Goal: Task Accomplishment & Management: Manage account settings

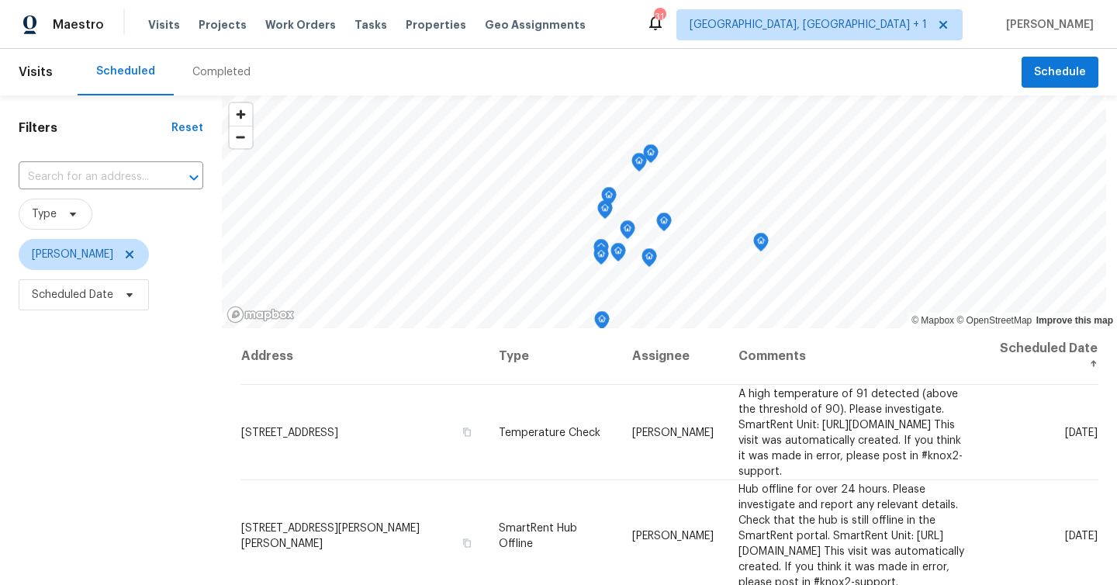
scroll to position [56, 0]
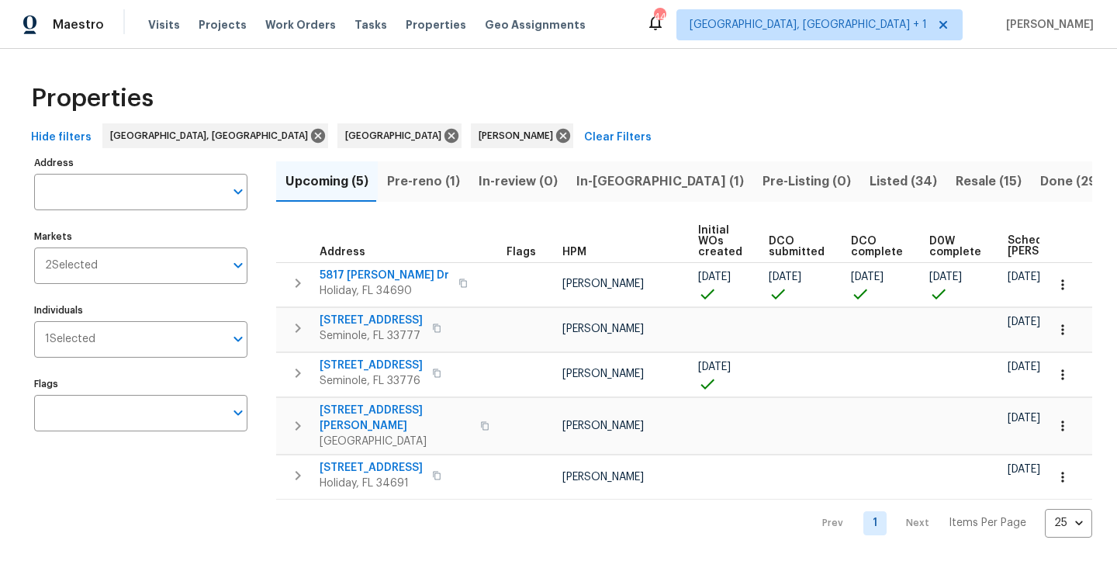
click at [431, 192] on button "Pre-reno (1)" at bounding box center [424, 181] width 92 height 40
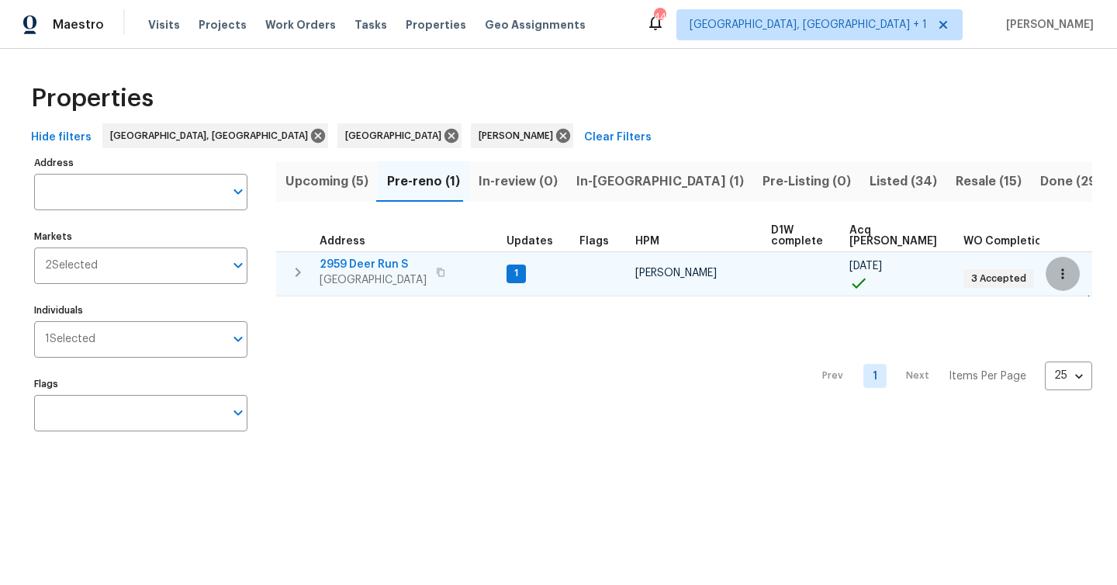
click at [1054, 269] on button "button" at bounding box center [1063, 274] width 34 height 34
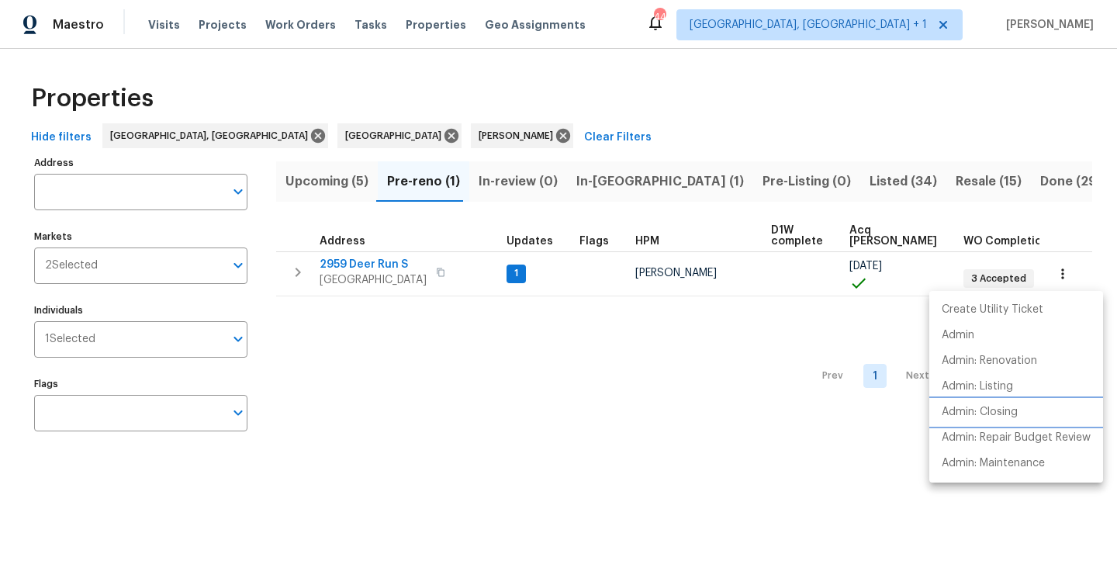
click at [1002, 417] on p "Admin: Closing" at bounding box center [980, 412] width 76 height 16
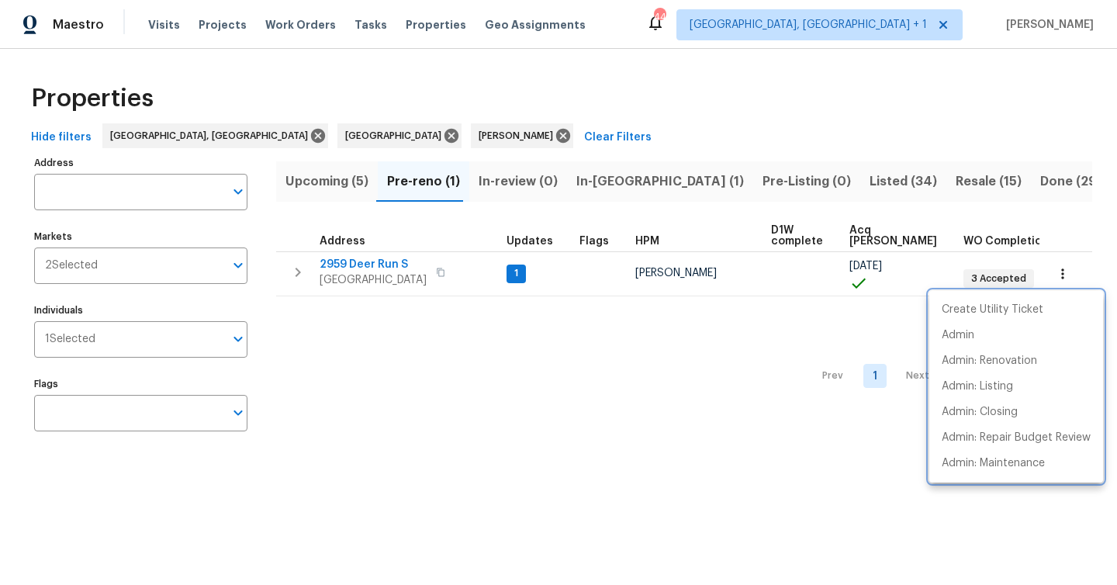
click at [396, 278] on div at bounding box center [558, 292] width 1117 height 585
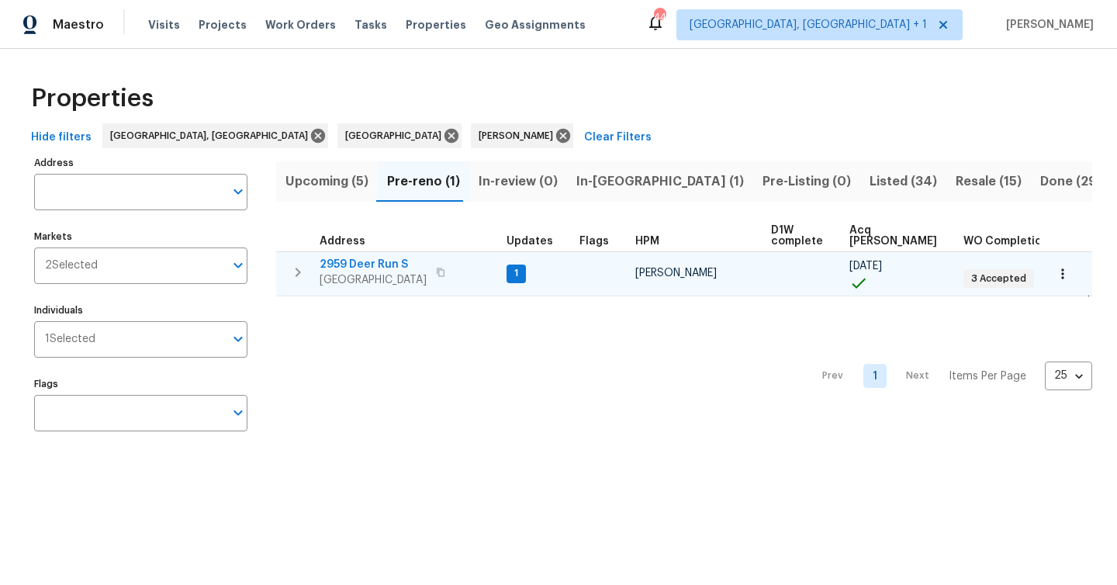
click at [396, 276] on span "[GEOGRAPHIC_DATA]" at bounding box center [373, 280] width 107 height 16
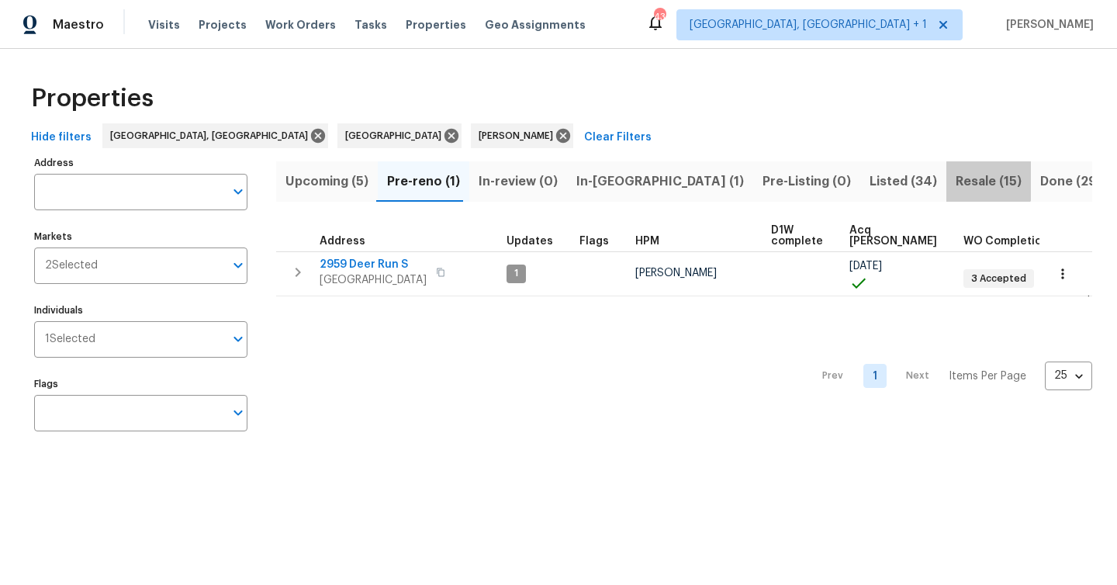
click at [956, 178] on span "Resale (15)" at bounding box center [989, 182] width 66 height 22
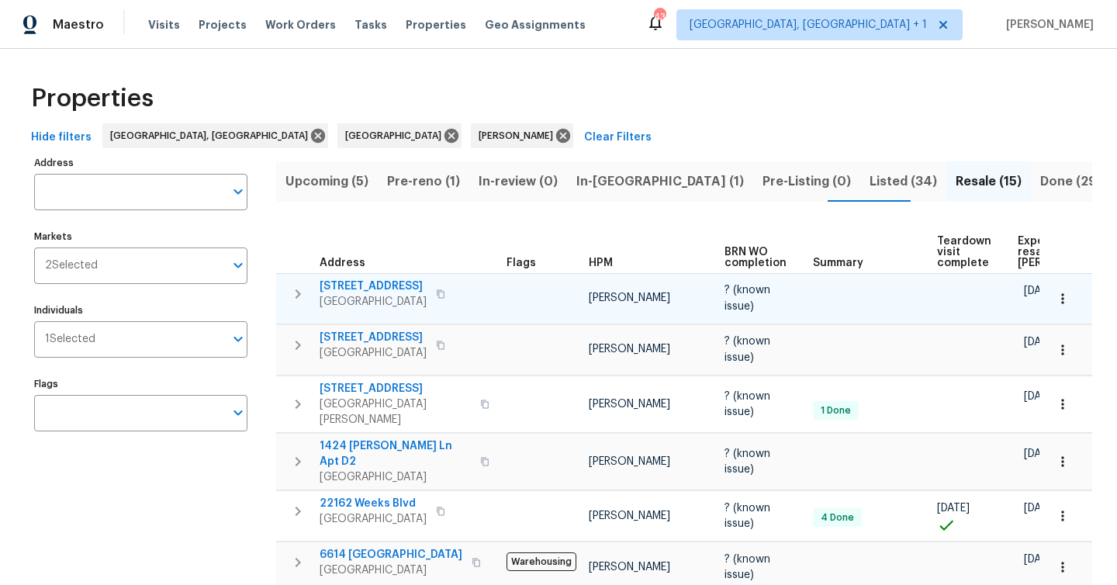
click at [391, 279] on span "2587 Forest Run Ct Unit 141B" at bounding box center [373, 287] width 107 height 16
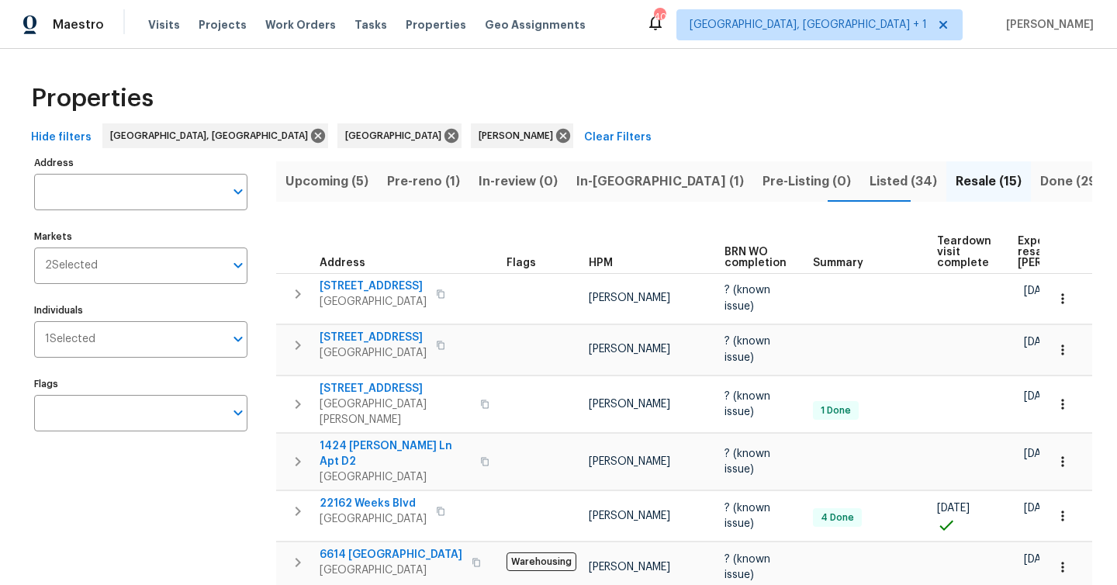
click at [336, 182] on span "Upcoming (5)" at bounding box center [327, 182] width 83 height 22
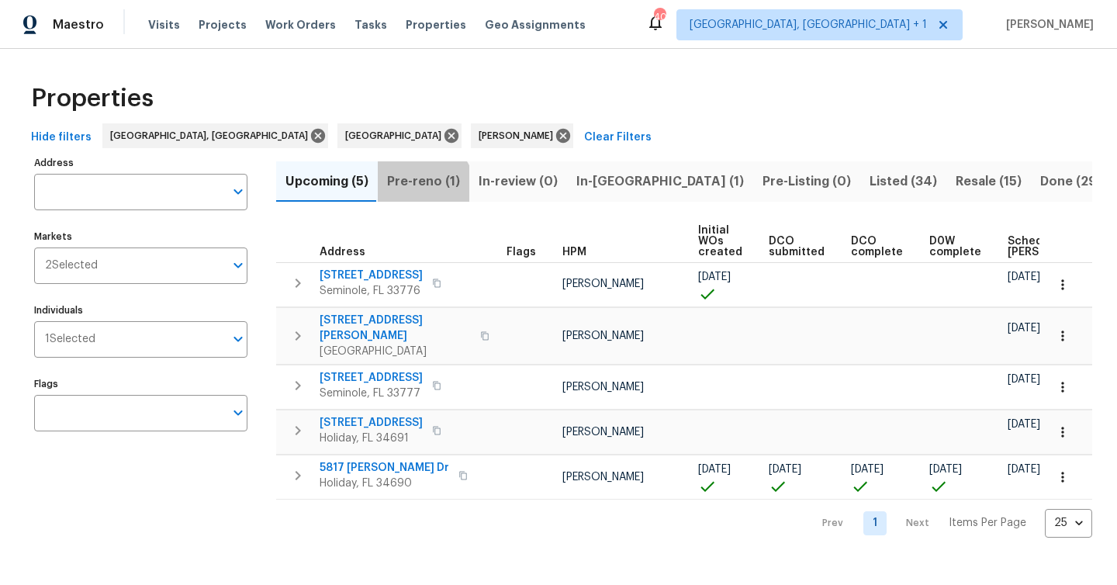
click at [417, 192] on button "Pre-reno (1)" at bounding box center [424, 181] width 92 height 40
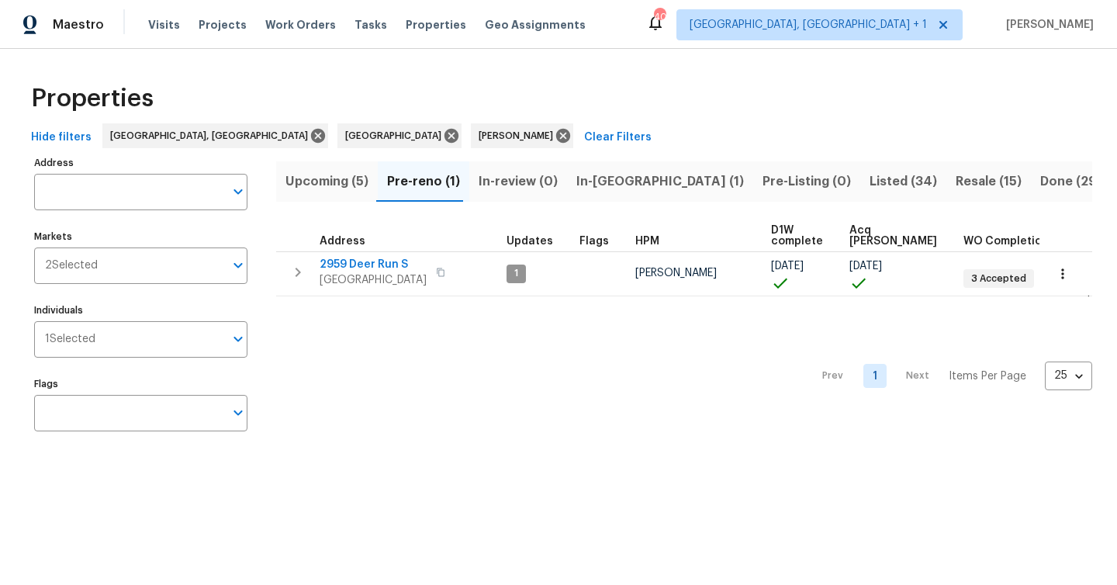
click at [350, 183] on span "Upcoming (5)" at bounding box center [327, 182] width 83 height 22
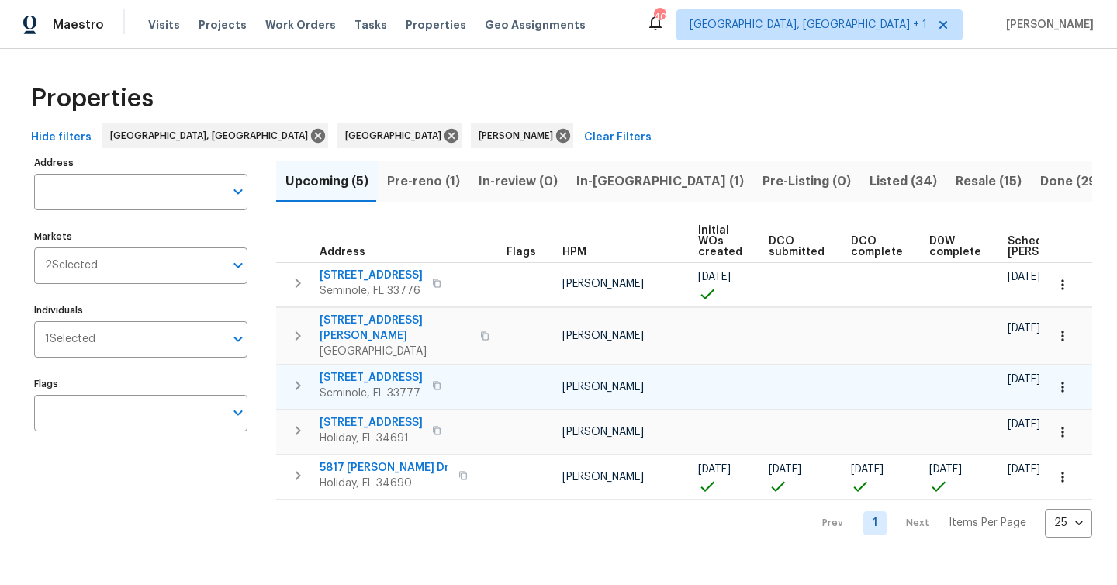
scroll to position [0, 170]
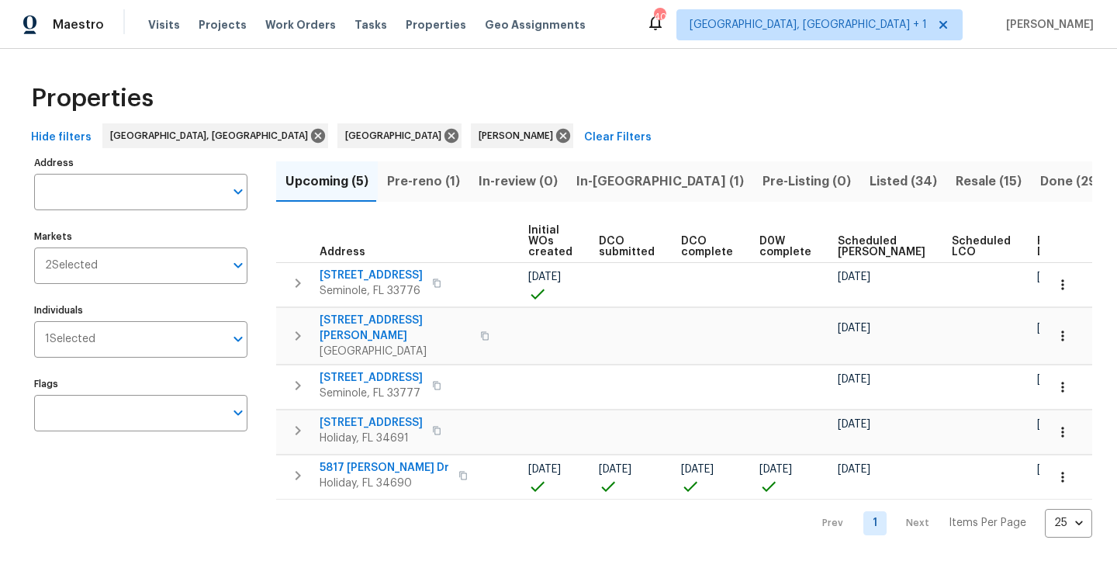
click at [1037, 240] on span "Ready Date" at bounding box center [1054, 247] width 34 height 22
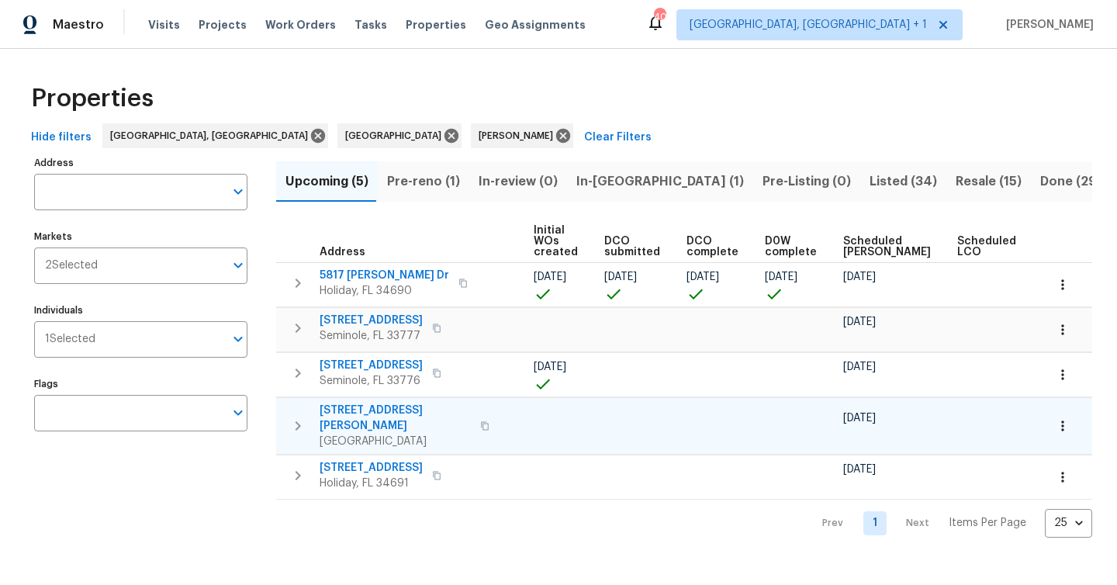
scroll to position [0, 189]
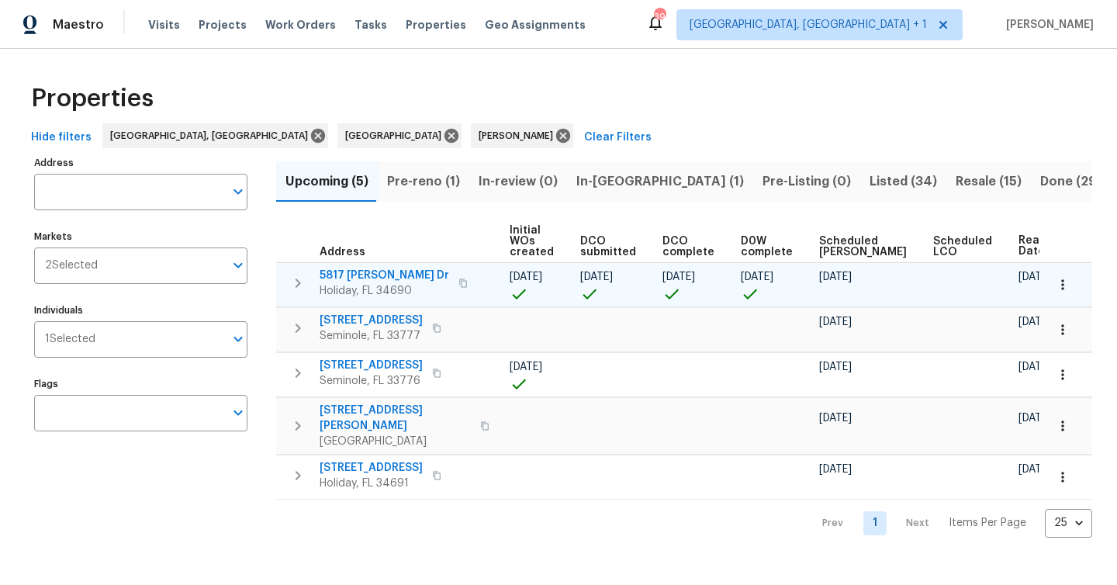
click at [1056, 282] on icon "button" at bounding box center [1063, 285] width 16 height 16
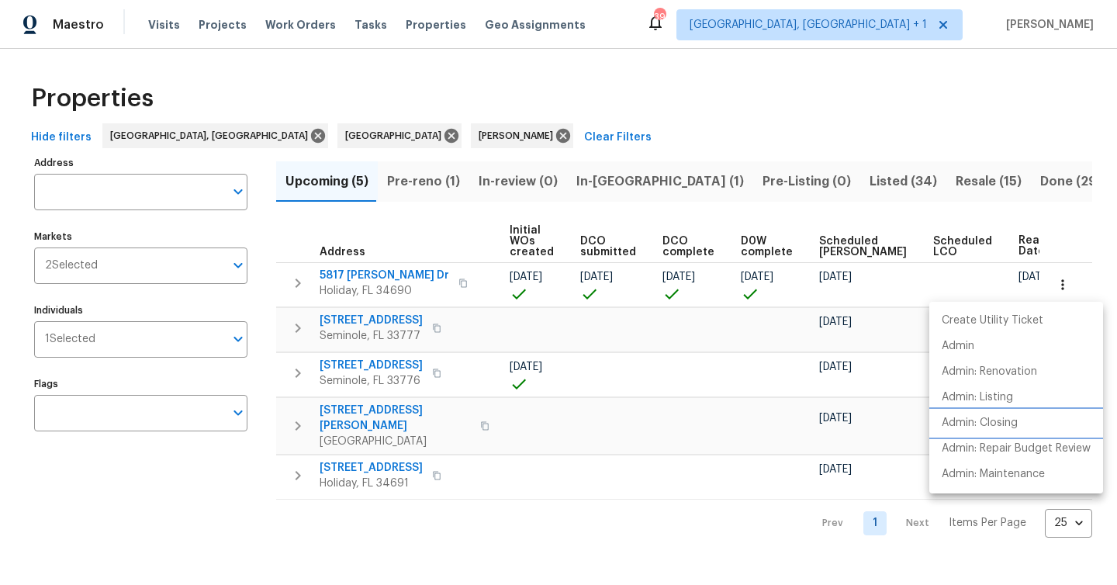
click at [1018, 424] on p "Admin: Closing" at bounding box center [980, 423] width 76 height 16
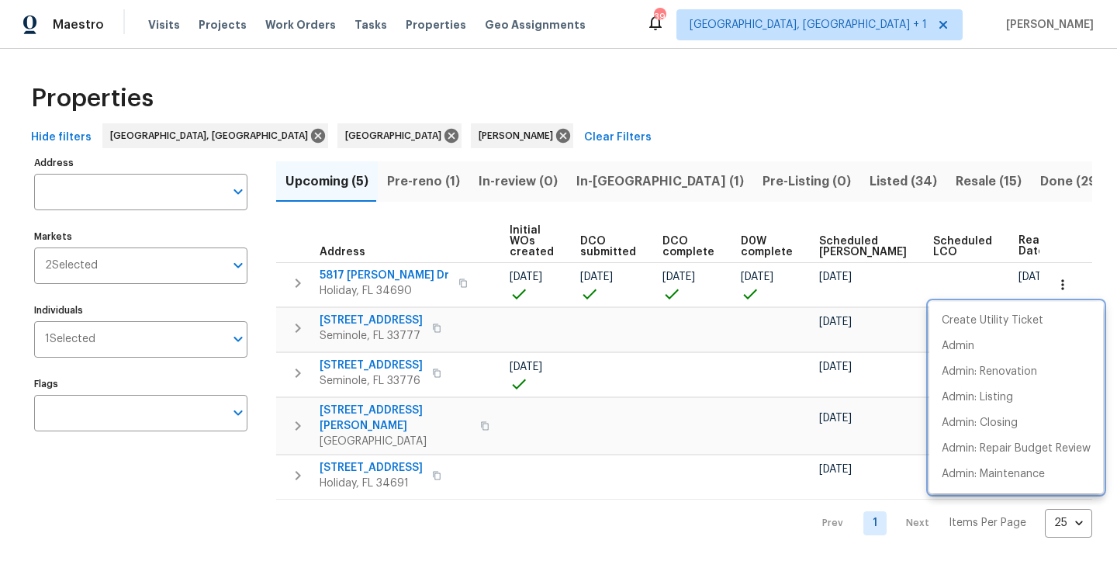
click at [372, 275] on div at bounding box center [558, 292] width 1117 height 585
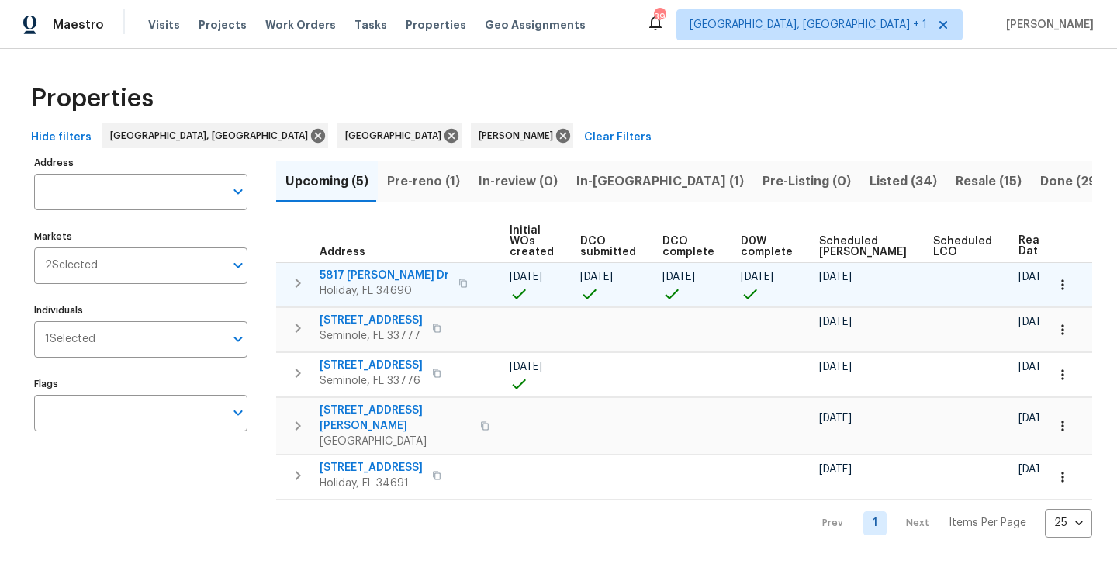
click at [371, 287] on span "Holiday, FL 34690" at bounding box center [385, 291] width 130 height 16
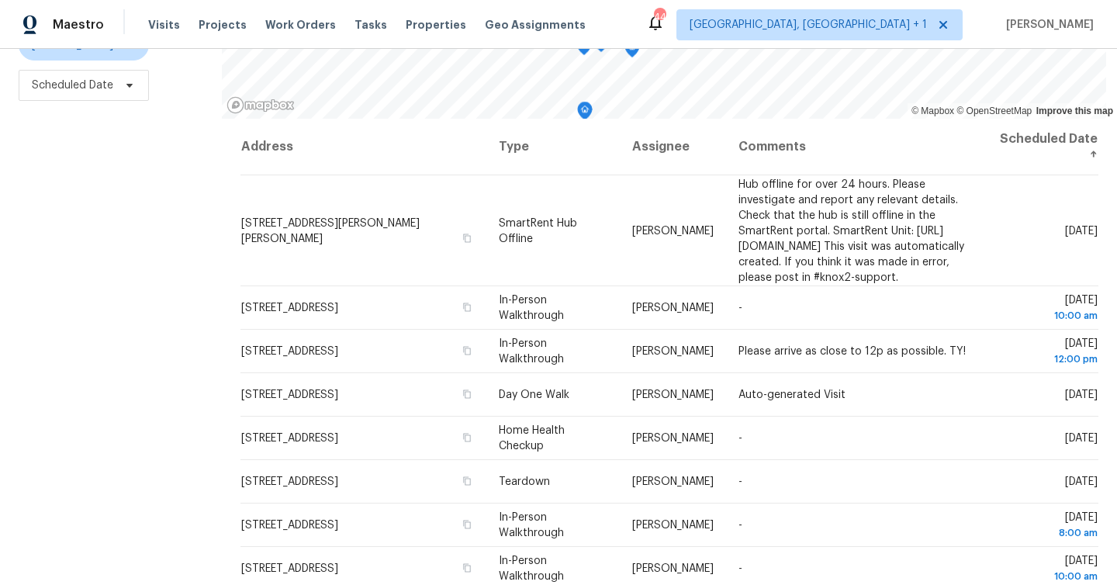
scroll to position [211, 0]
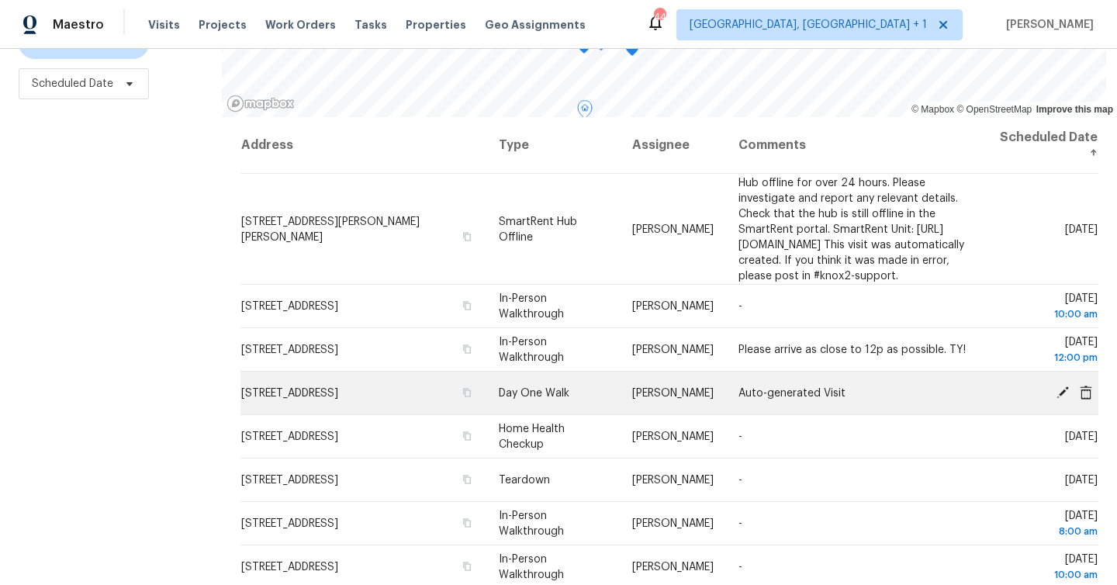
click at [1066, 399] on icon at bounding box center [1063, 392] width 14 height 14
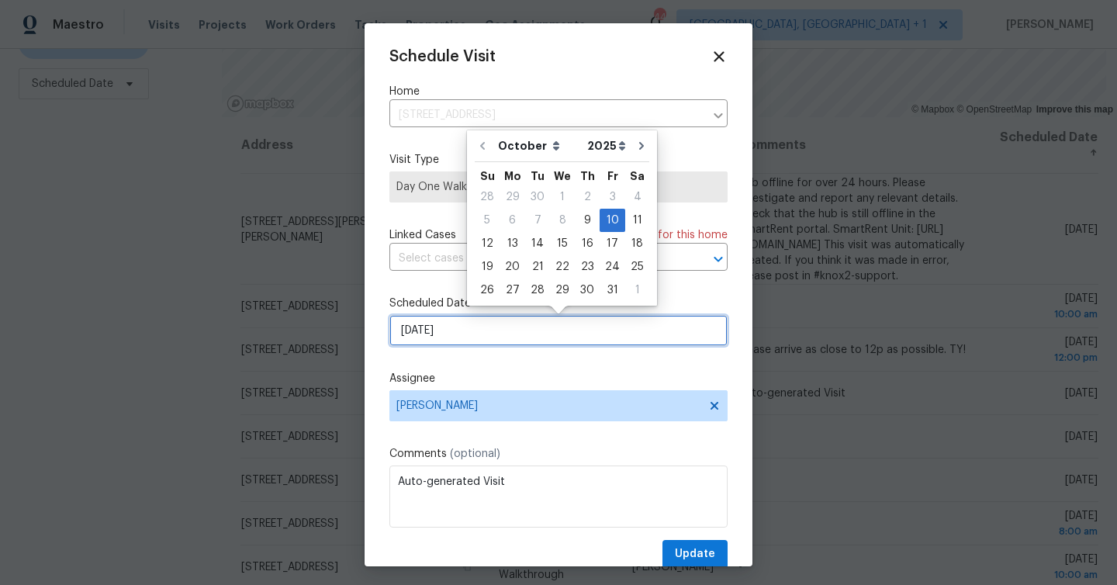
click at [481, 335] on input "[DATE]" at bounding box center [559, 330] width 338 height 31
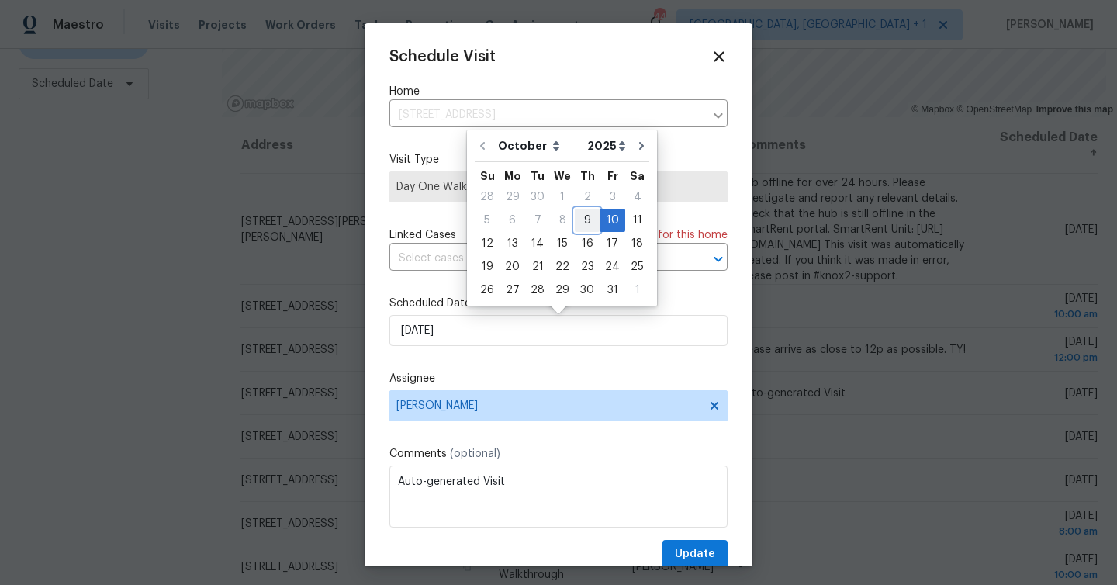
click at [591, 213] on div "9" at bounding box center [587, 220] width 25 height 22
type input "[DATE]"
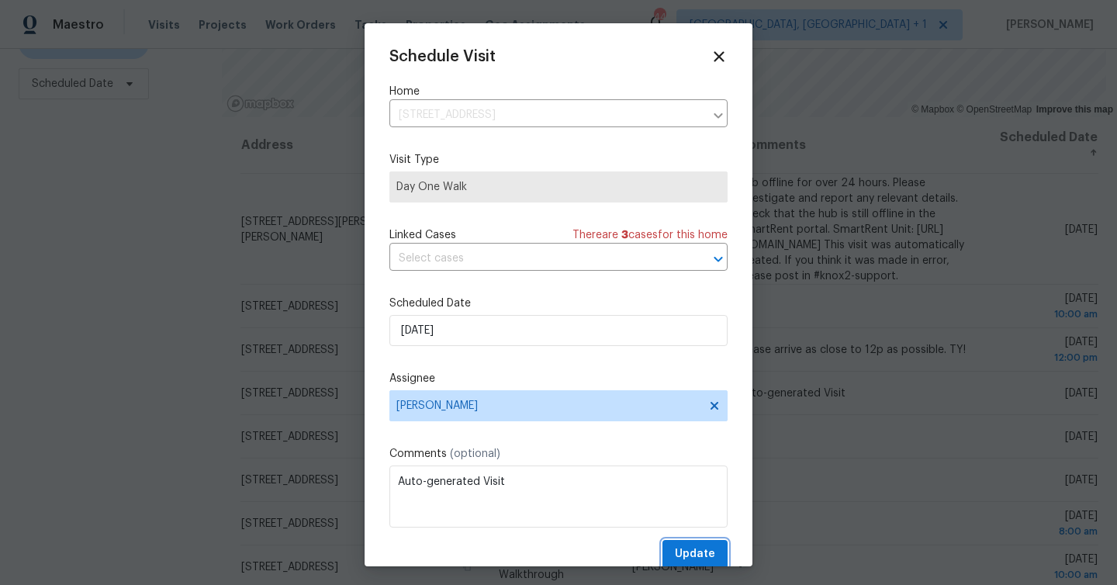
click at [706, 552] on span "Update" at bounding box center [695, 554] width 40 height 19
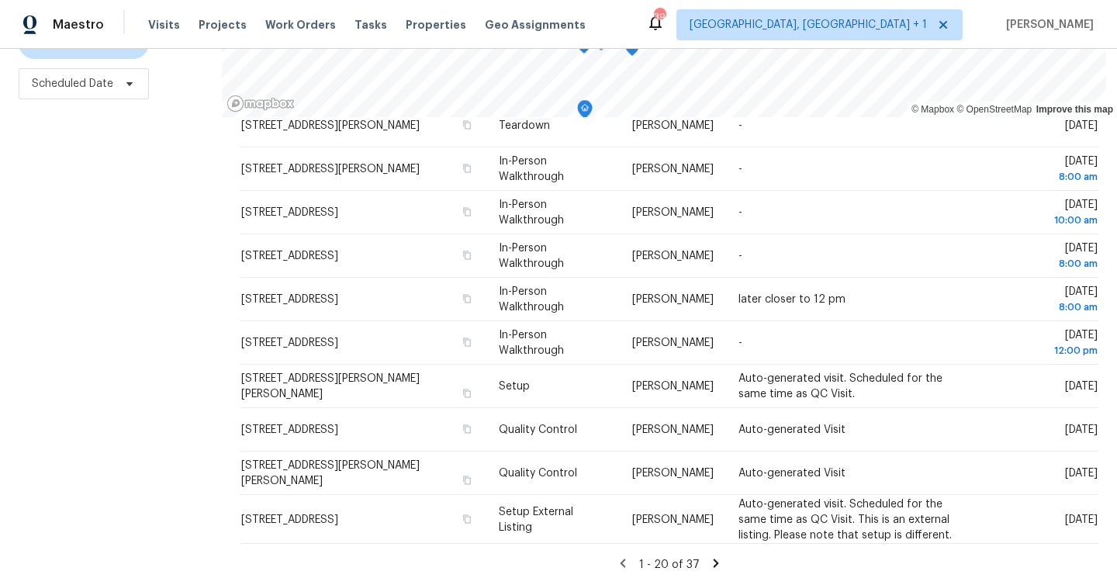
scroll to position [320, 0]
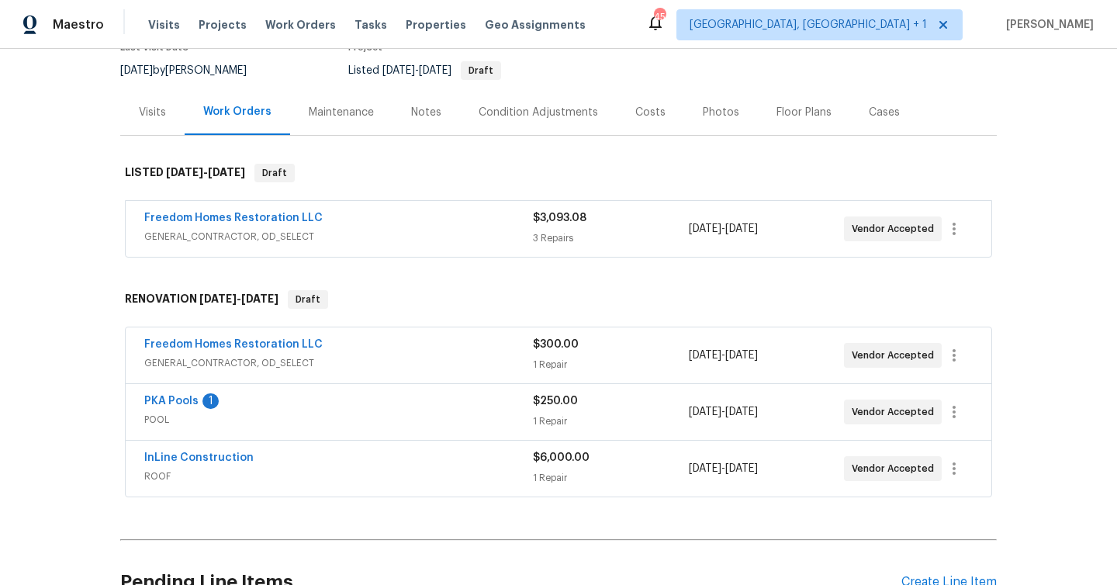
scroll to position [162, 0]
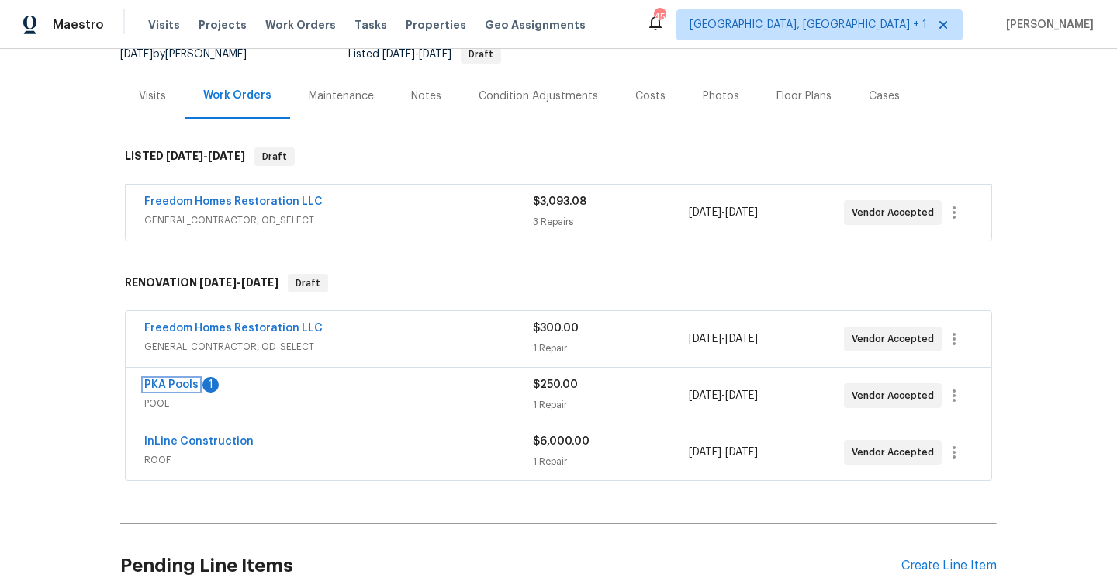
click at [181, 383] on link "PKA Pools" at bounding box center [171, 384] width 54 height 11
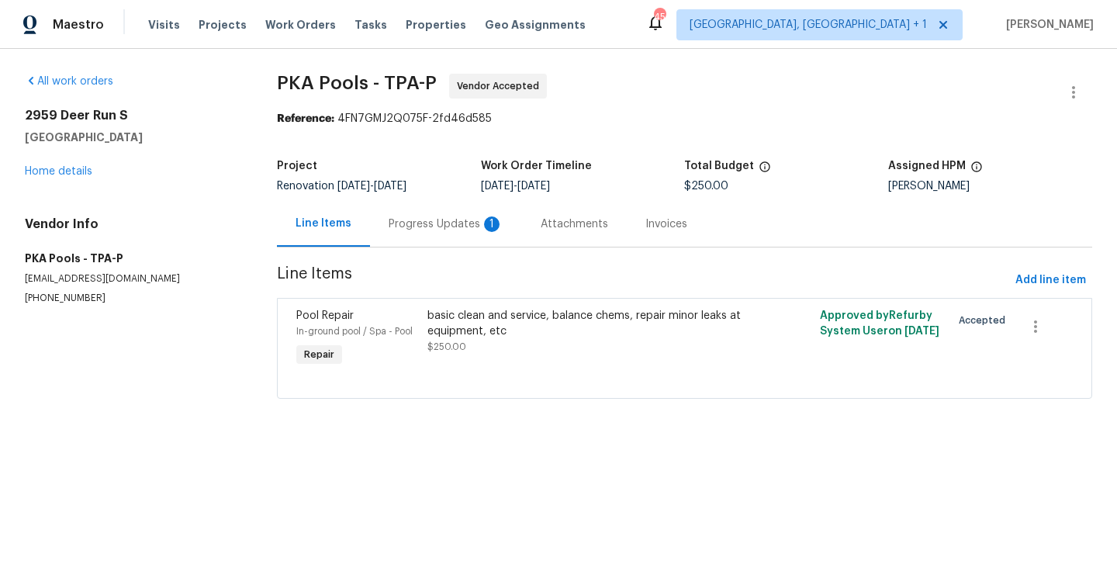
click at [431, 226] on div "Progress Updates 1" at bounding box center [446, 224] width 115 height 16
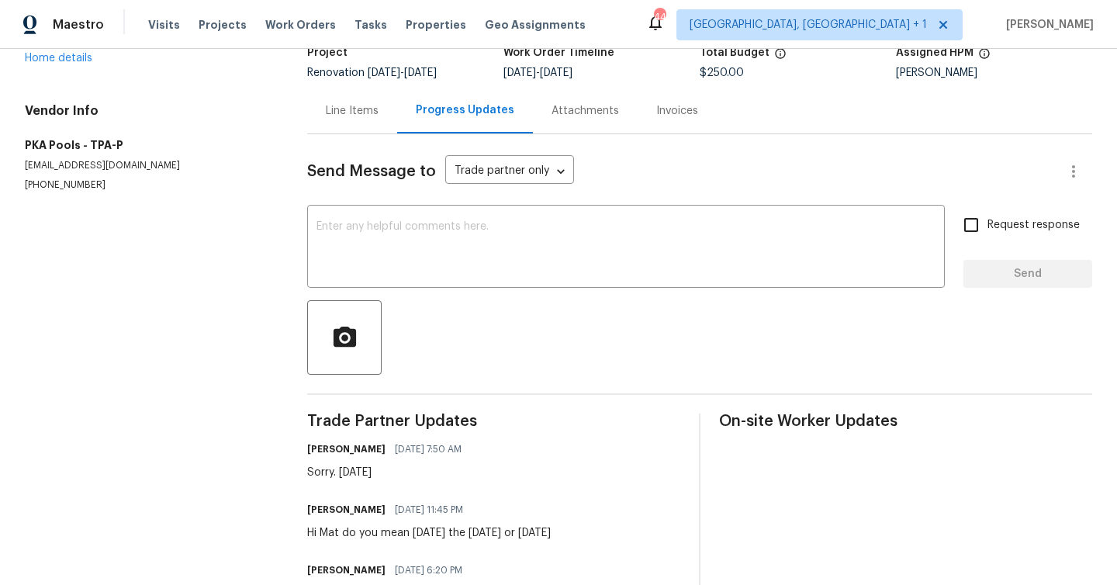
scroll to position [60, 0]
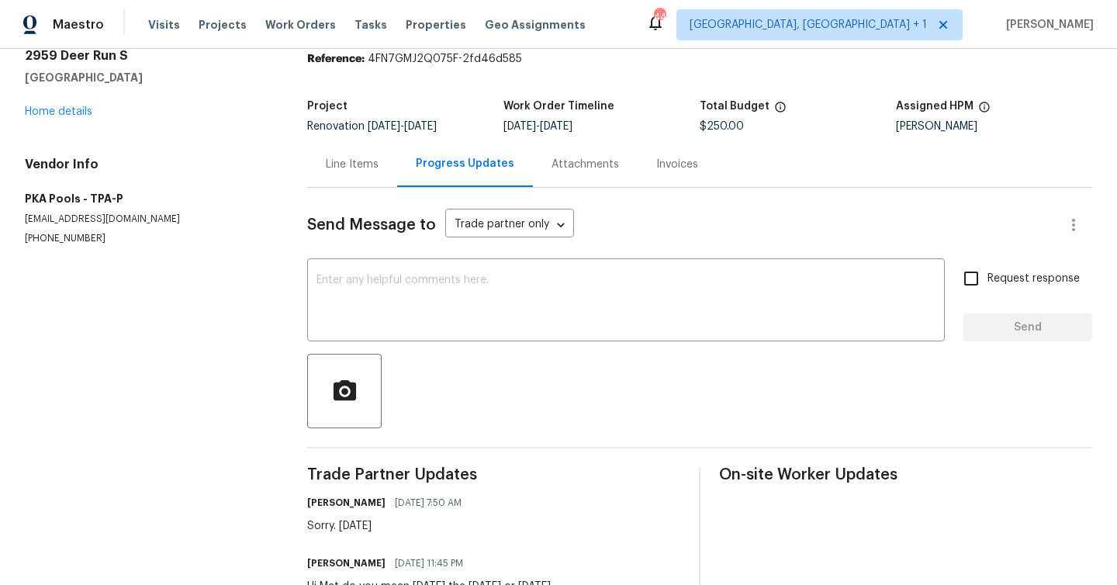
click at [351, 157] on div "Line Items" at bounding box center [352, 165] width 53 height 16
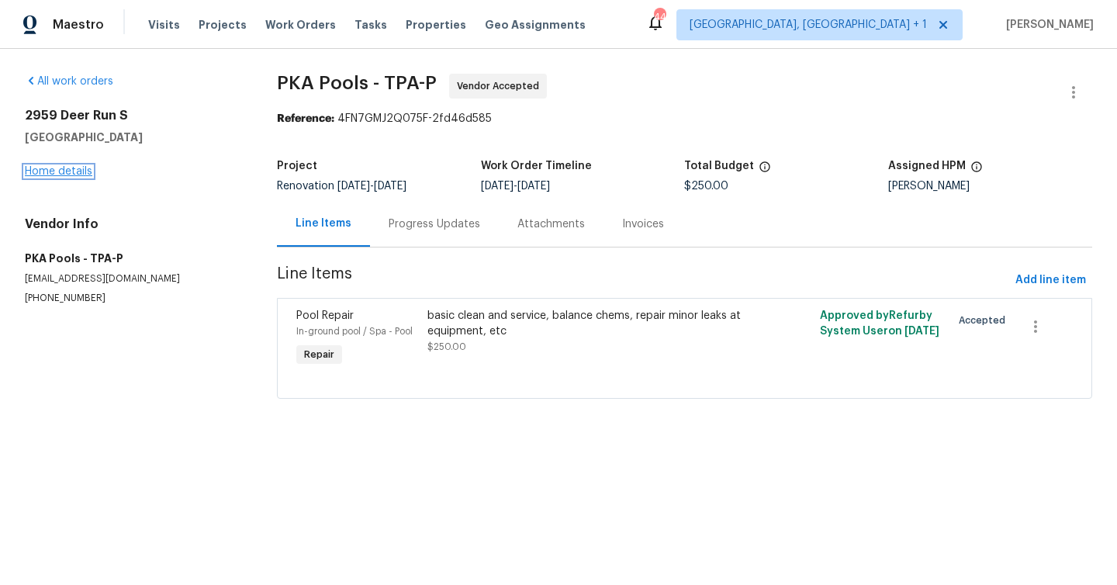
click at [68, 168] on link "Home details" at bounding box center [59, 171] width 68 height 11
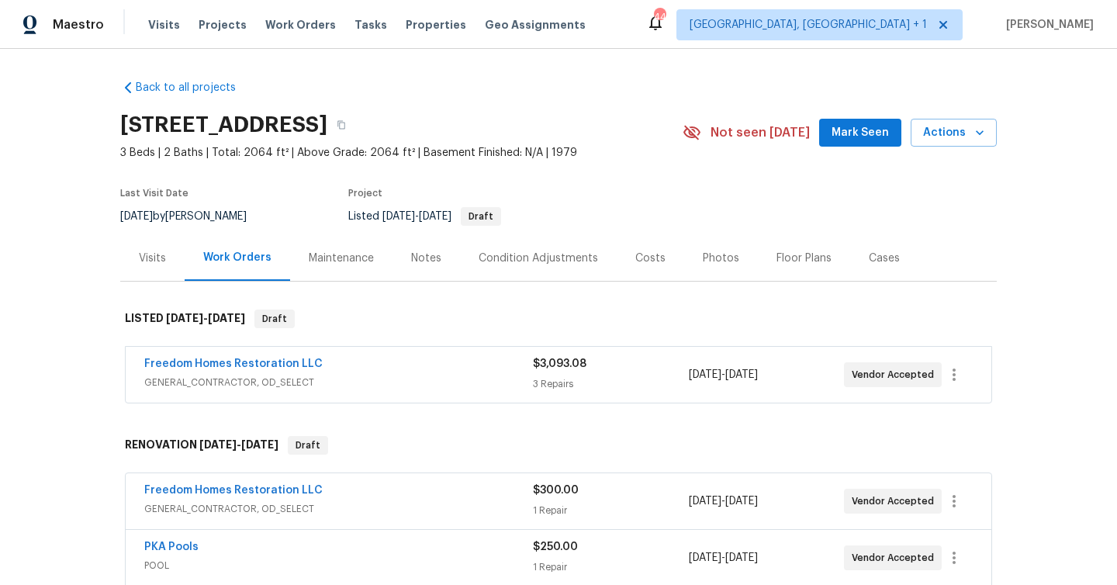
scroll to position [159, 0]
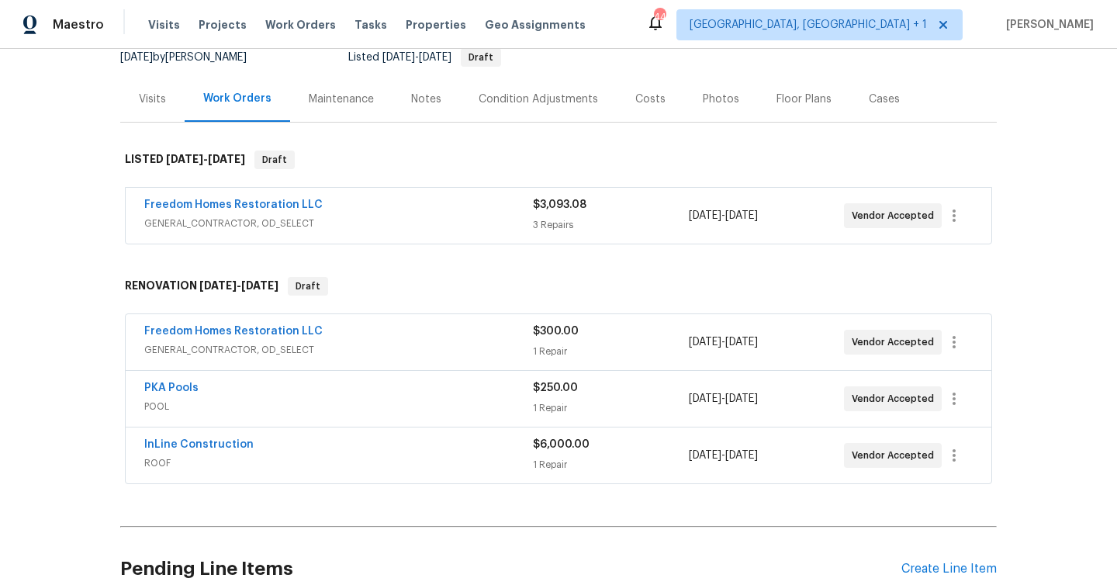
click at [251, 441] on div "InLine Construction" at bounding box center [338, 446] width 389 height 19
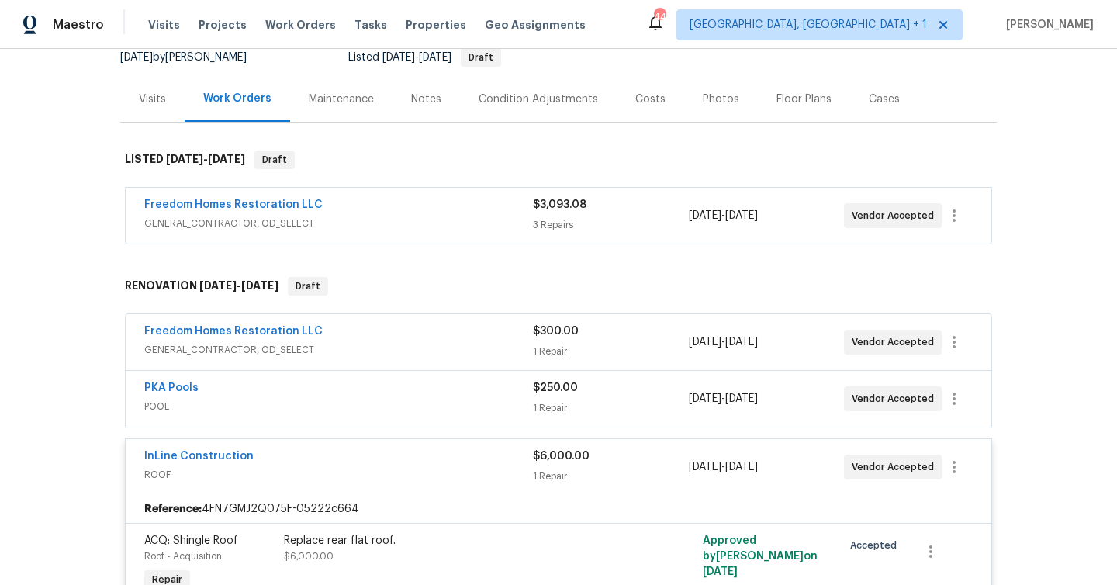
click at [252, 454] on div "InLine Construction" at bounding box center [338, 457] width 389 height 19
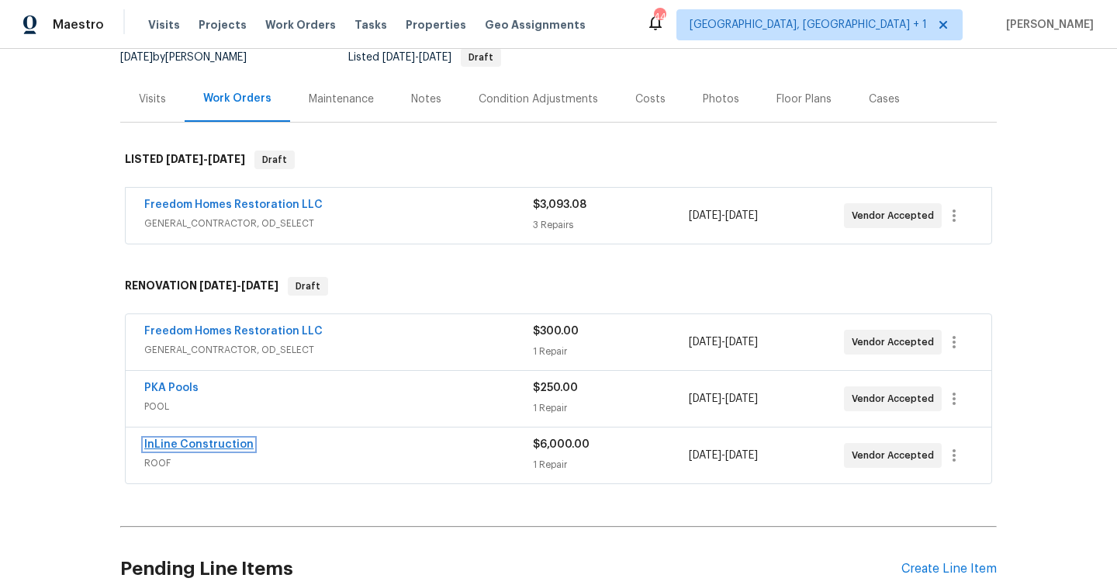
click at [237, 445] on link "InLine Construction" at bounding box center [198, 444] width 109 height 11
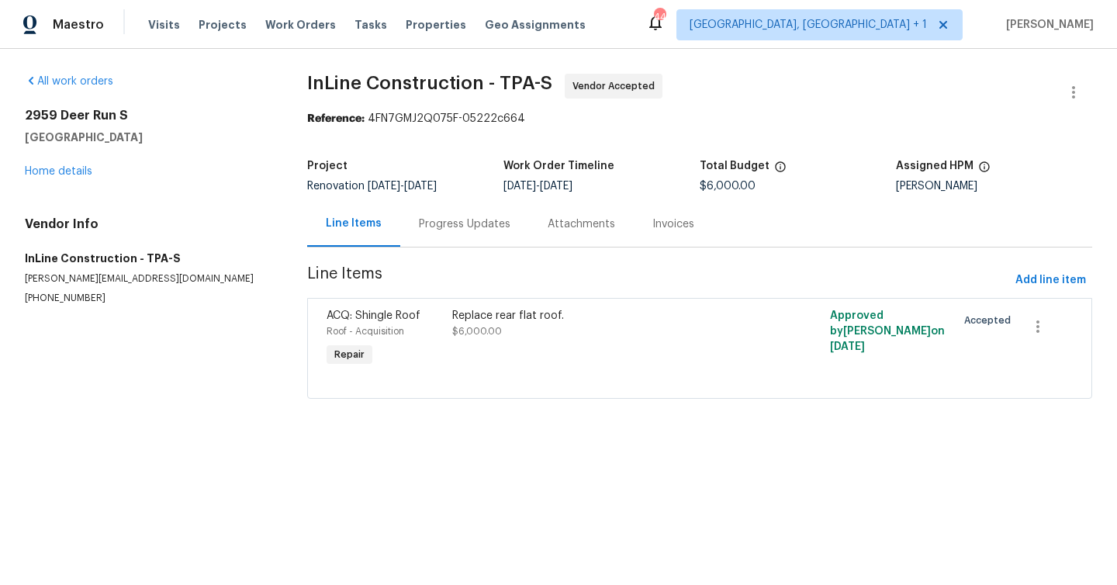
click at [448, 228] on div "Progress Updates" at bounding box center [465, 224] width 92 height 16
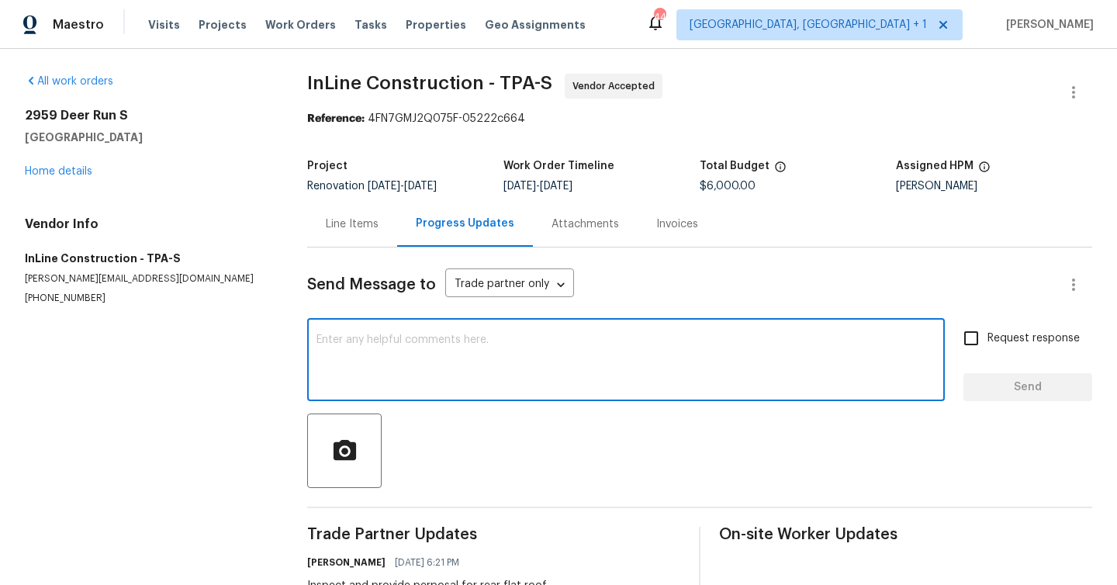
click at [484, 366] on textarea at bounding box center [626, 361] width 619 height 54
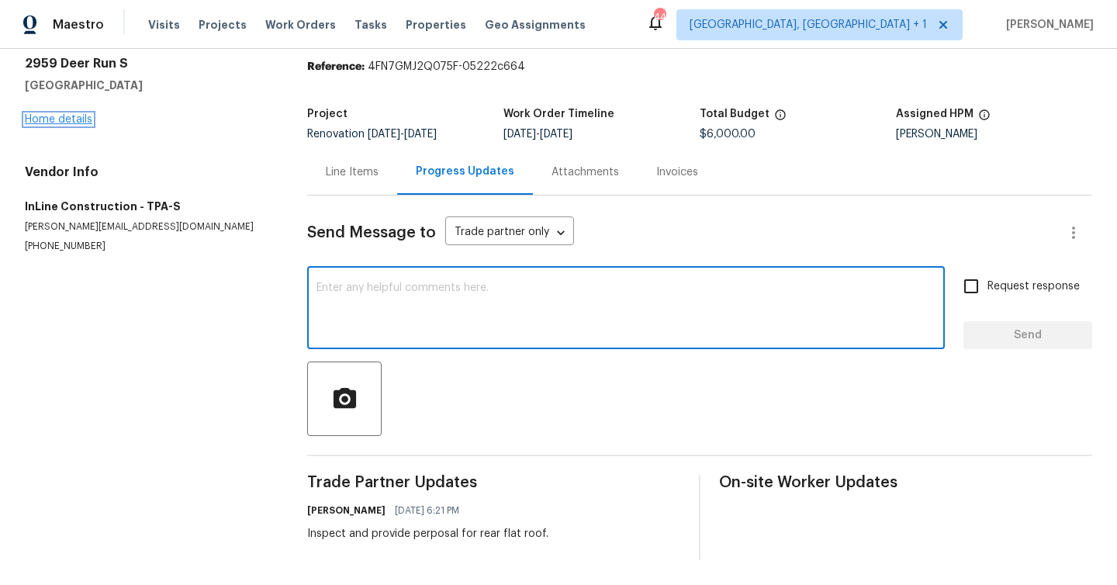
click at [54, 123] on link "Home details" at bounding box center [59, 119] width 68 height 11
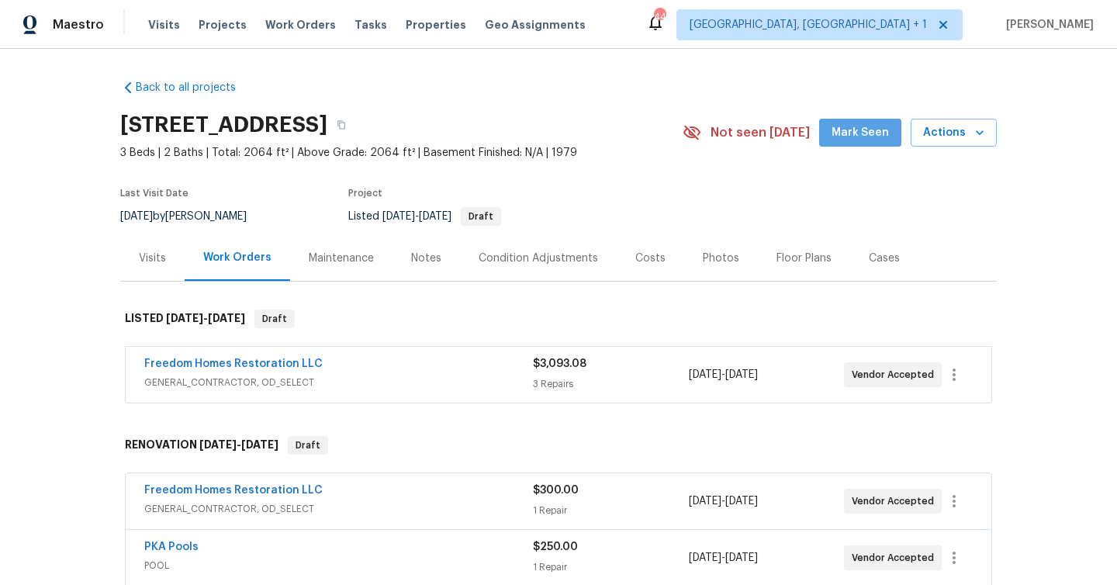
click at [875, 139] on span "Mark Seen" at bounding box center [860, 132] width 57 height 19
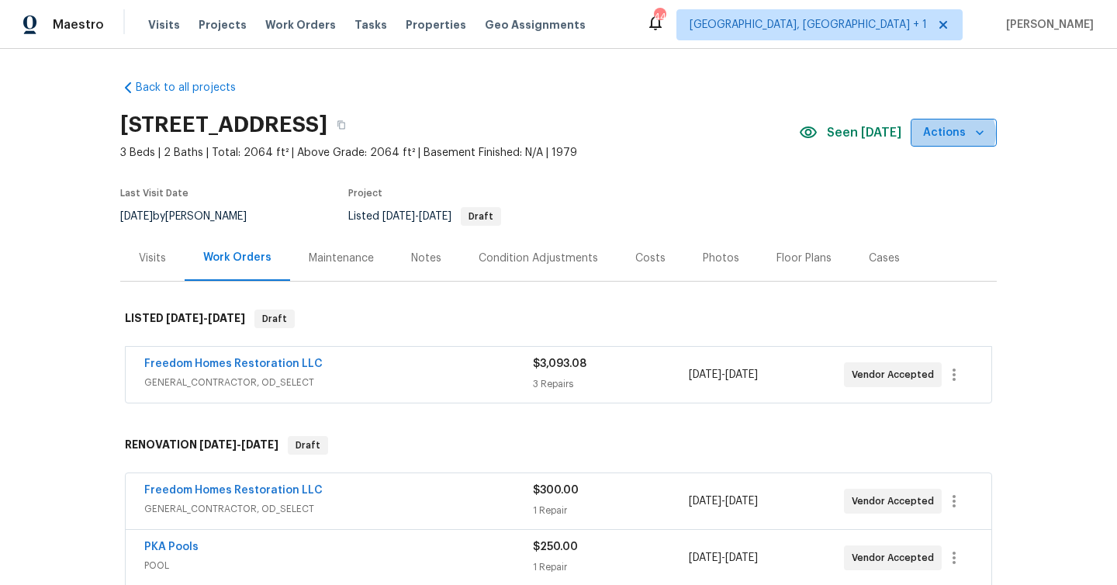
click at [955, 133] on span "Actions" at bounding box center [953, 132] width 61 height 19
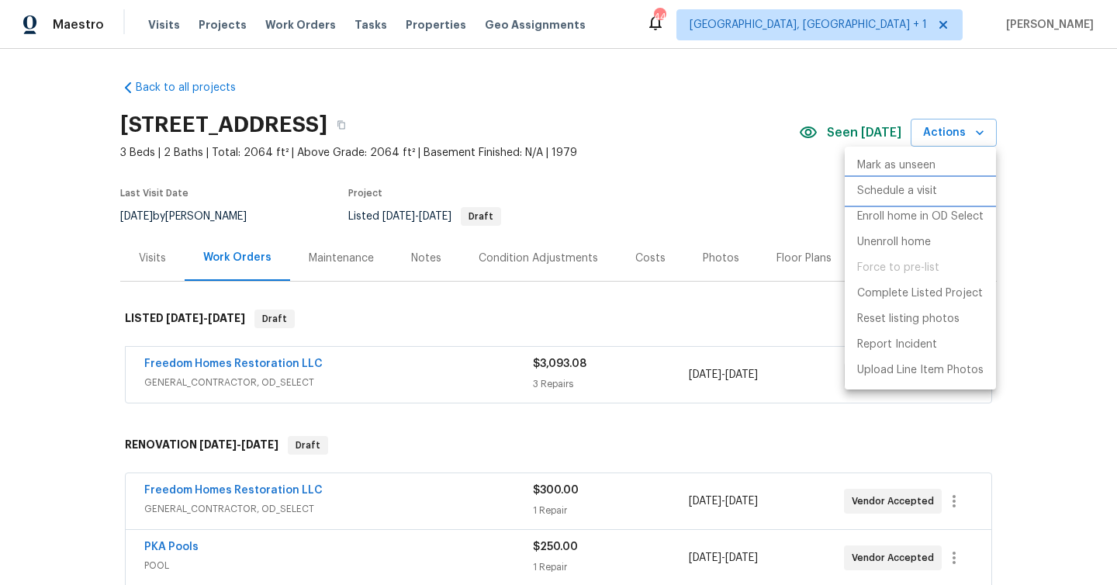
click at [899, 189] on p "Schedule a visit" at bounding box center [897, 191] width 80 height 16
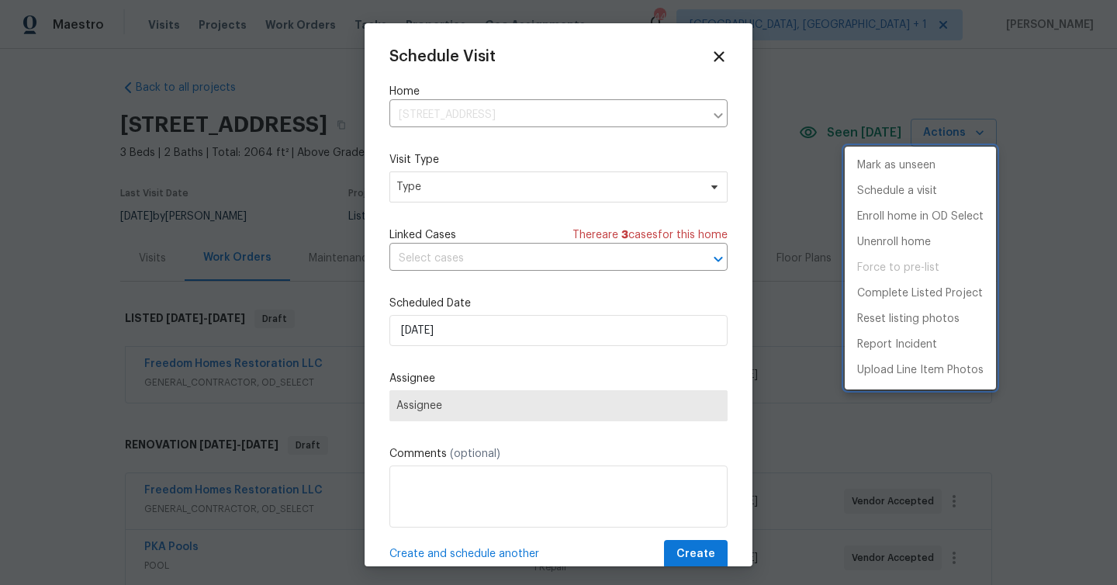
click at [431, 189] on div at bounding box center [558, 292] width 1117 height 585
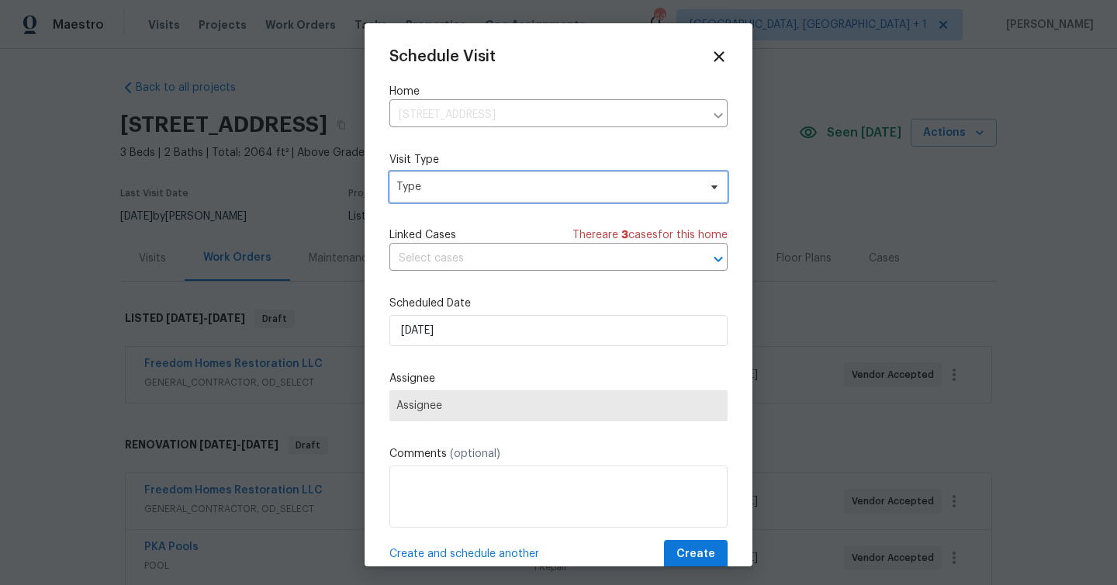
drag, startPoint x: 431, startPoint y: 189, endPoint x: 442, endPoint y: 157, distance: 33.9
click at [431, 188] on span "Type" at bounding box center [547, 187] width 302 height 16
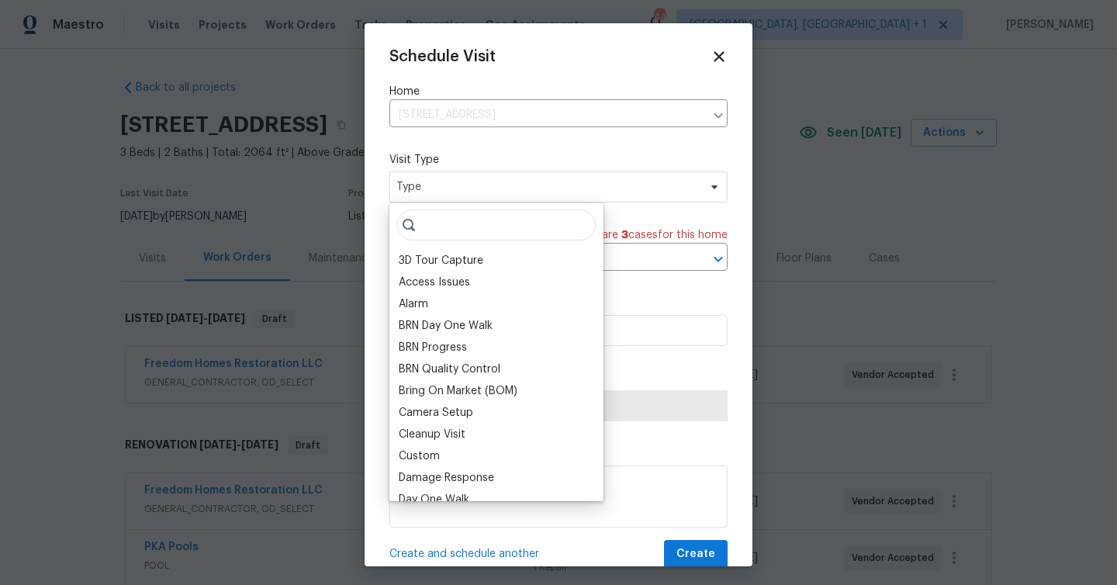
type input "r"
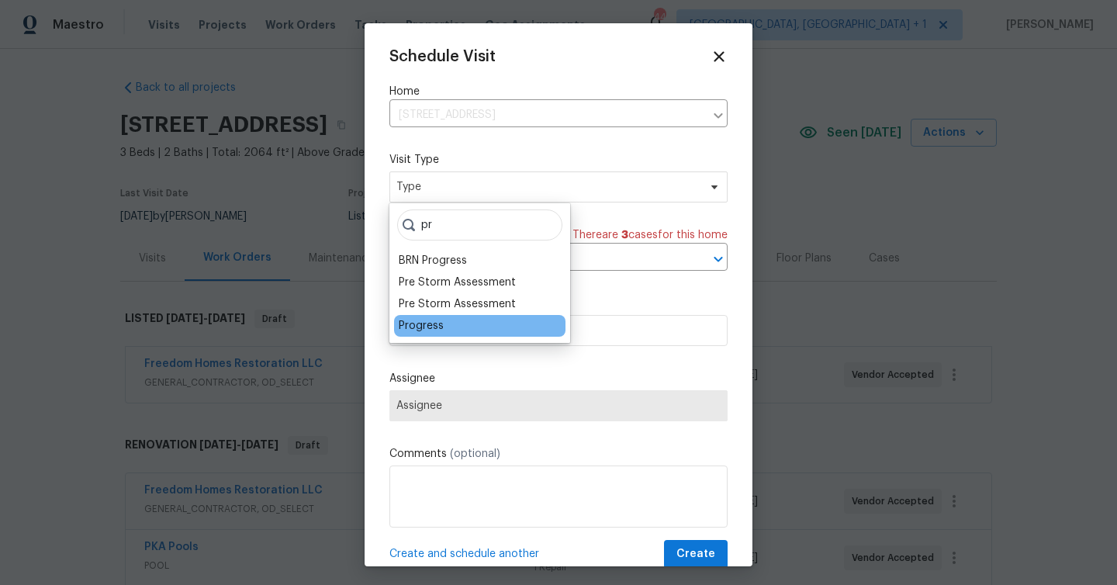
type input "pr"
click at [424, 321] on div "Progress" at bounding box center [421, 326] width 45 height 16
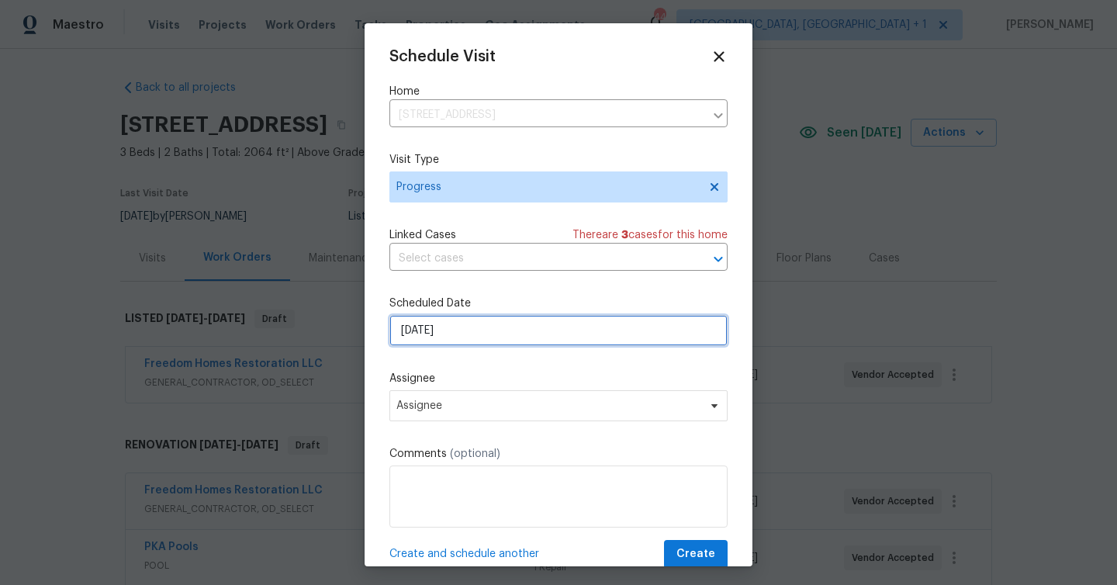
click at [441, 332] on input "[DATE]" at bounding box center [559, 330] width 338 height 31
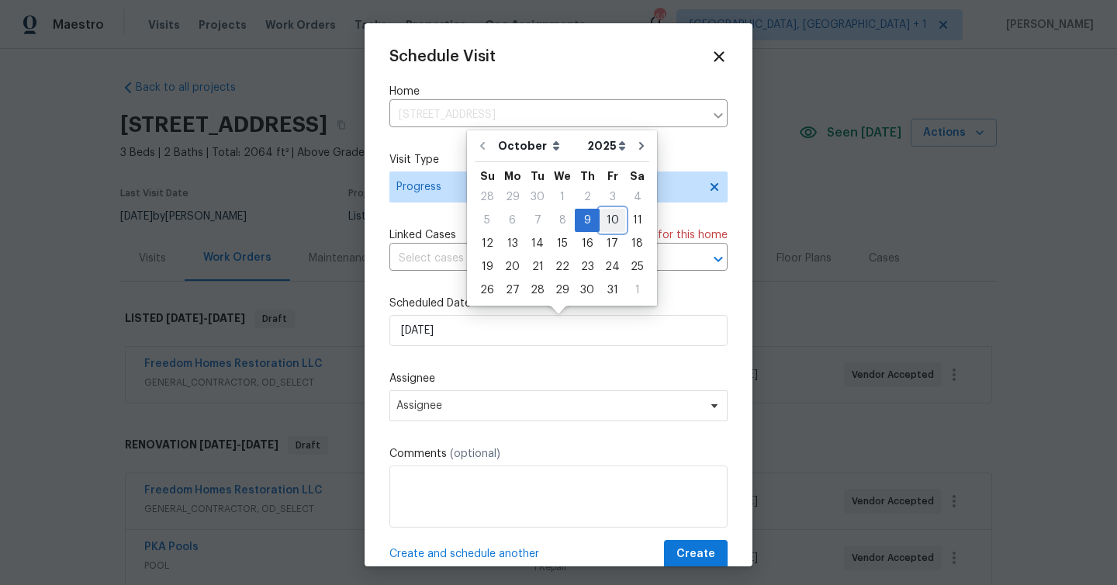
click at [607, 221] on div "10" at bounding box center [613, 220] width 26 height 22
type input "10/10/2025"
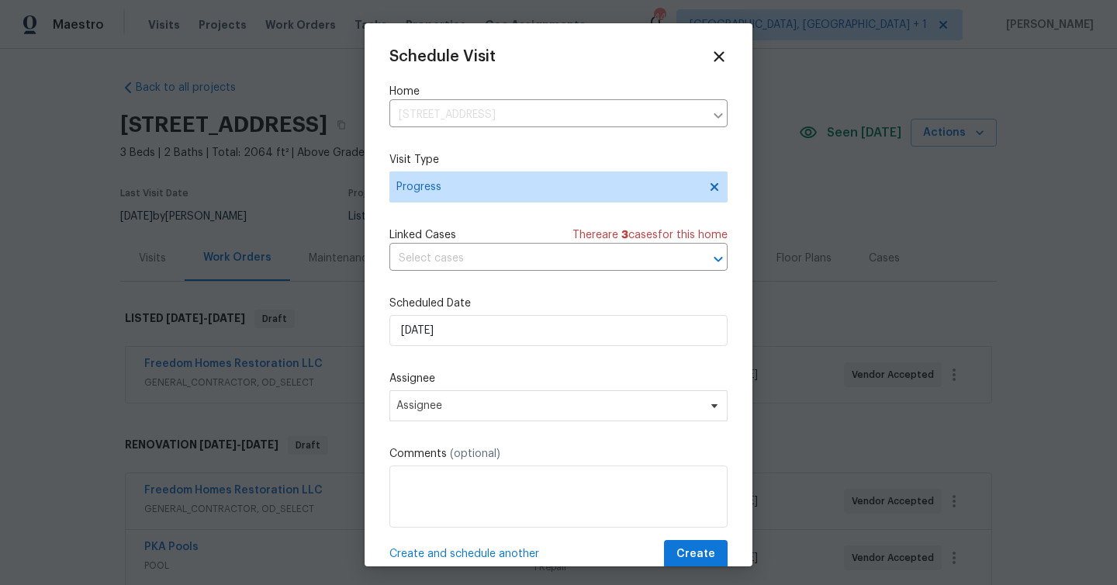
click at [528, 424] on div "Schedule Visit Home 2959 Deer Run S, Clearwater, FL 33761 ​ Visit Type Progress…" at bounding box center [559, 308] width 338 height 521
click at [528, 421] on span "Assignee" at bounding box center [559, 405] width 338 height 31
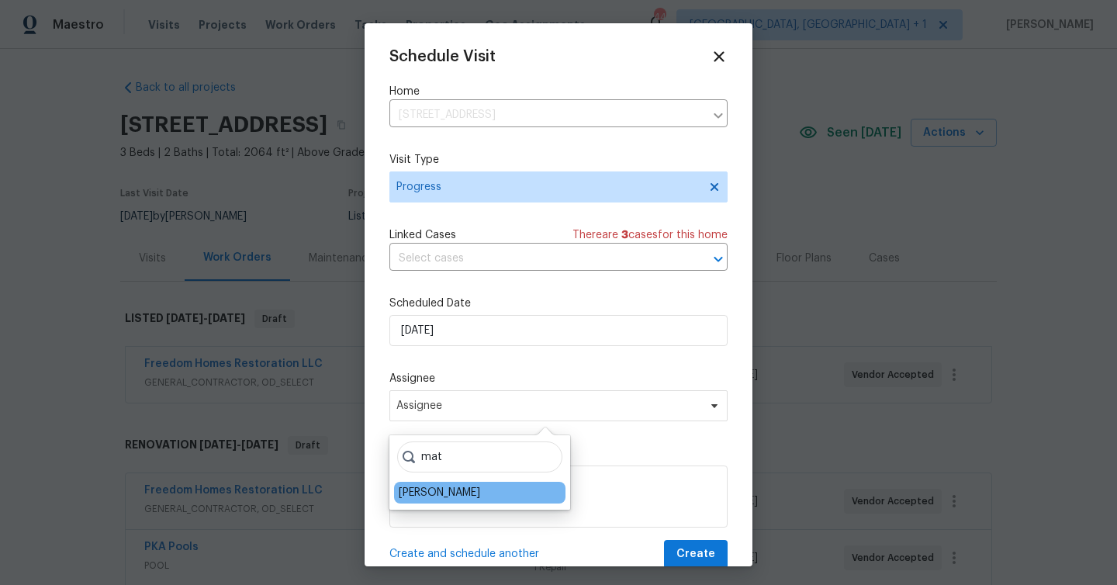
type input "mat"
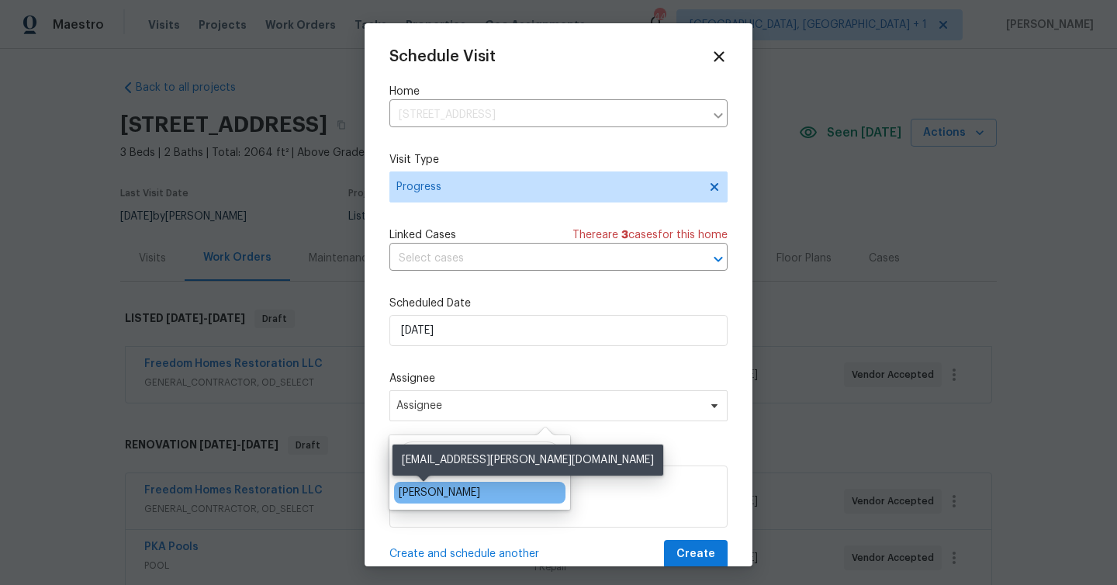
click at [430, 500] on div "[PERSON_NAME]" at bounding box center [439, 493] width 81 height 16
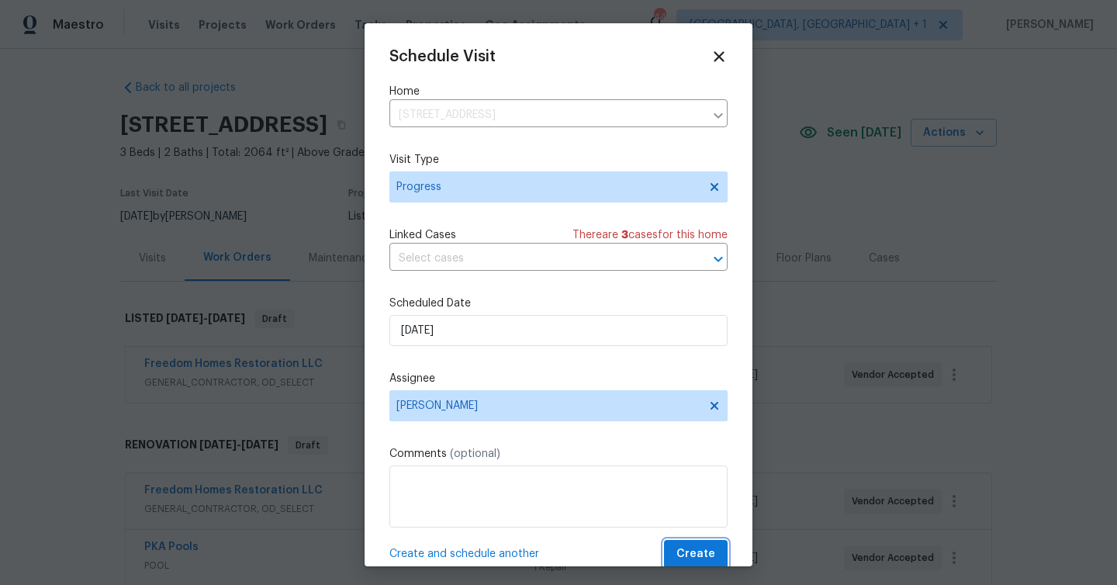
click at [711, 562] on span "Create" at bounding box center [696, 554] width 39 height 19
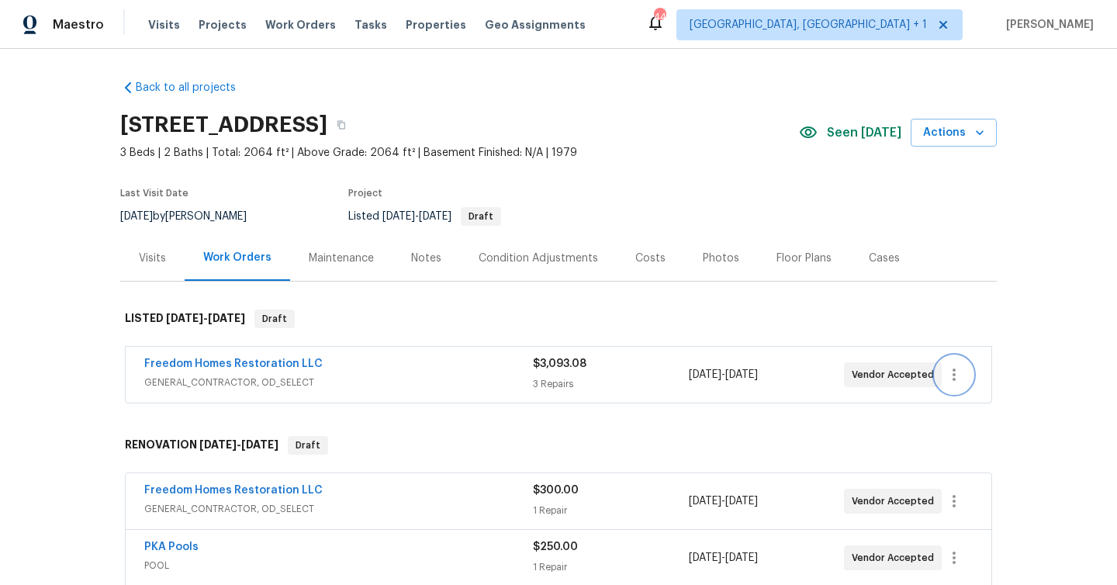
click at [956, 377] on icon "button" at bounding box center [954, 374] width 19 height 19
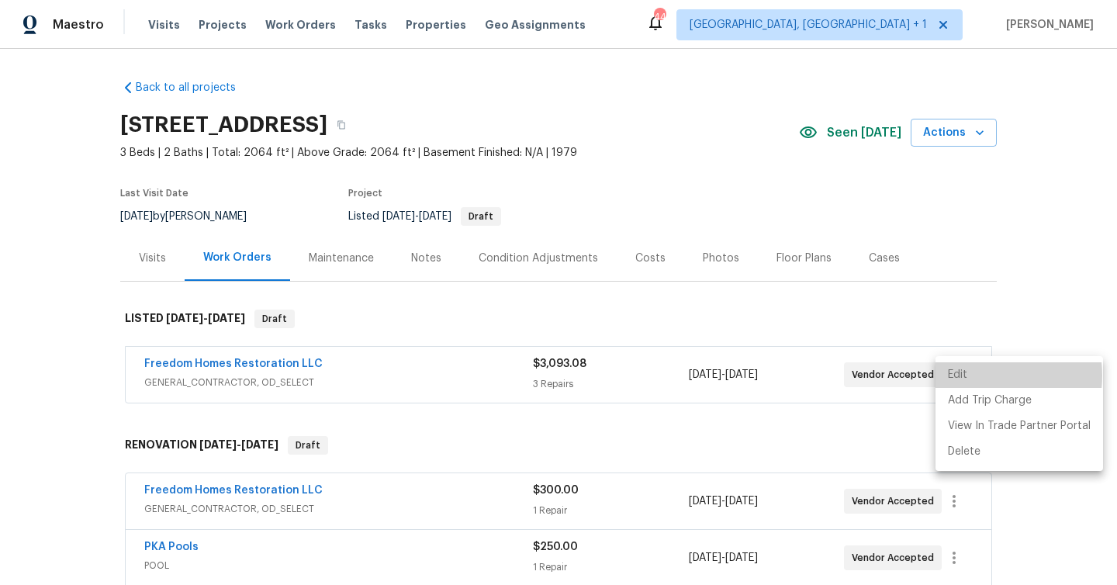
click at [974, 376] on li "Edit" at bounding box center [1020, 375] width 168 height 26
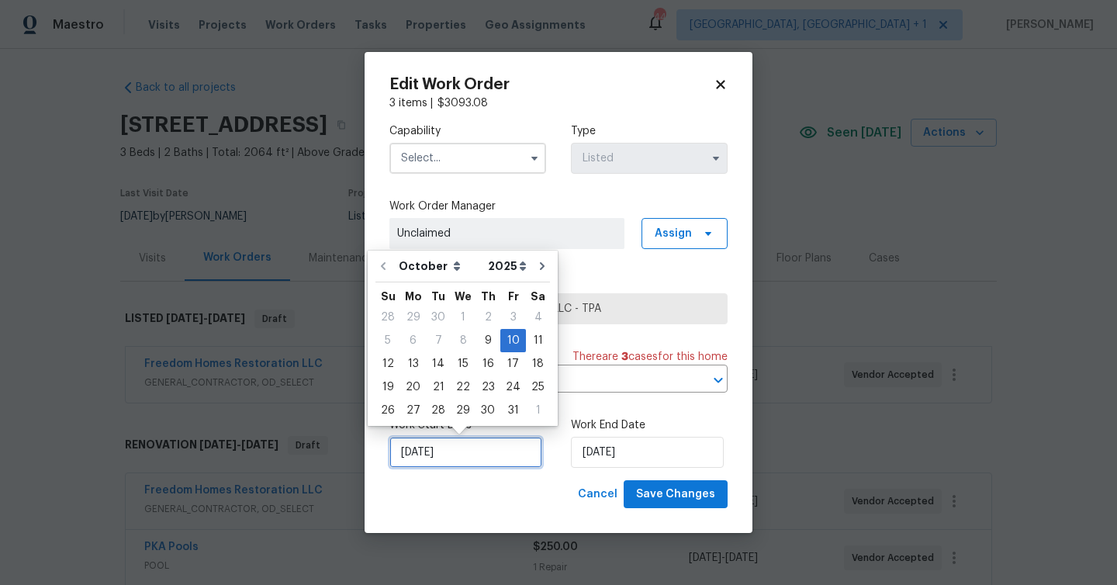
click at [452, 453] on input "[DATE]" at bounding box center [466, 452] width 153 height 31
click at [480, 341] on div "9" at bounding box center [488, 341] width 25 height 22
type input "[DATE]"
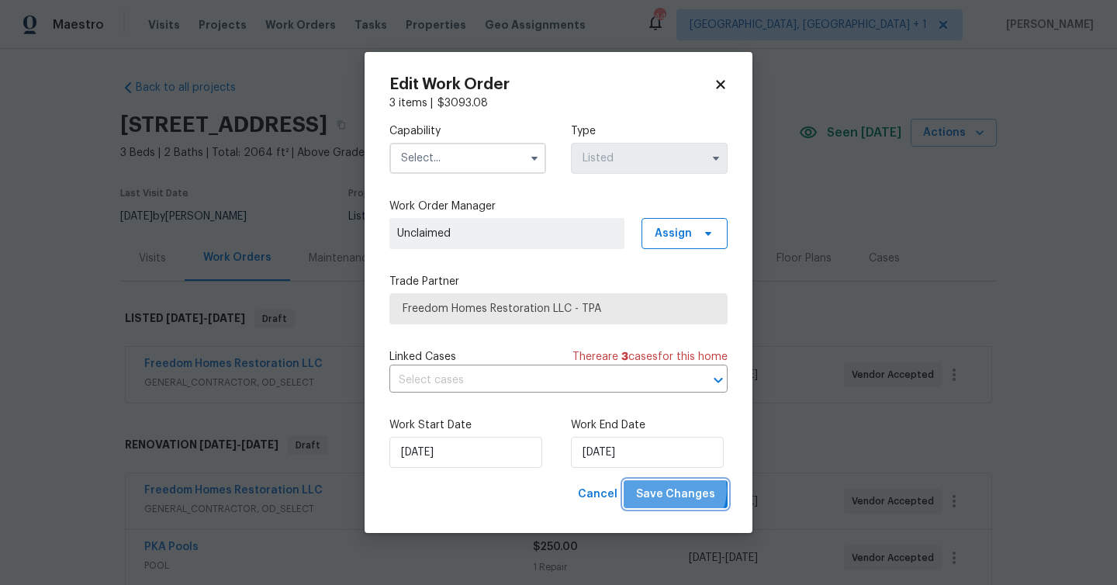
click at [678, 491] on span "Save Changes" at bounding box center [675, 494] width 79 height 19
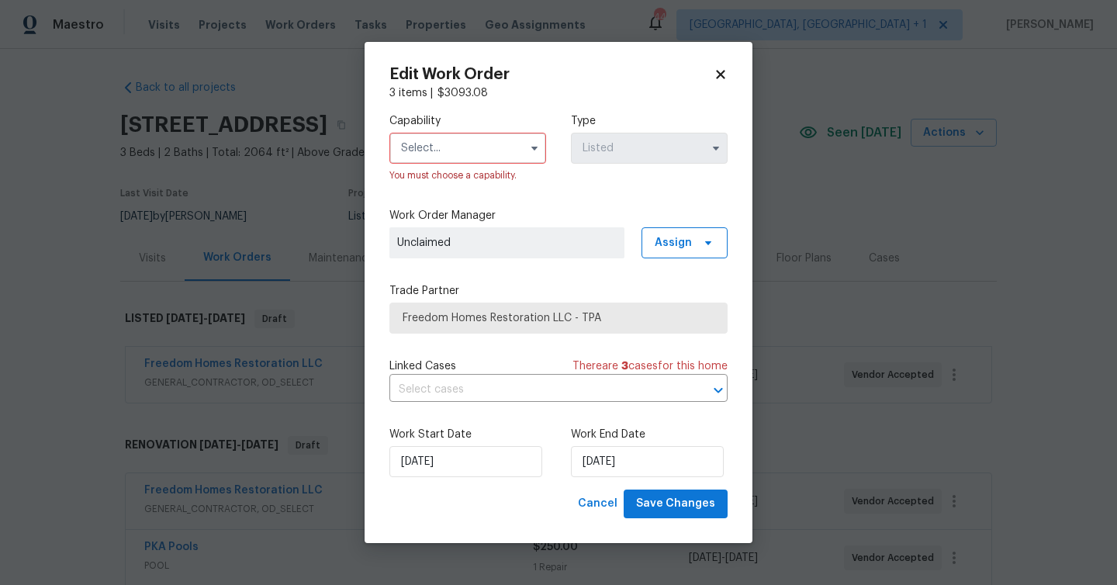
click at [407, 147] on input "text" at bounding box center [468, 148] width 157 height 31
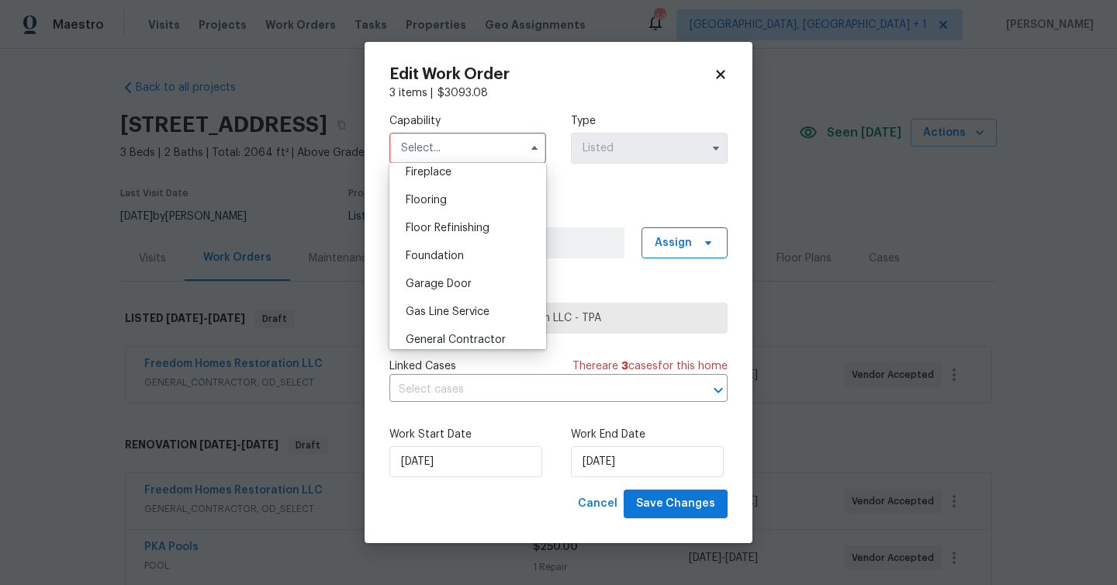
scroll to position [585, 0]
click at [458, 332] on span "General Contractor" at bounding box center [456, 337] width 100 height 11
type input "General Contractor"
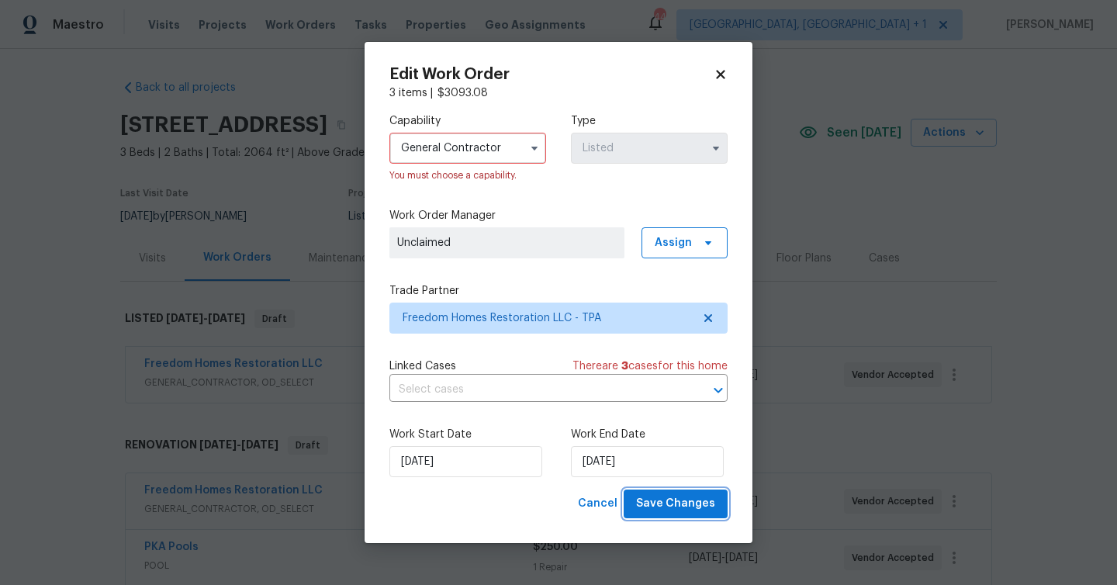
click at [674, 507] on span "Save Changes" at bounding box center [675, 503] width 79 height 19
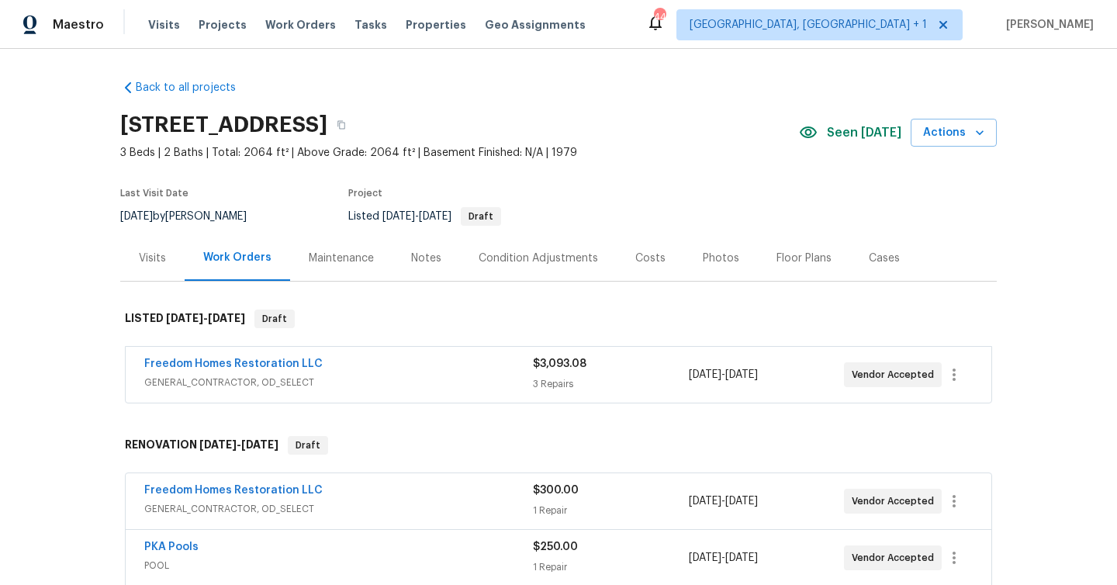
click at [362, 362] on div "Freedom Homes Restoration LLC" at bounding box center [338, 365] width 389 height 19
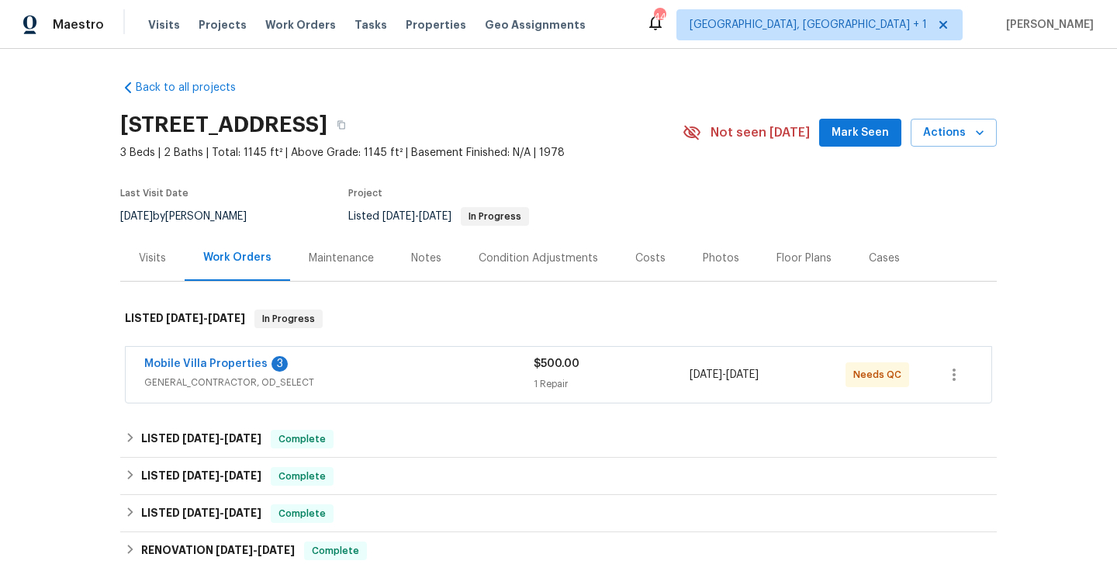
click at [407, 368] on div "Mobile Villa Properties 3" at bounding box center [339, 365] width 390 height 19
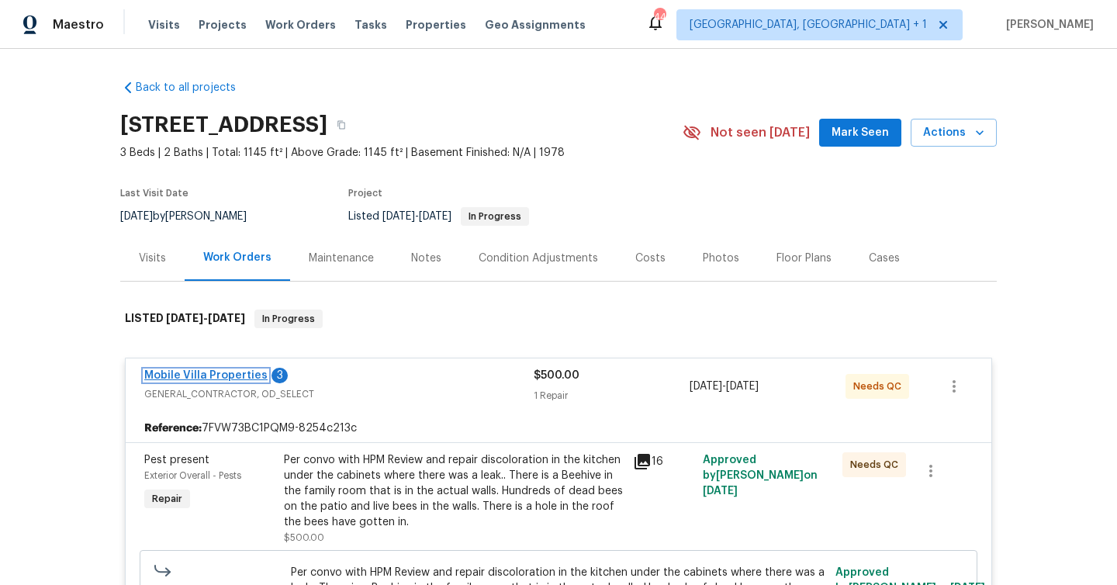
click at [183, 377] on link "Mobile Villa Properties" at bounding box center [205, 375] width 123 height 11
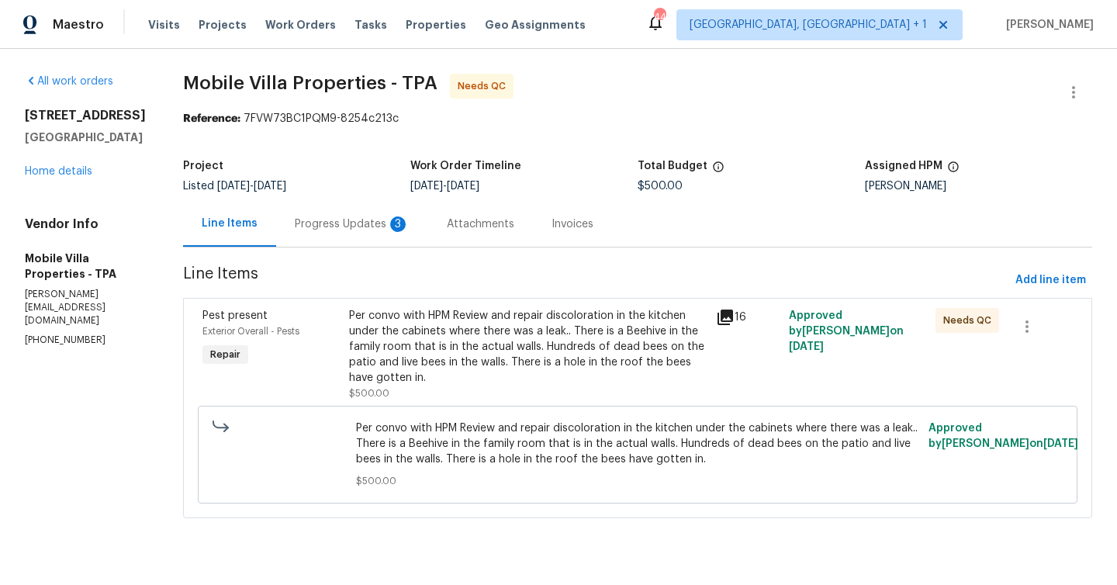
click at [341, 237] on div "Progress Updates 3" at bounding box center [352, 224] width 152 height 46
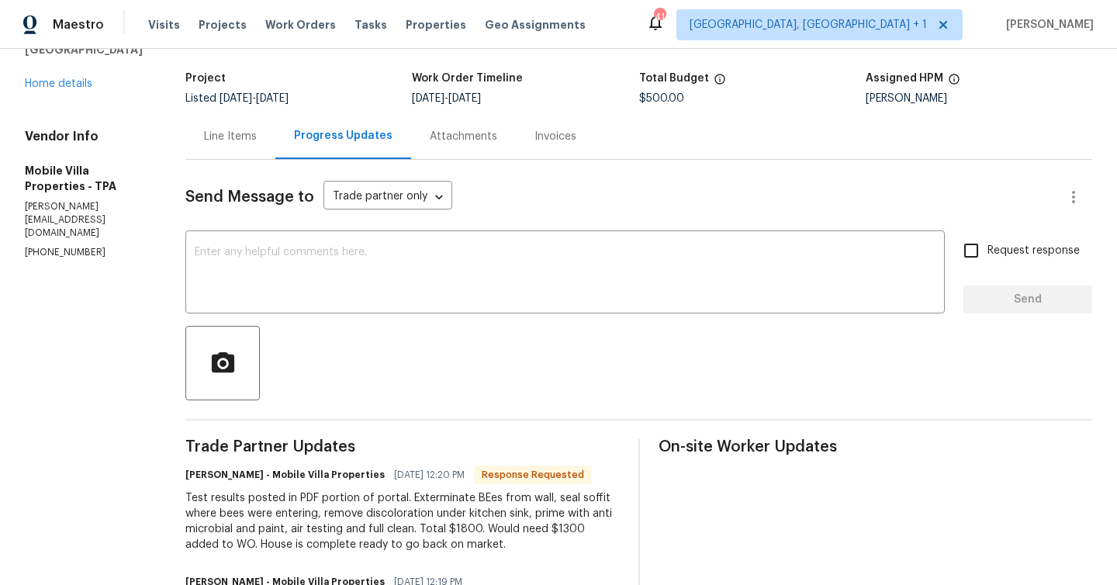
scroll to position [74, 0]
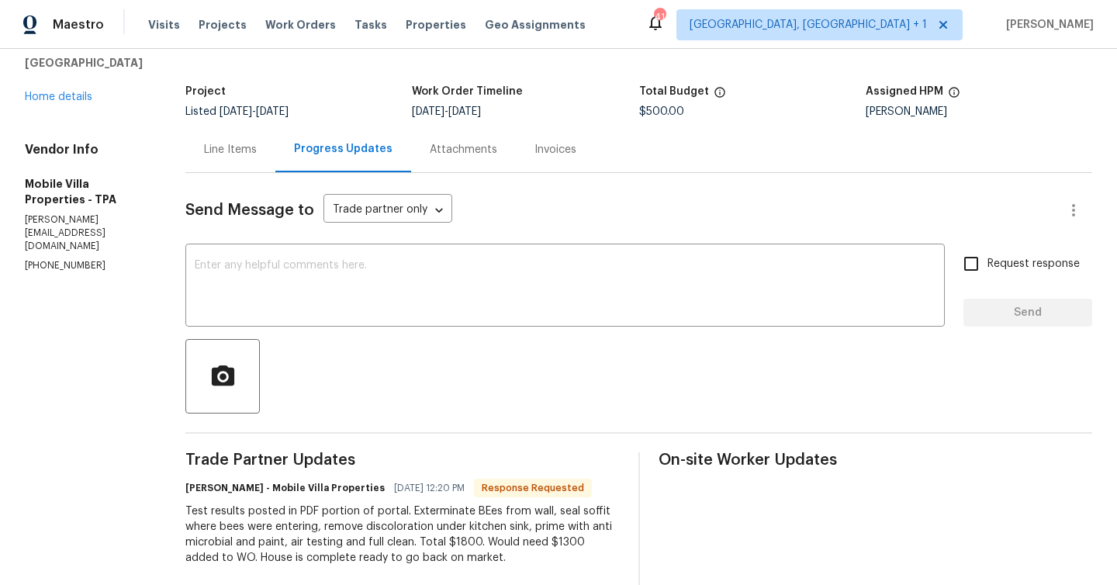
click at [253, 151] on div "Line Items" at bounding box center [230, 150] width 53 height 16
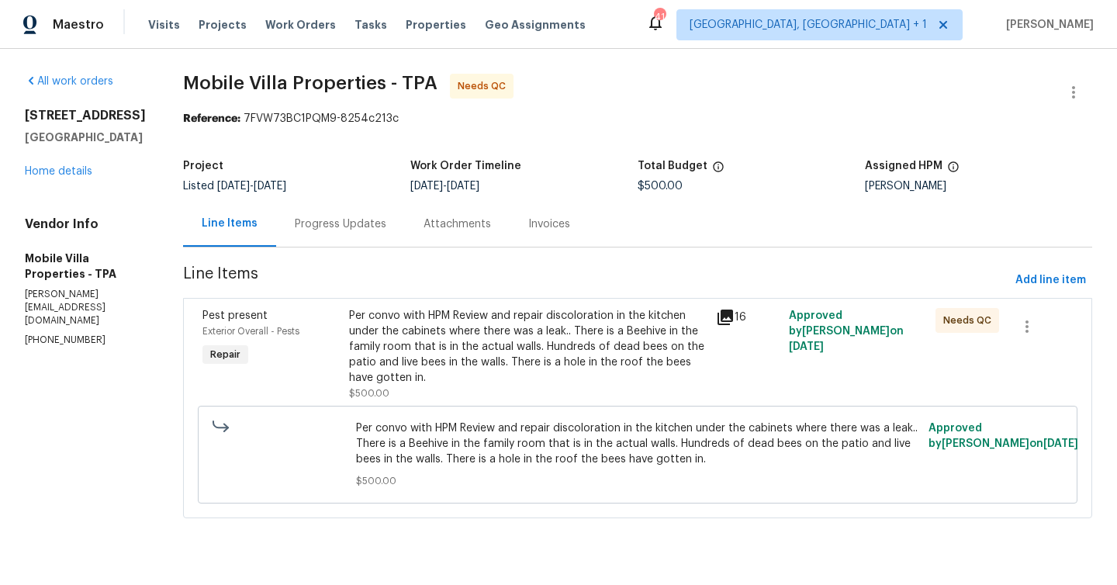
click at [452, 379] on div "Per convo with HPM Review and repair discoloration in the kitchen under the cab…" at bounding box center [528, 347] width 358 height 78
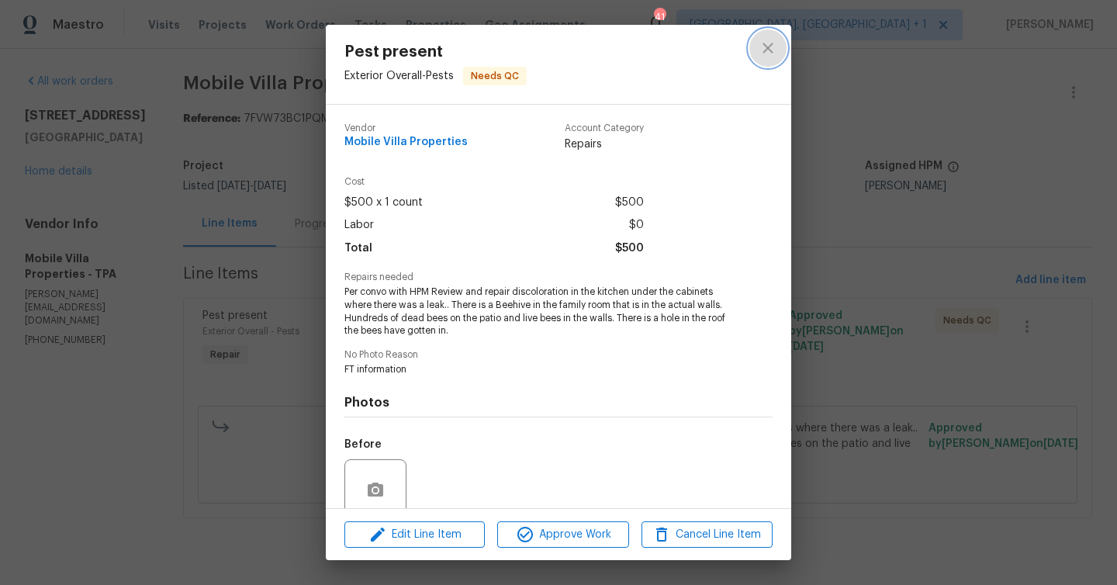
click at [763, 51] on icon "close" at bounding box center [768, 48] width 19 height 19
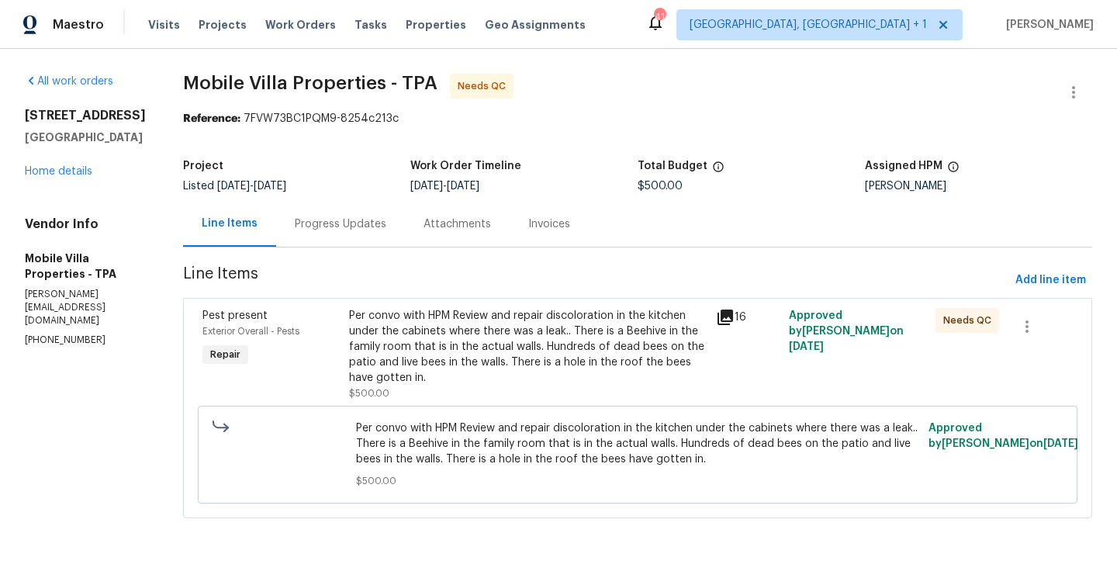
click at [338, 236] on div "Progress Updates" at bounding box center [340, 224] width 129 height 46
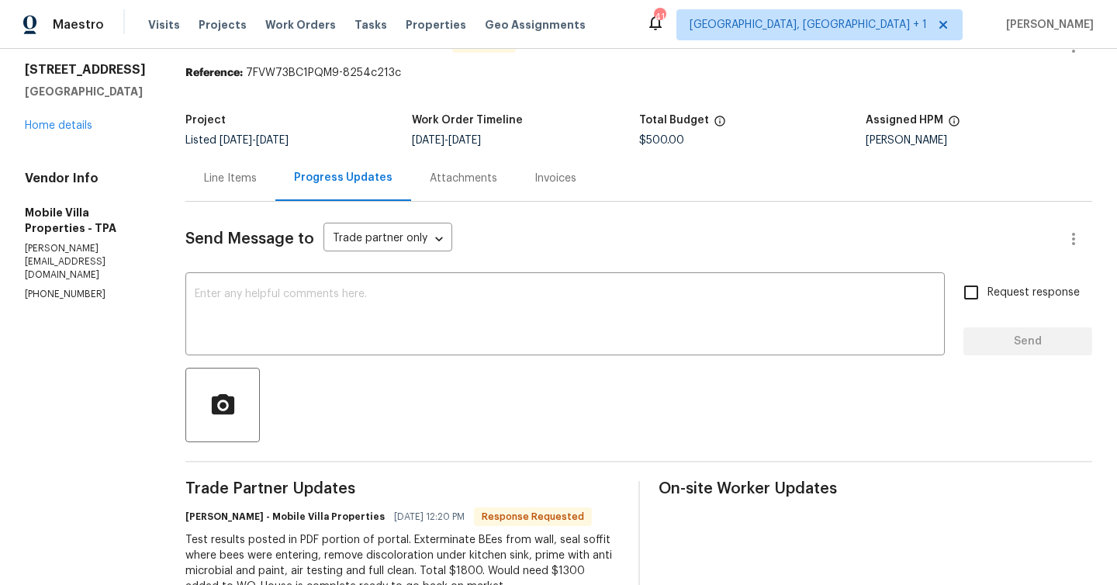
scroll to position [172, 0]
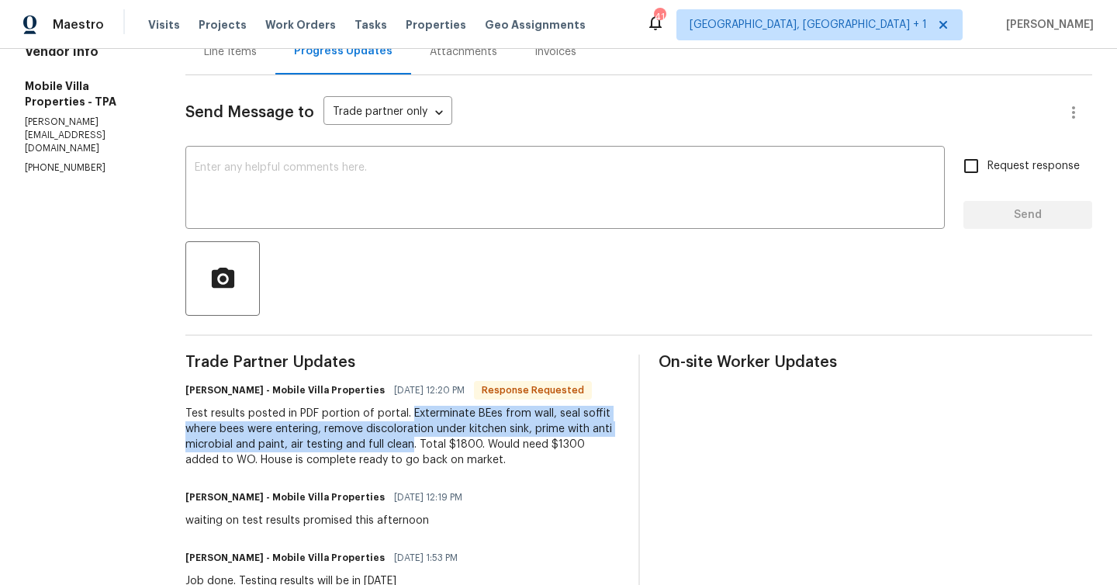
drag, startPoint x: 412, startPoint y: 417, endPoint x: 411, endPoint y: 447, distance: 30.3
click at [411, 447] on div "Test results posted in PDF portion of portal. Exterminate BEes from wall, seal …" at bounding box center [402, 437] width 434 height 62
copy div "Exterminate BEes from wall, seal soffit where bees were entering, remove discol…"
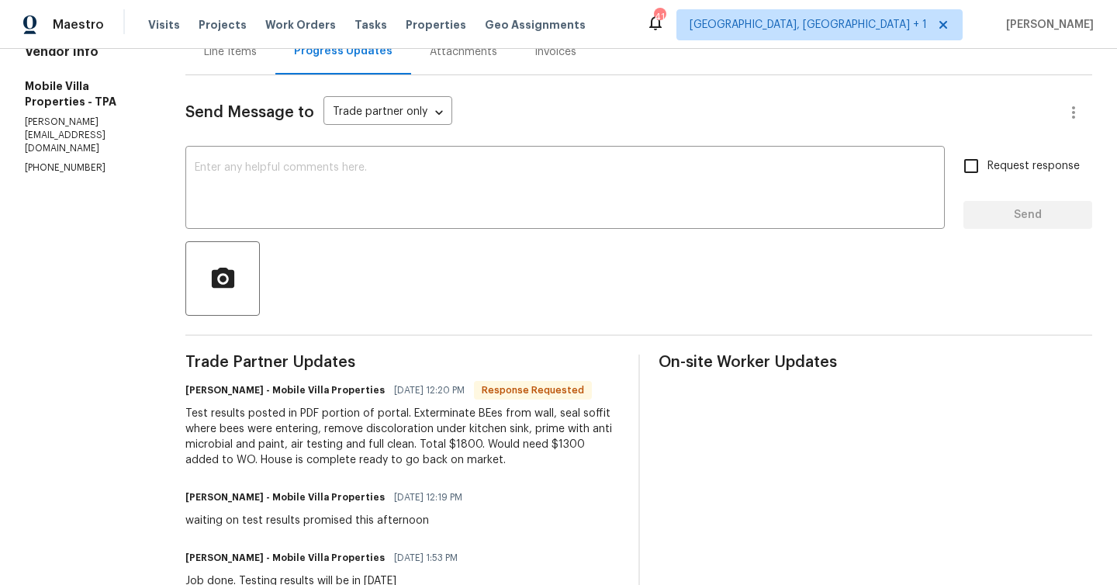
click at [253, 51] on div "Line Items" at bounding box center [230, 52] width 53 height 16
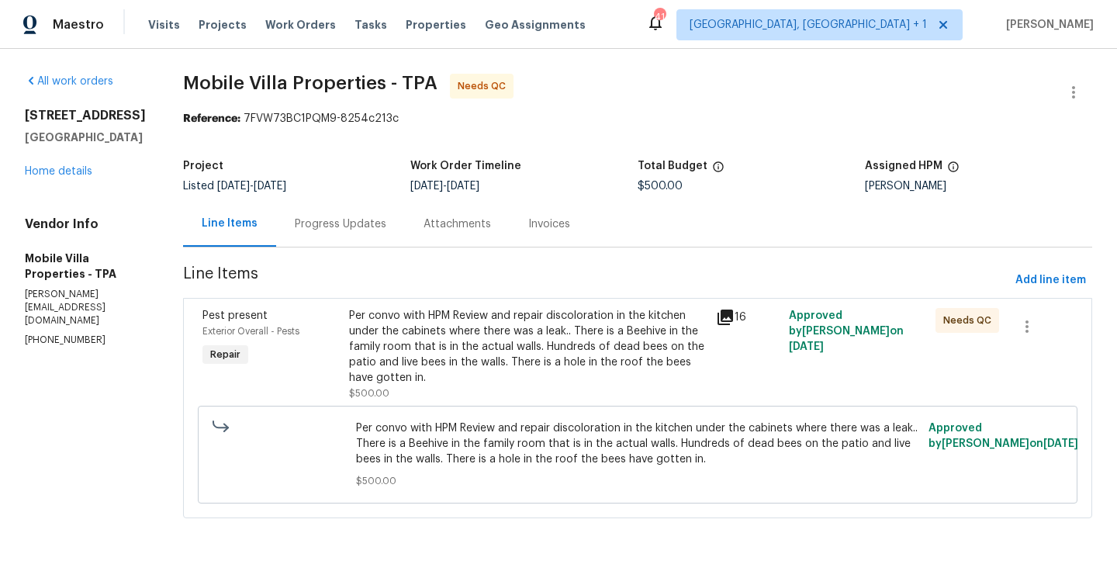
click at [439, 376] on div "Per convo with HPM Review and repair discoloration in the kitchen under the cab…" at bounding box center [528, 347] width 358 height 78
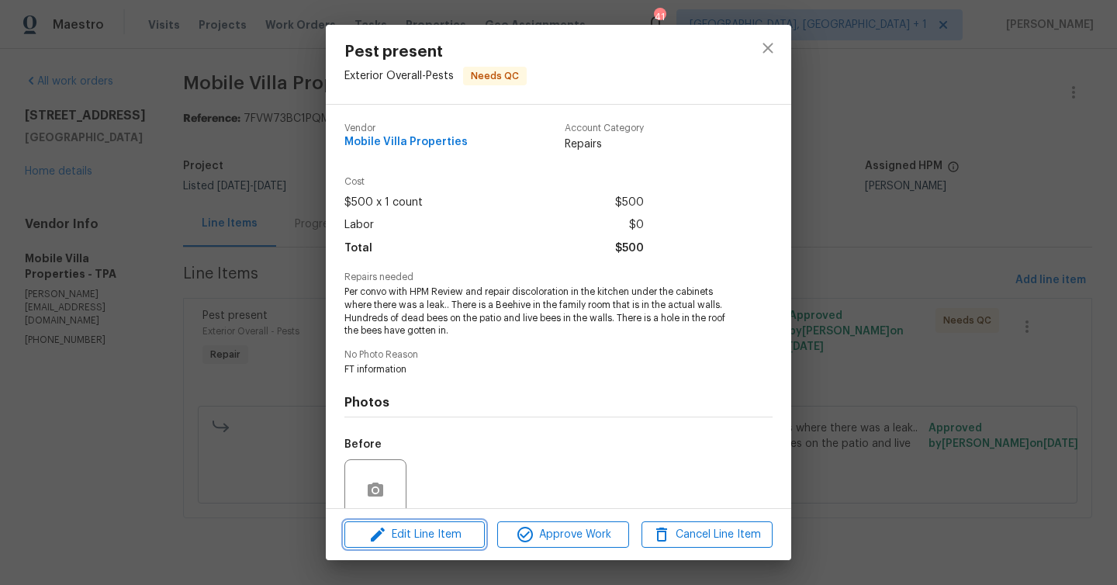
click at [442, 538] on span "Edit Line Item" at bounding box center [414, 534] width 131 height 19
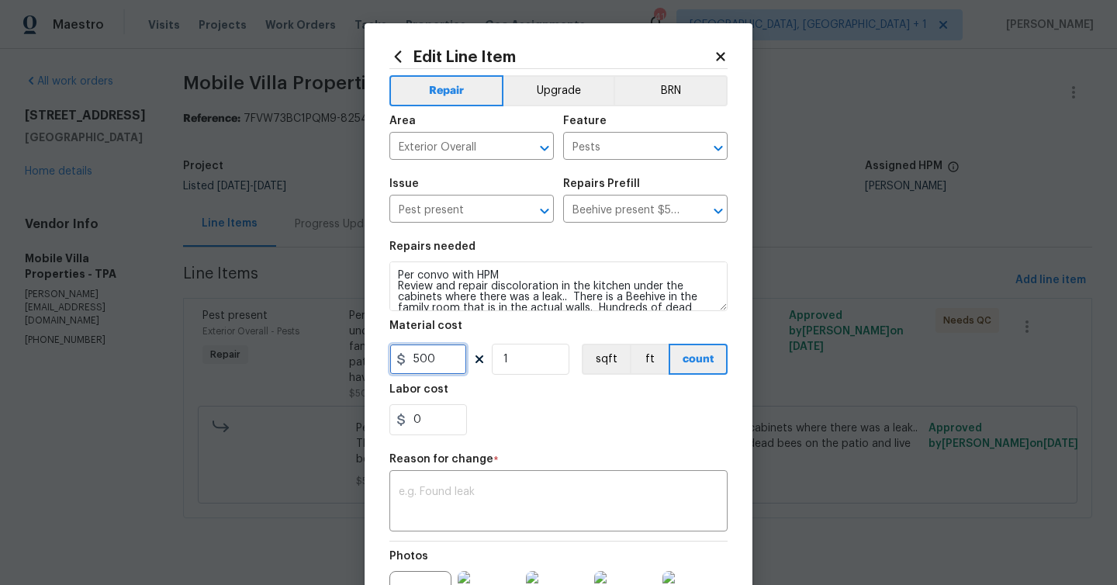
click at [455, 360] on input "500" at bounding box center [429, 359] width 78 height 31
type input "1800"
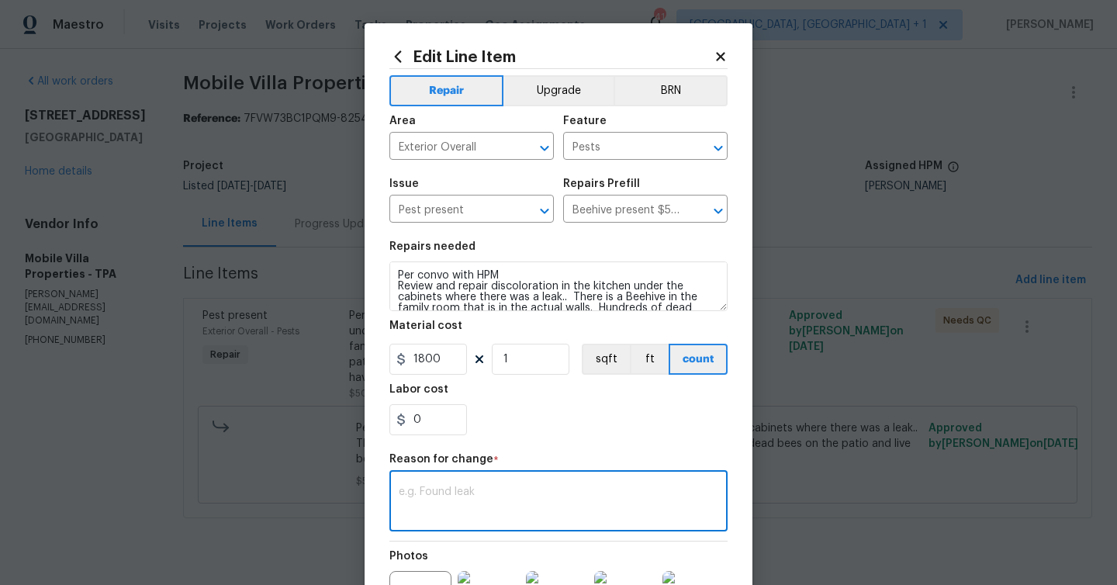
click at [427, 500] on textarea at bounding box center [559, 502] width 320 height 33
paste textarea "Exterminate BEes from wall, seal soffit where bees were entering, remove discol…"
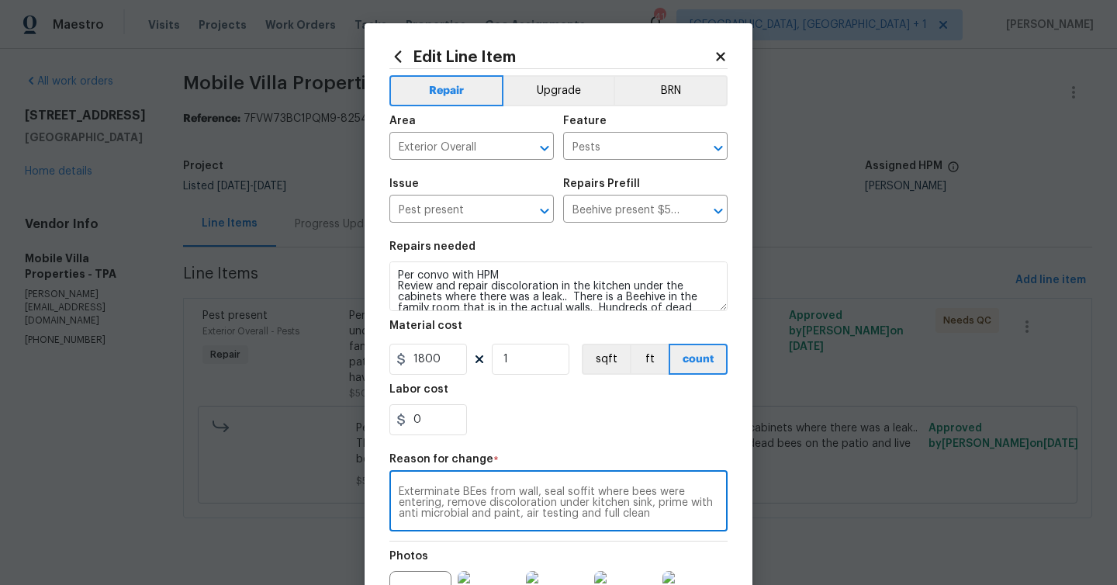
scroll to position [196, 0]
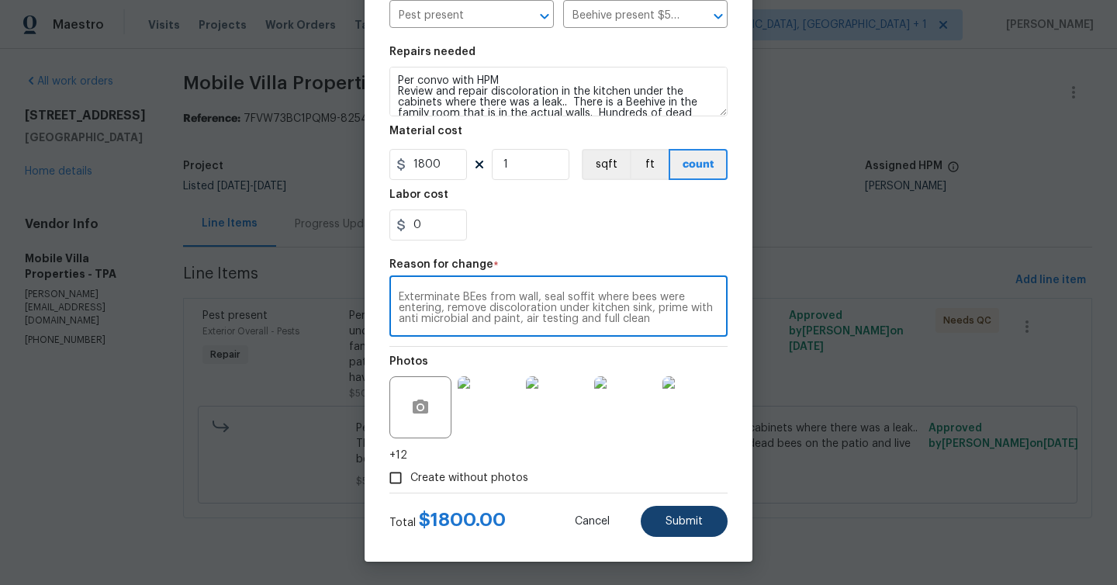
type textarea "Exterminate BEes from wall, seal soffit where bees were entering, remove discol…"
click at [672, 516] on span "Submit" at bounding box center [684, 522] width 37 height 12
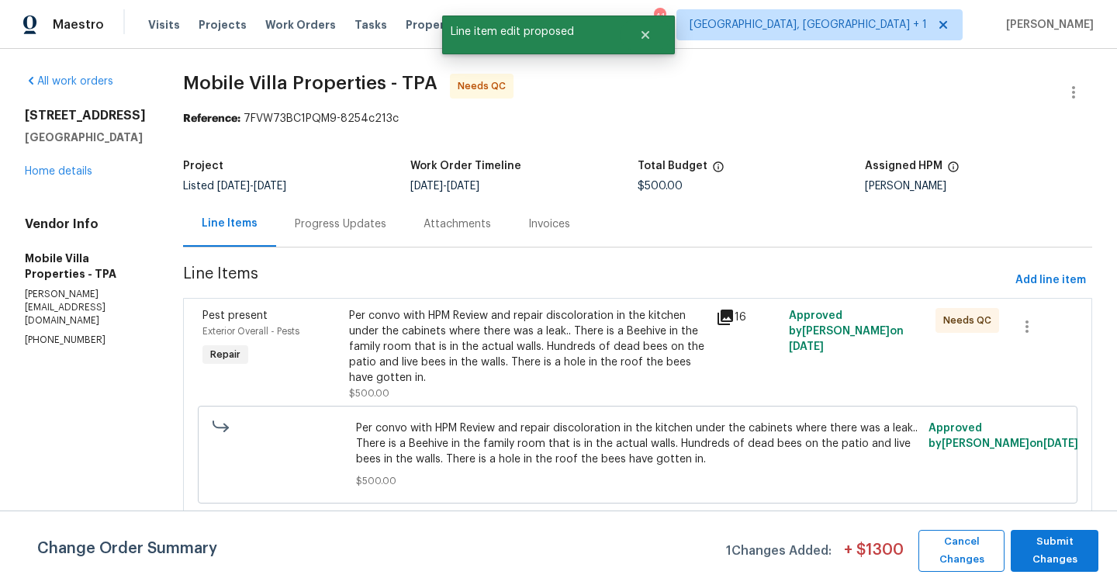
scroll to position [0, 0]
click at [1027, 552] on span "Submit Changes" at bounding box center [1055, 551] width 72 height 36
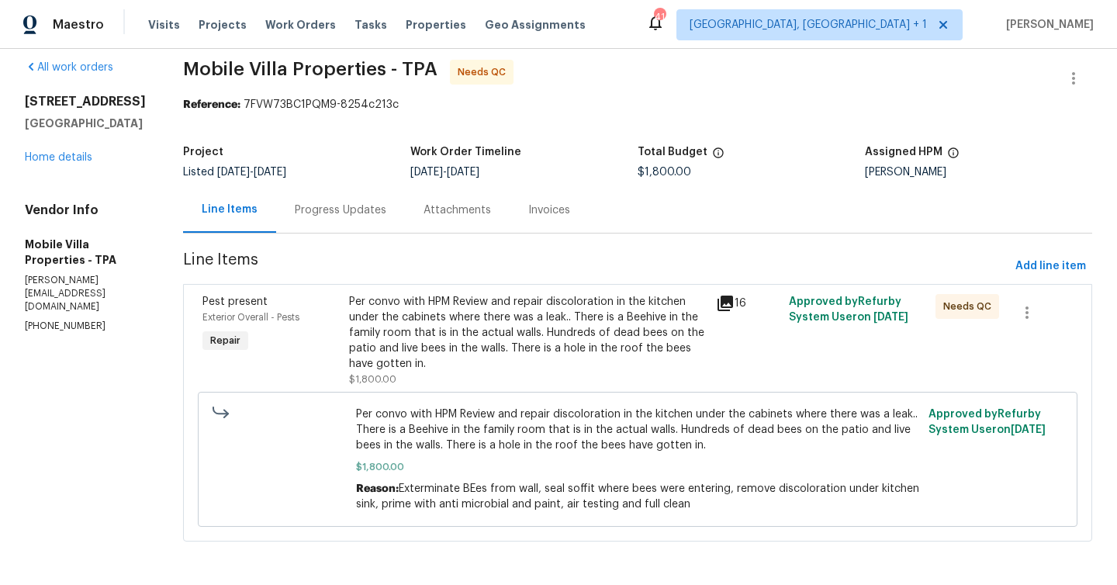
scroll to position [16, 0]
click at [445, 347] on div "Per convo with HPM Review and repair discoloration in the kitchen under the cab…" at bounding box center [528, 333] width 358 height 78
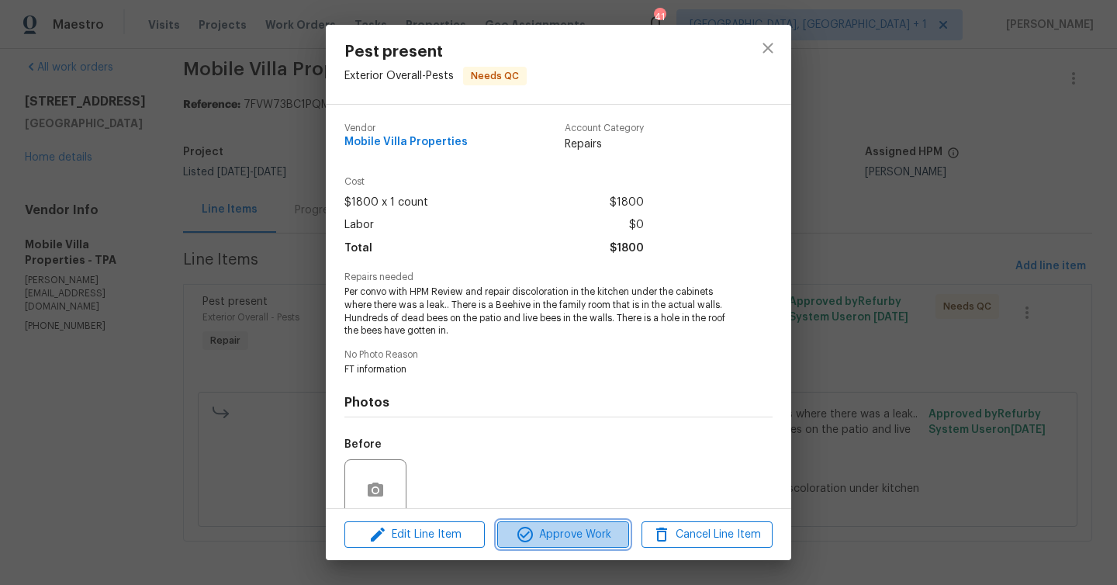
click at [554, 534] on span "Approve Work" at bounding box center [563, 534] width 122 height 19
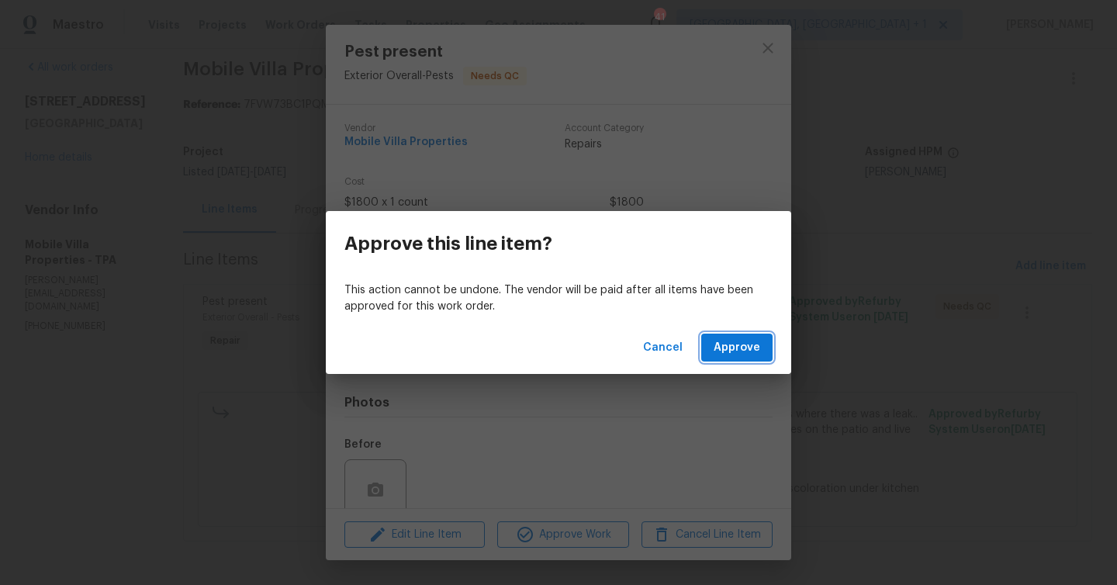
click at [741, 336] on button "Approve" at bounding box center [736, 348] width 71 height 29
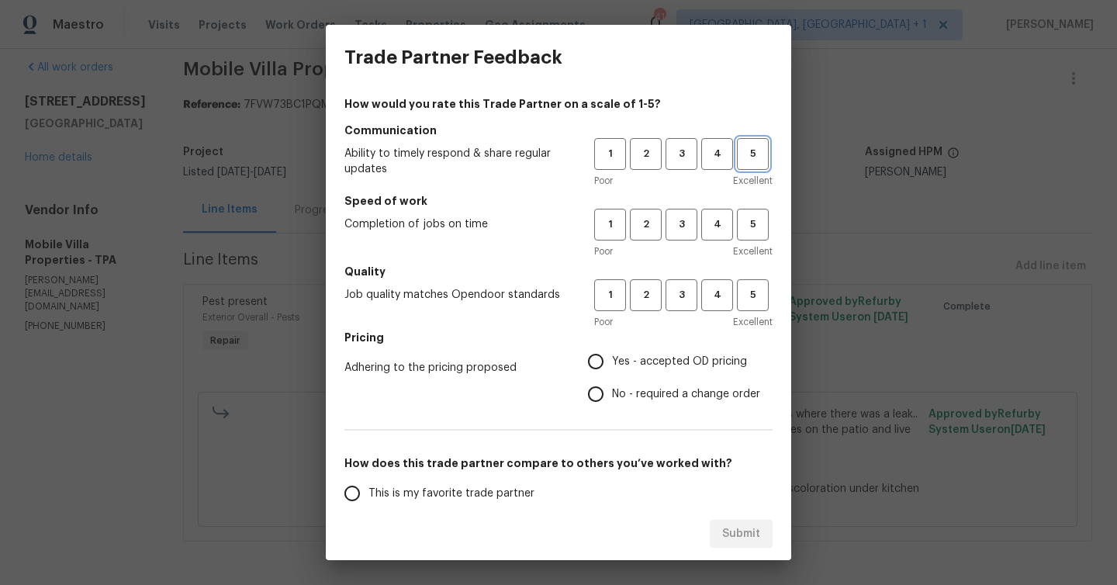
click at [742, 151] on span "5" at bounding box center [753, 154] width 29 height 18
click at [751, 217] on span "5" at bounding box center [753, 225] width 29 height 18
click at [757, 292] on span "5" at bounding box center [753, 295] width 29 height 18
click at [640, 348] on label "Yes - accepted OD pricing" at bounding box center [670, 361] width 181 height 33
click at [612, 348] on input "Yes - accepted OD pricing" at bounding box center [596, 361] width 33 height 33
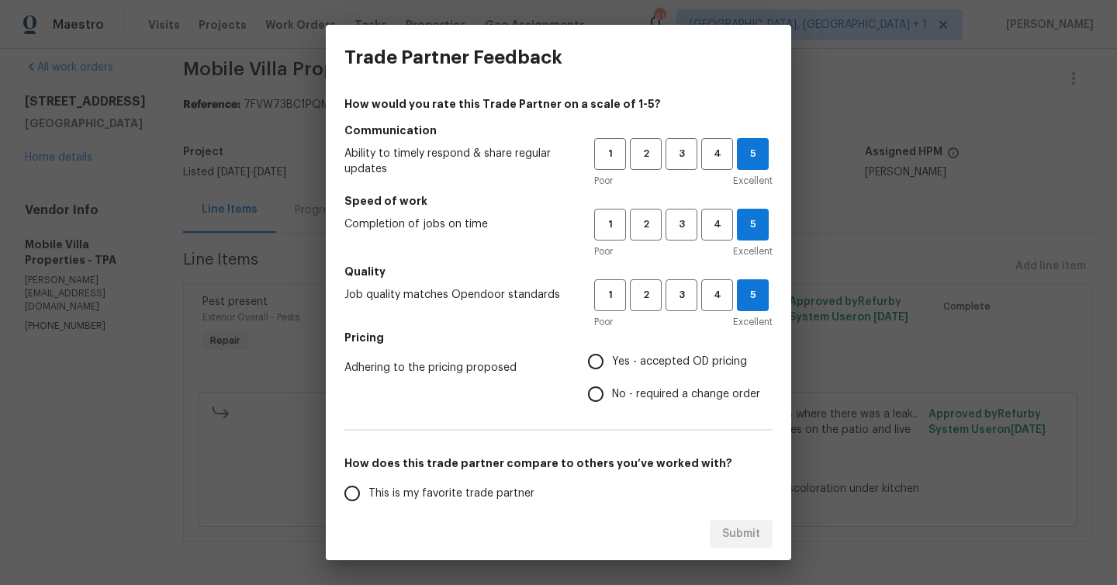
radio input "true"
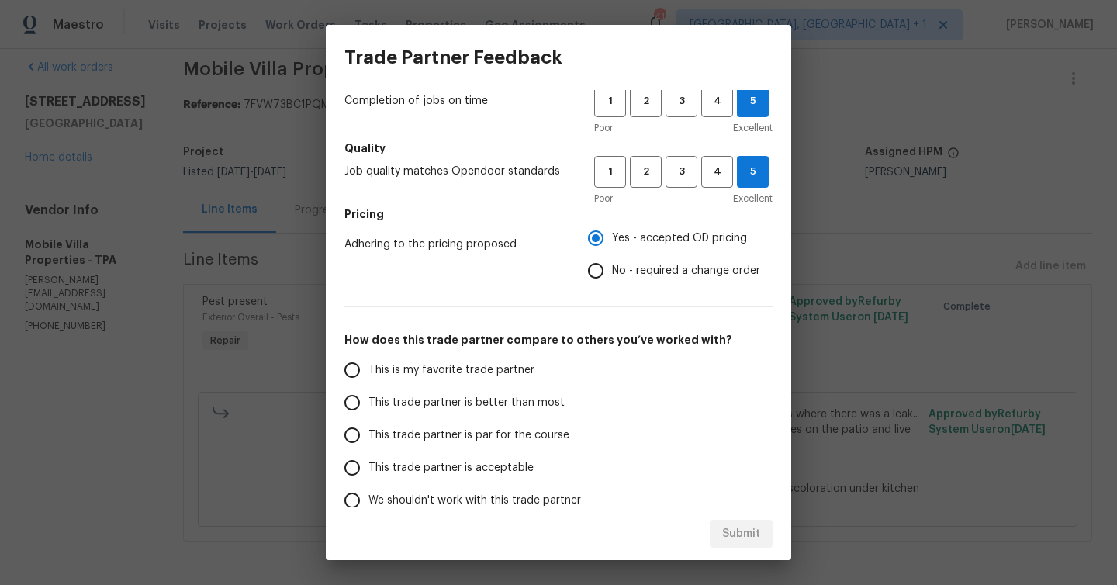
click at [451, 393] on label "This trade partner is better than most" at bounding box center [458, 402] width 245 height 33
click at [369, 393] on input "This trade partner is better than most" at bounding box center [352, 402] width 33 height 33
click at [745, 520] on button "Submit" at bounding box center [741, 534] width 63 height 29
radio input "true"
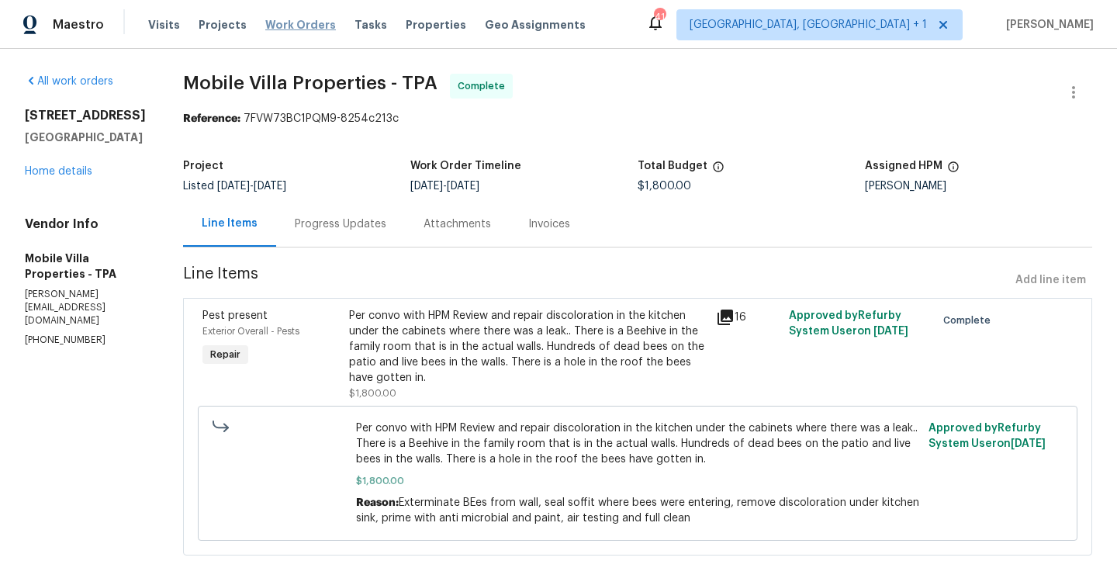
click at [284, 23] on span "Work Orders" at bounding box center [300, 25] width 71 height 16
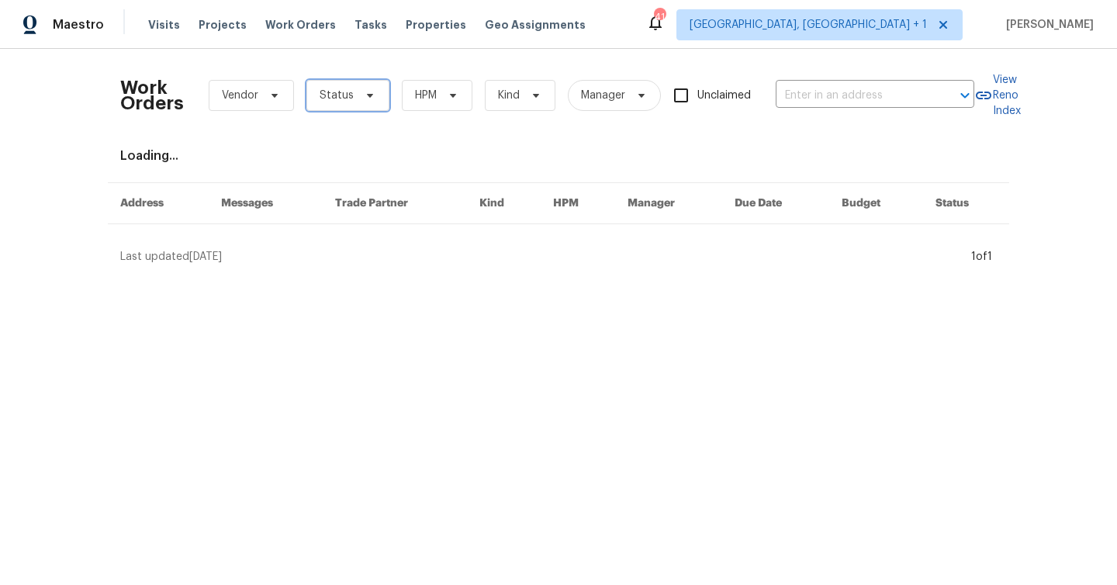
click at [331, 95] on span "Status" at bounding box center [337, 96] width 34 height 16
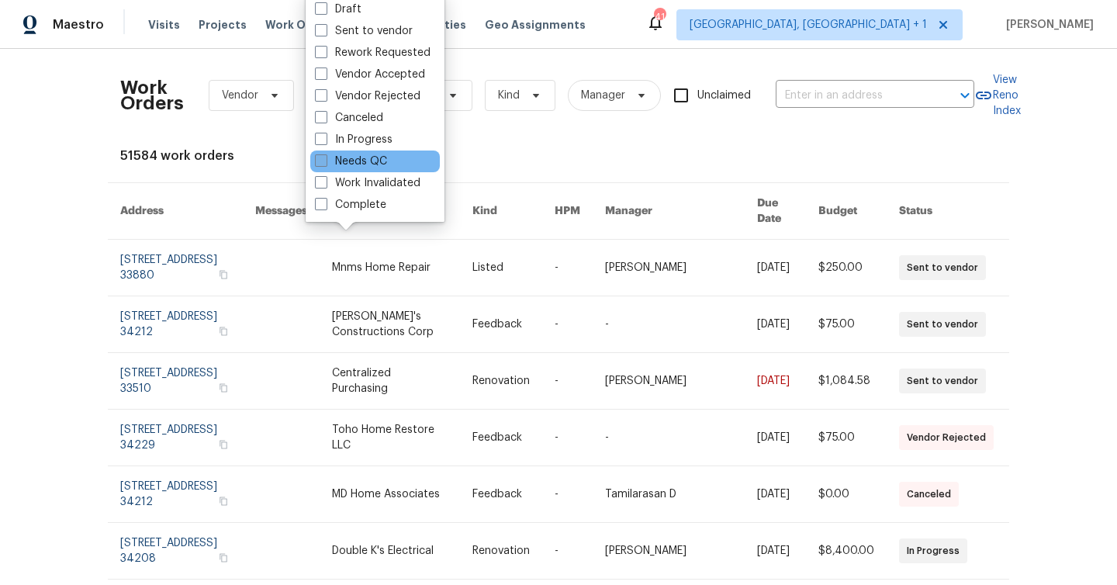
click at [362, 161] on label "Needs QC" at bounding box center [351, 162] width 72 height 16
click at [325, 161] on input "Needs QC" at bounding box center [320, 159] width 10 height 10
checkbox input "true"
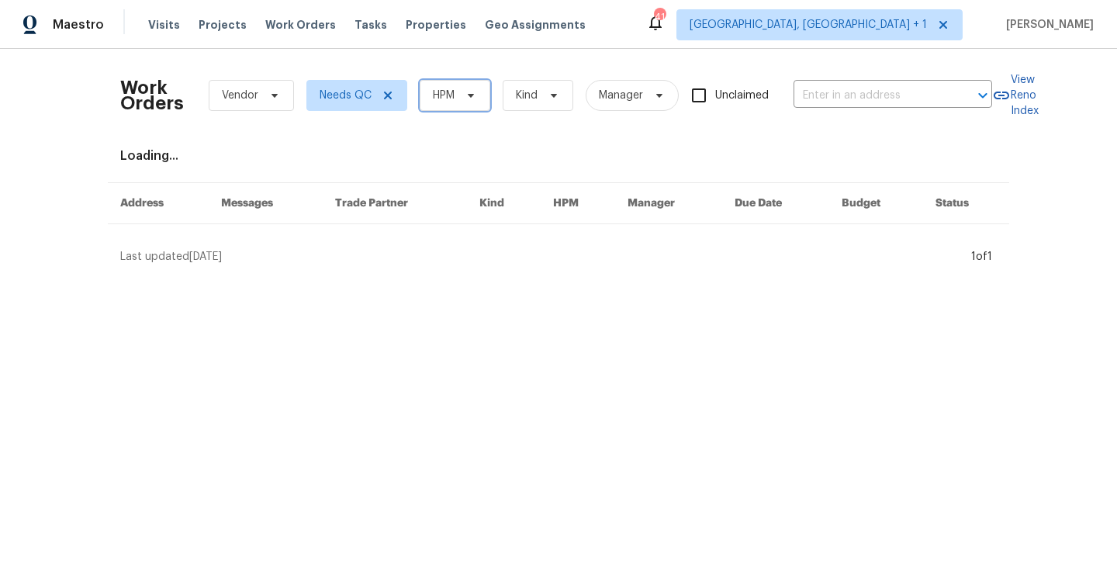
click at [434, 102] on span "HPM" at bounding box center [444, 96] width 22 height 16
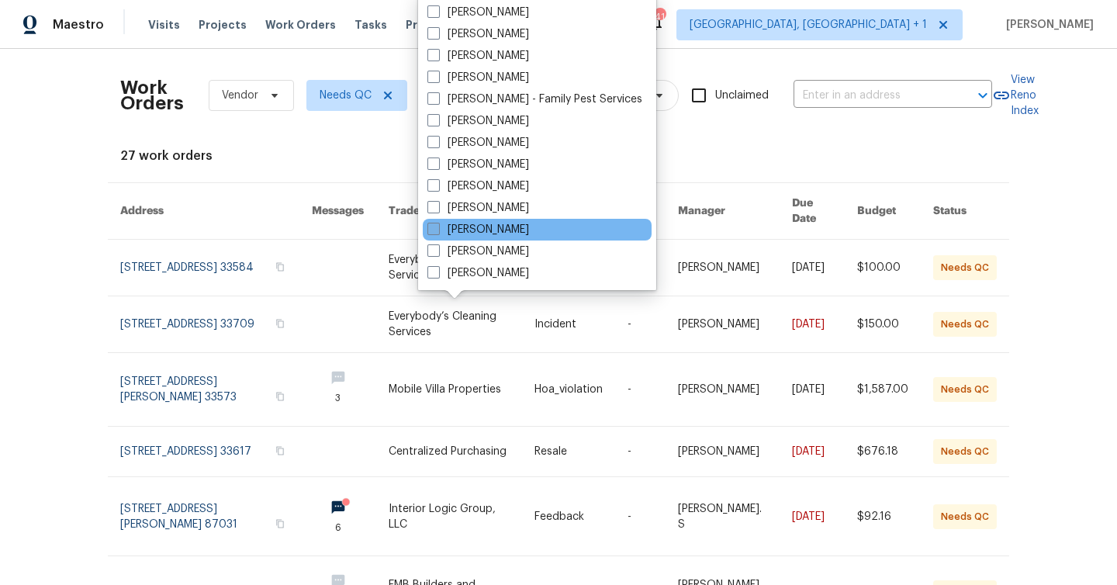
scroll to position [151, 0]
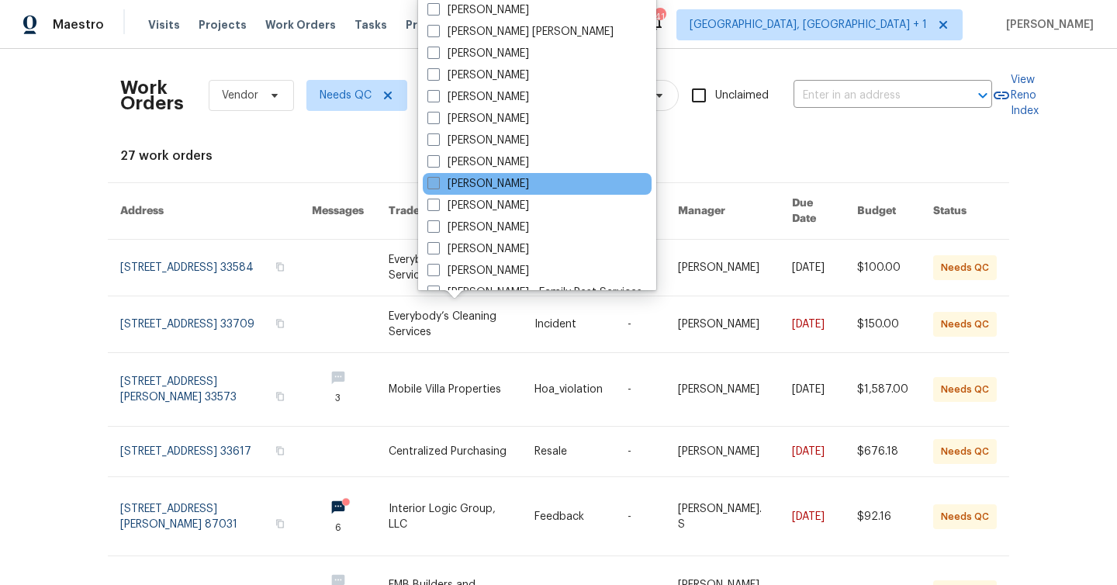
click at [470, 179] on label "[PERSON_NAME]" at bounding box center [479, 184] width 102 height 16
click at [438, 179] on input "[PERSON_NAME]" at bounding box center [433, 181] width 10 height 10
checkbox input "true"
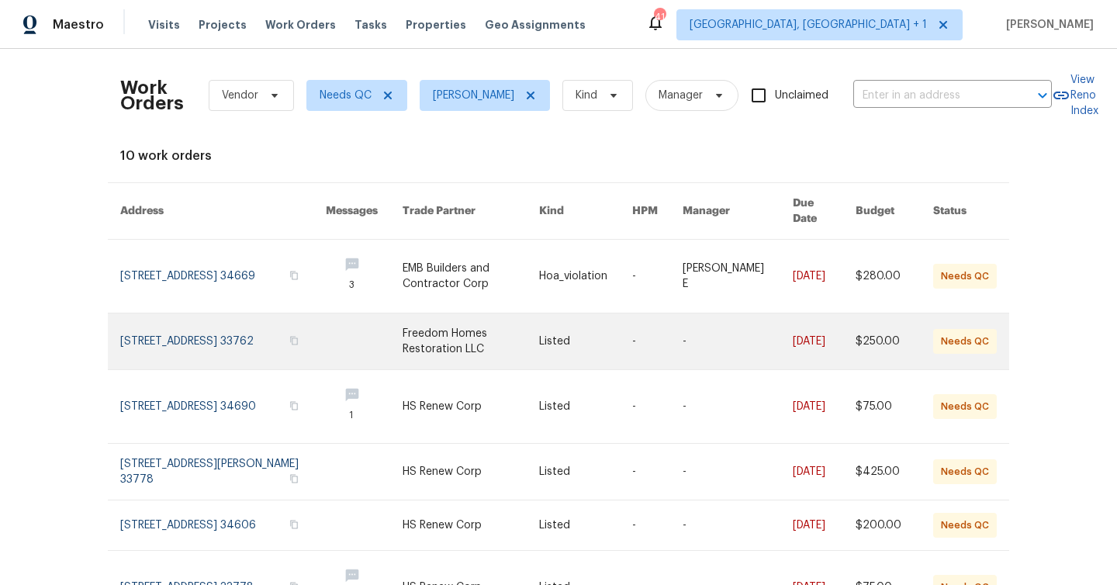
click at [458, 323] on link at bounding box center [471, 341] width 137 height 56
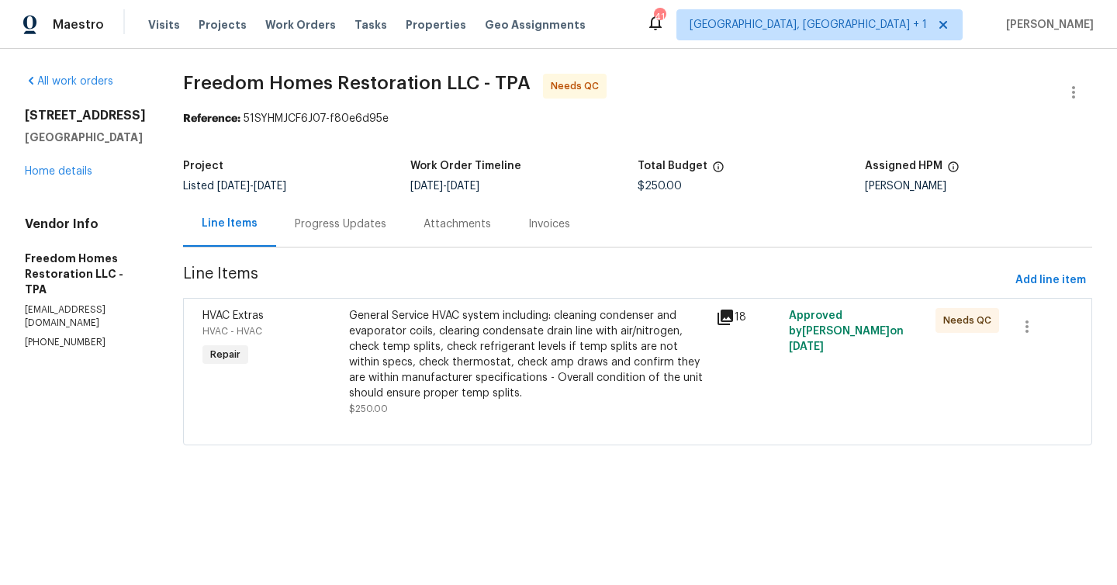
click at [475, 337] on div "General Service HVAC system including: cleaning condenser and evaporator coils,…" at bounding box center [528, 354] width 358 height 93
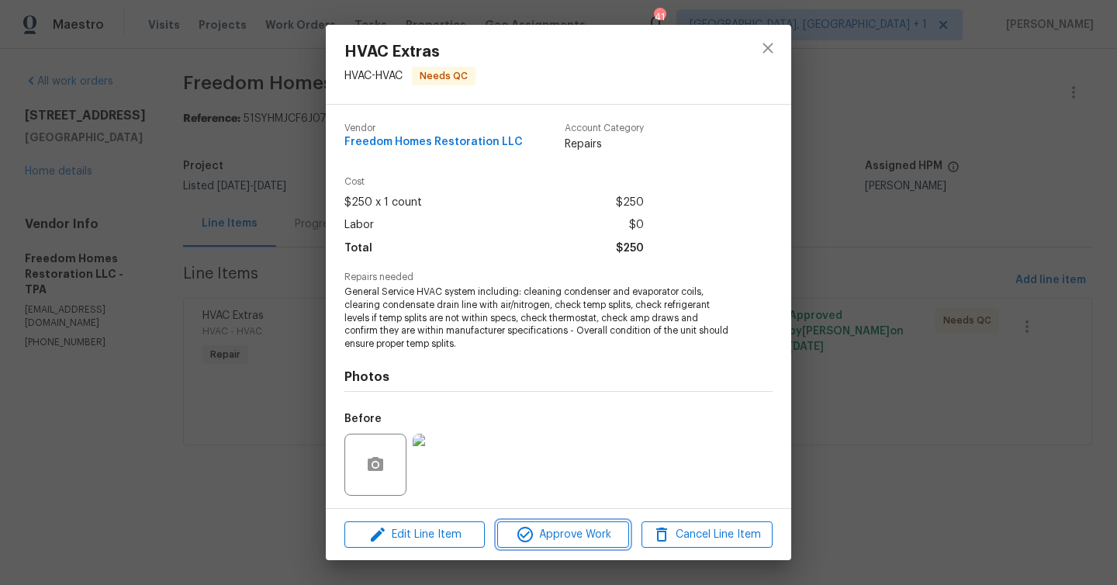
click at [555, 537] on span "Approve Work" at bounding box center [563, 534] width 122 height 19
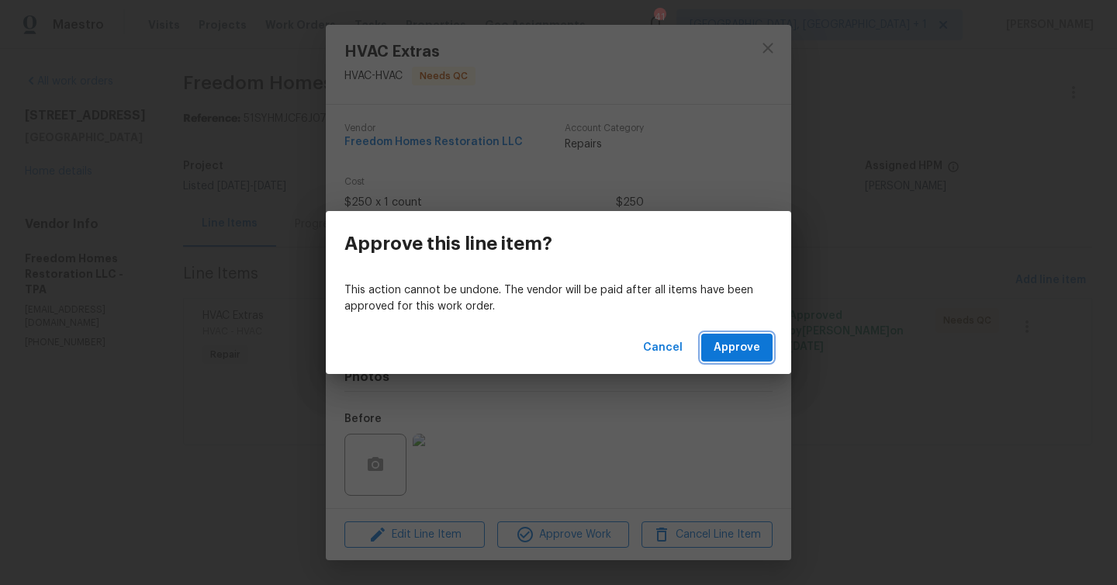
click at [740, 337] on button "Approve" at bounding box center [736, 348] width 71 height 29
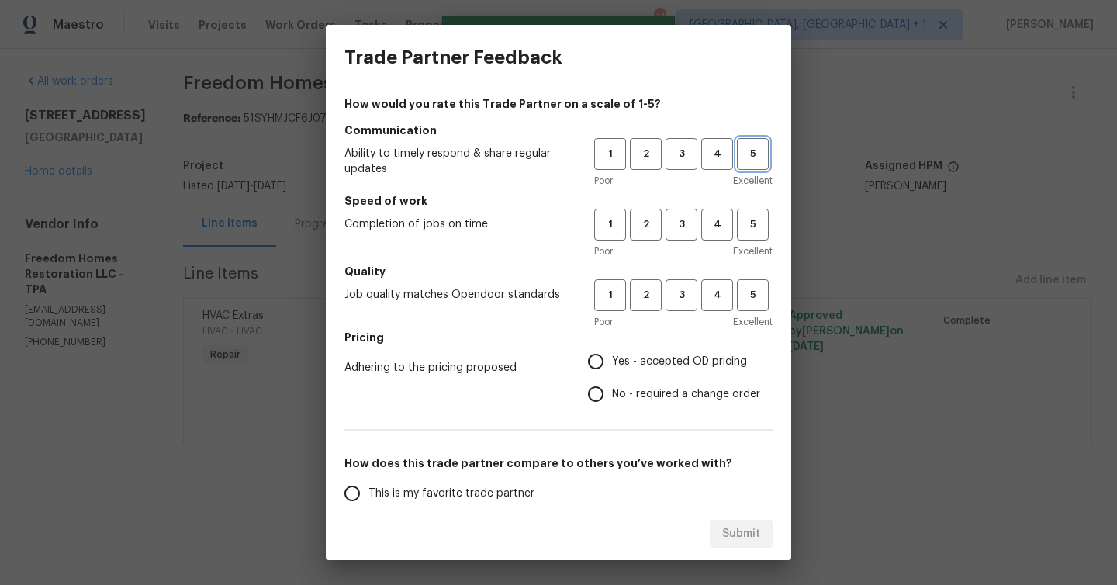
click at [753, 161] on span "5" at bounding box center [753, 154] width 29 height 18
click at [752, 258] on span "Excellent" at bounding box center [753, 252] width 40 height 16
click at [753, 226] on span "5" at bounding box center [753, 225] width 29 height 18
click at [753, 306] on button "5" at bounding box center [753, 295] width 32 height 32
click at [651, 373] on label "Yes - accepted OD pricing" at bounding box center [670, 361] width 181 height 33
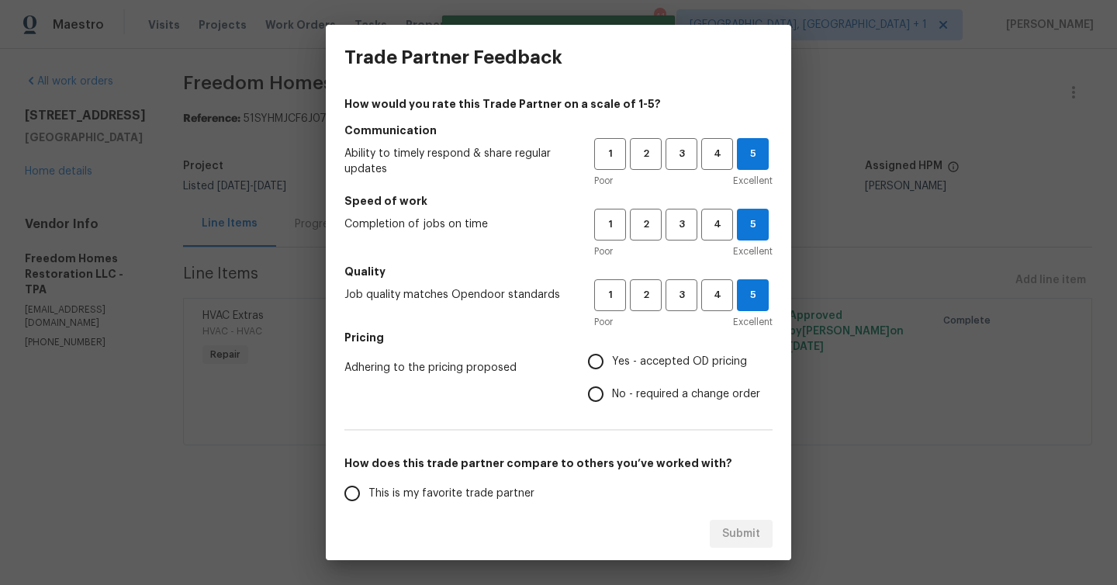
click at [612, 373] on input "Yes - accepted OD pricing" at bounding box center [596, 361] width 33 height 33
radio input "true"
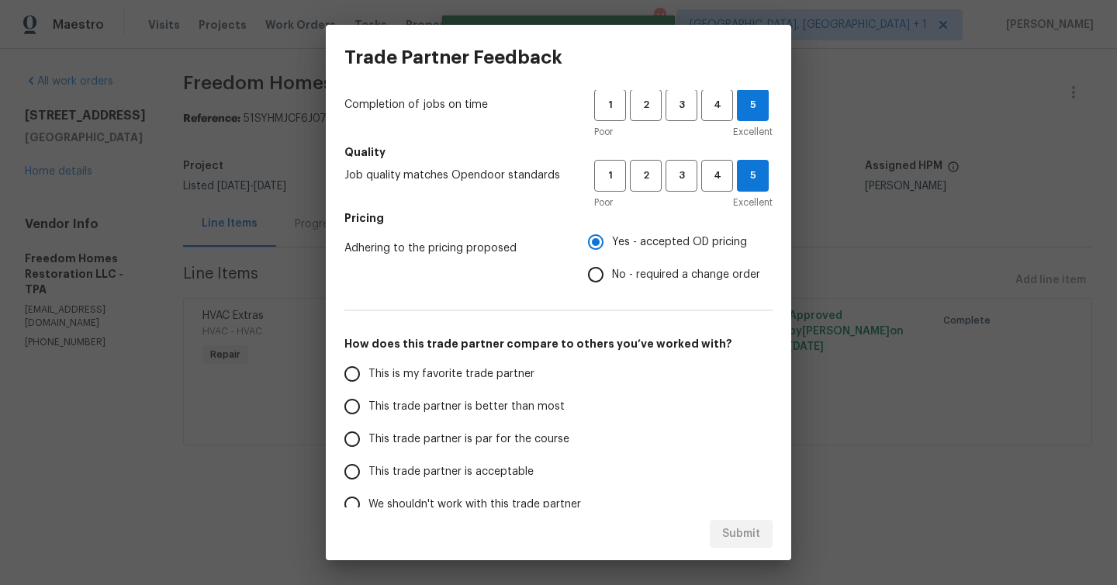
click at [505, 381] on span "This is my favorite trade partner" at bounding box center [452, 374] width 166 height 16
click at [369, 381] on input "This is my favorite trade partner" at bounding box center [352, 374] width 33 height 33
click at [727, 534] on span "Submit" at bounding box center [741, 534] width 38 height 19
radio input "true"
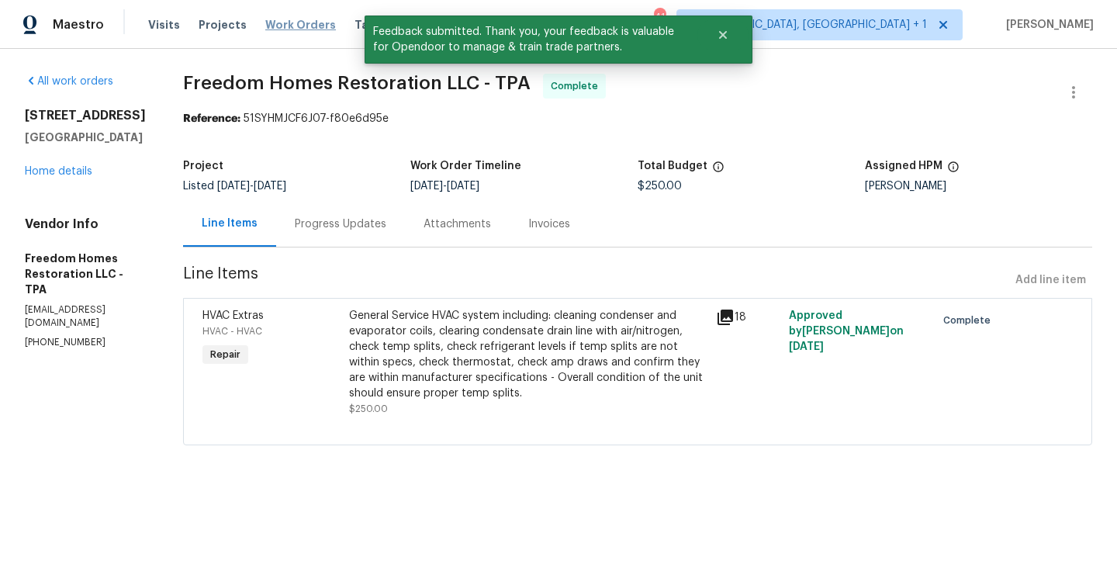
click at [265, 17] on span "Work Orders" at bounding box center [300, 25] width 71 height 16
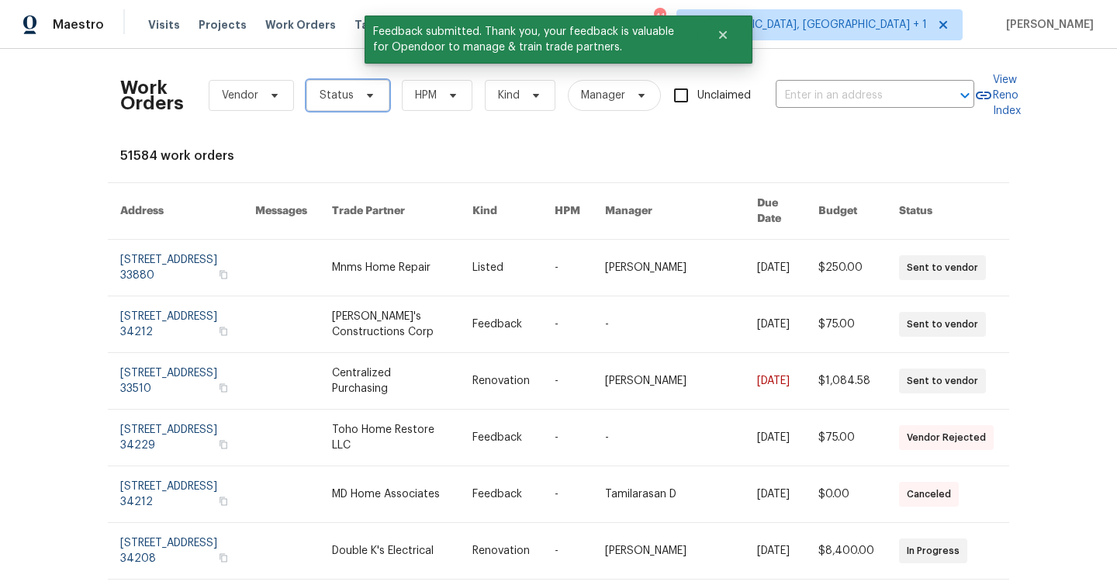
click at [340, 98] on span "Status" at bounding box center [337, 96] width 34 height 16
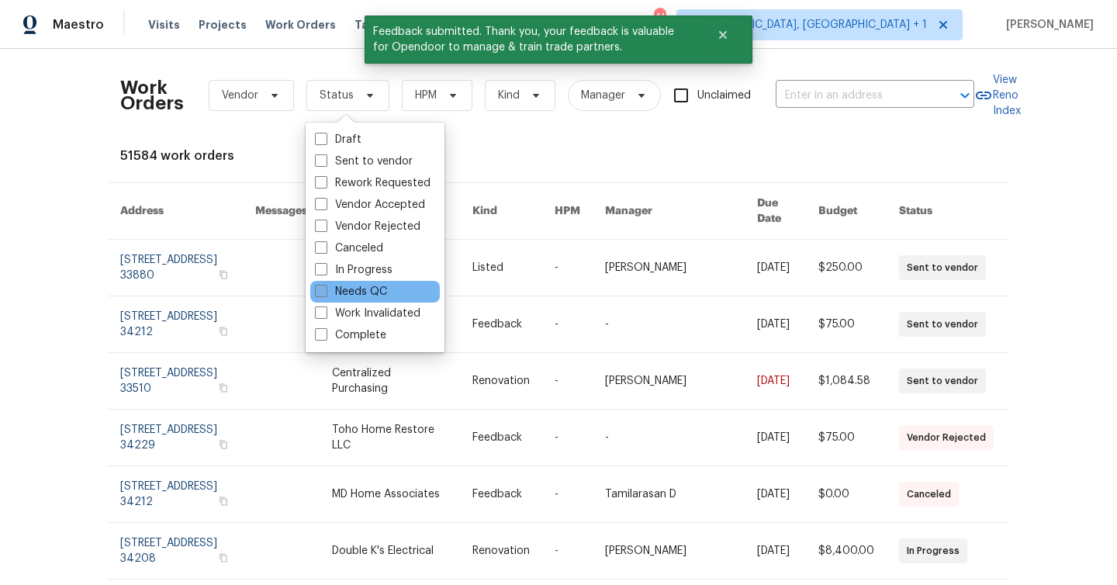
click at [355, 286] on label "Needs QC" at bounding box center [351, 292] width 72 height 16
click at [325, 286] on input "Needs QC" at bounding box center [320, 289] width 10 height 10
checkbox input "true"
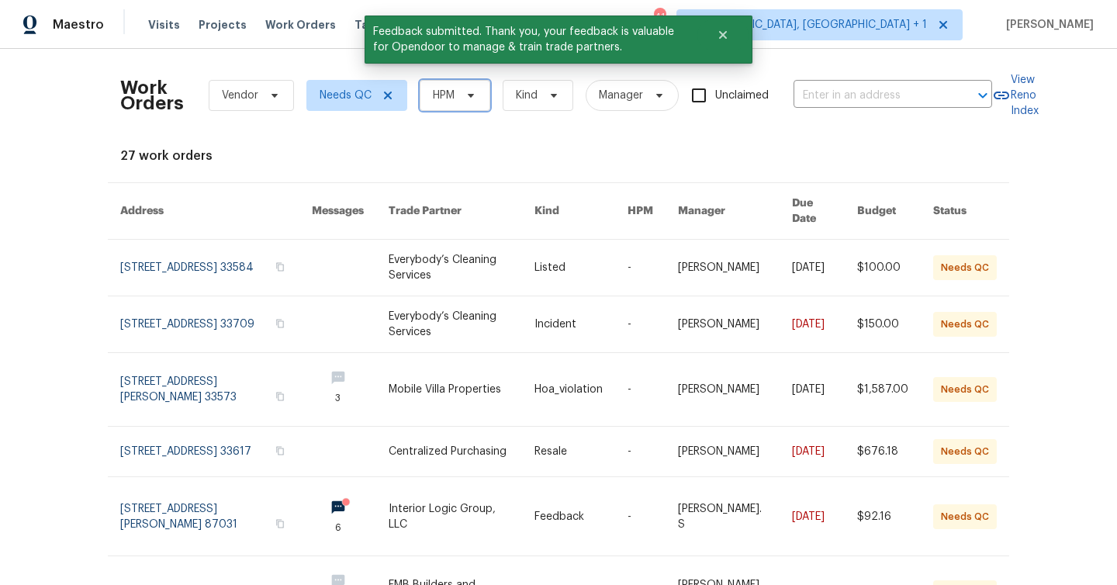
click at [450, 91] on span "HPM" at bounding box center [444, 96] width 22 height 16
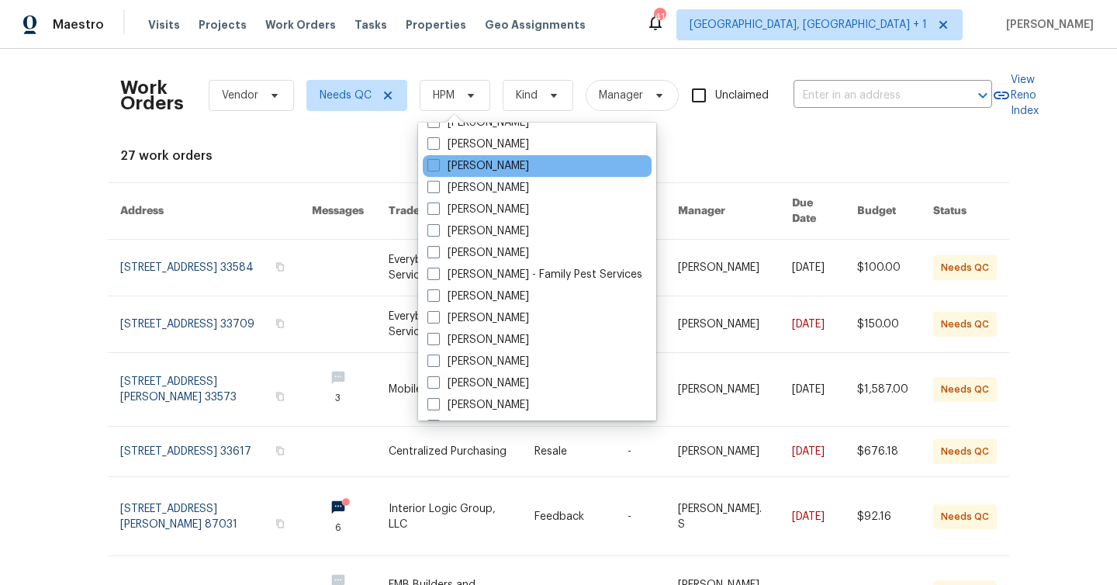
scroll to position [296, 0]
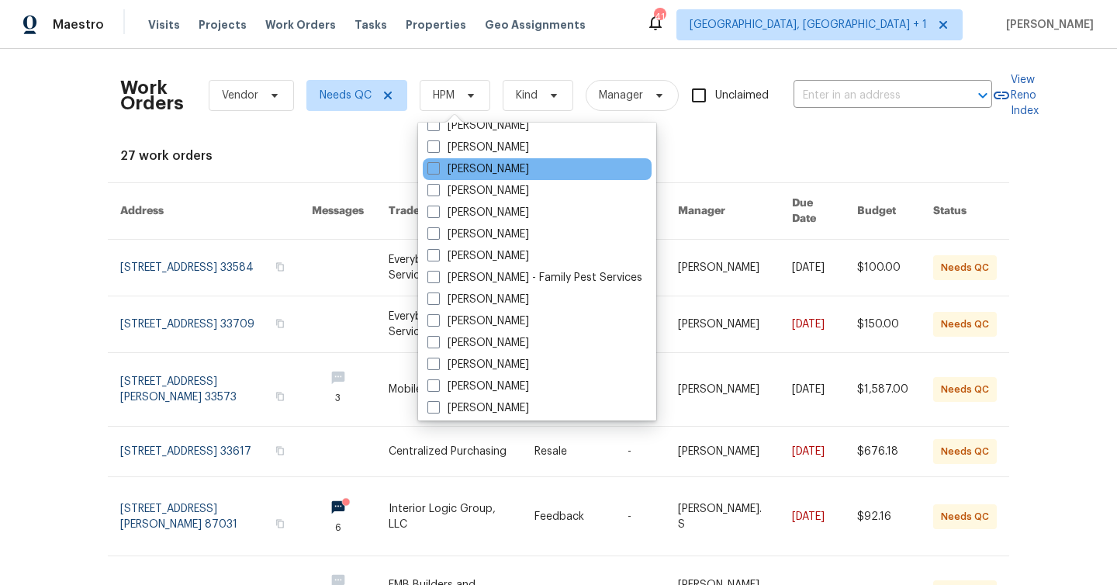
click at [515, 169] on div "[PERSON_NAME]" at bounding box center [537, 169] width 229 height 22
click at [490, 169] on label "[PERSON_NAME]" at bounding box center [479, 169] width 102 height 16
click at [438, 169] on input "[PERSON_NAME]" at bounding box center [433, 166] width 10 height 10
checkbox input "true"
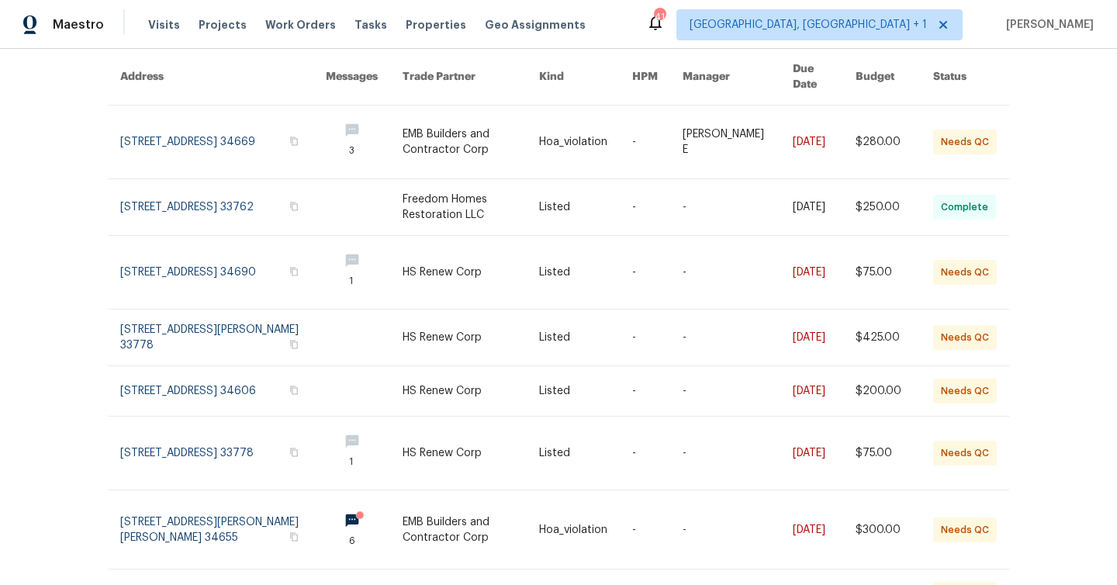
scroll to position [144, 0]
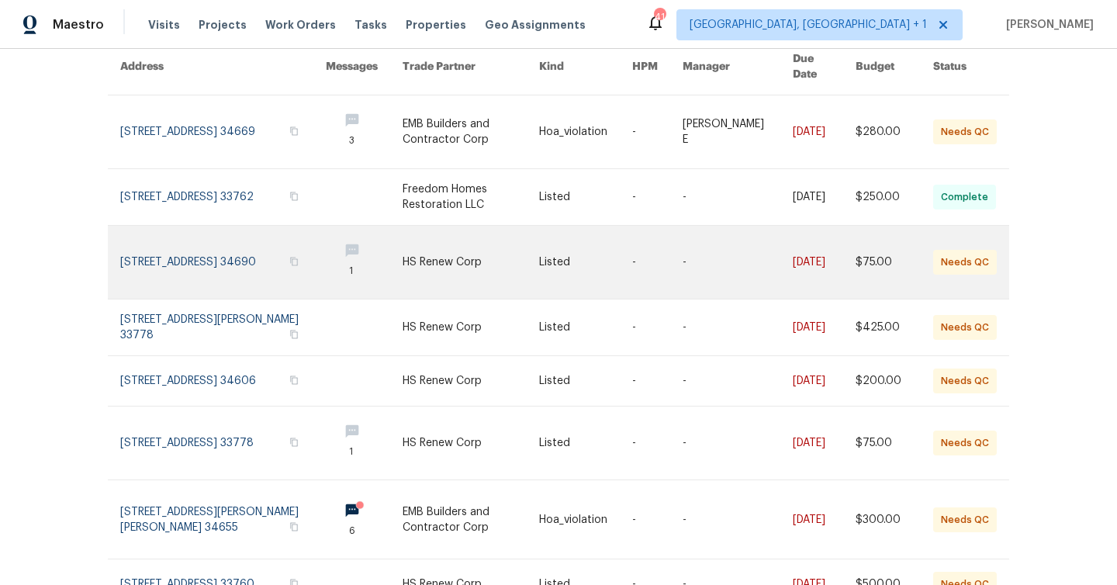
click at [473, 241] on link at bounding box center [471, 262] width 137 height 73
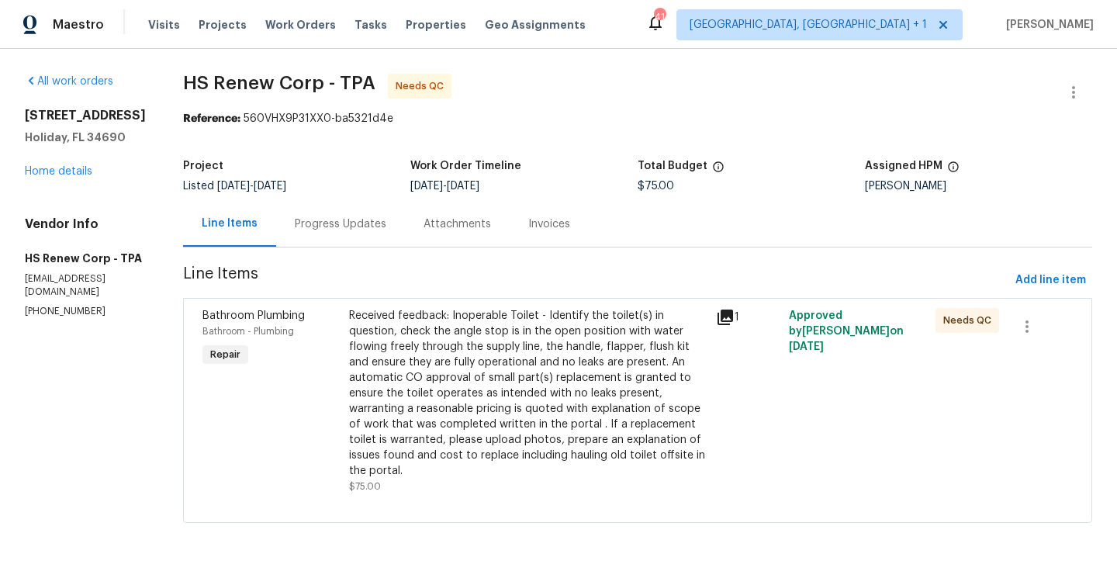
click at [418, 349] on div "Received feedback: Inoperable Toilet - Identify the toilet(s) in question, chec…" at bounding box center [528, 393] width 358 height 171
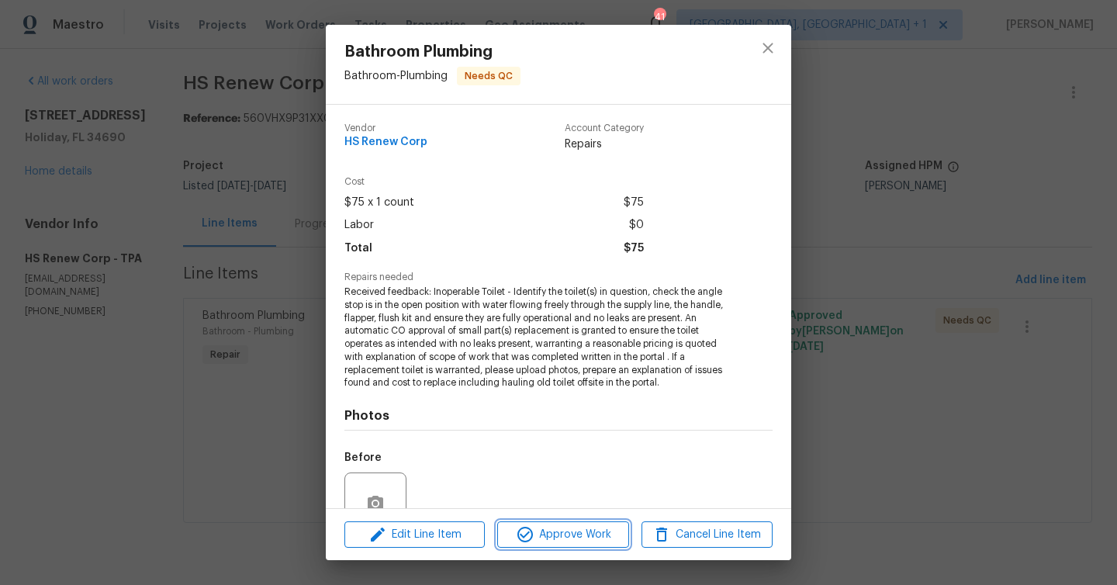
click at [580, 539] on span "Approve Work" at bounding box center [563, 534] width 122 height 19
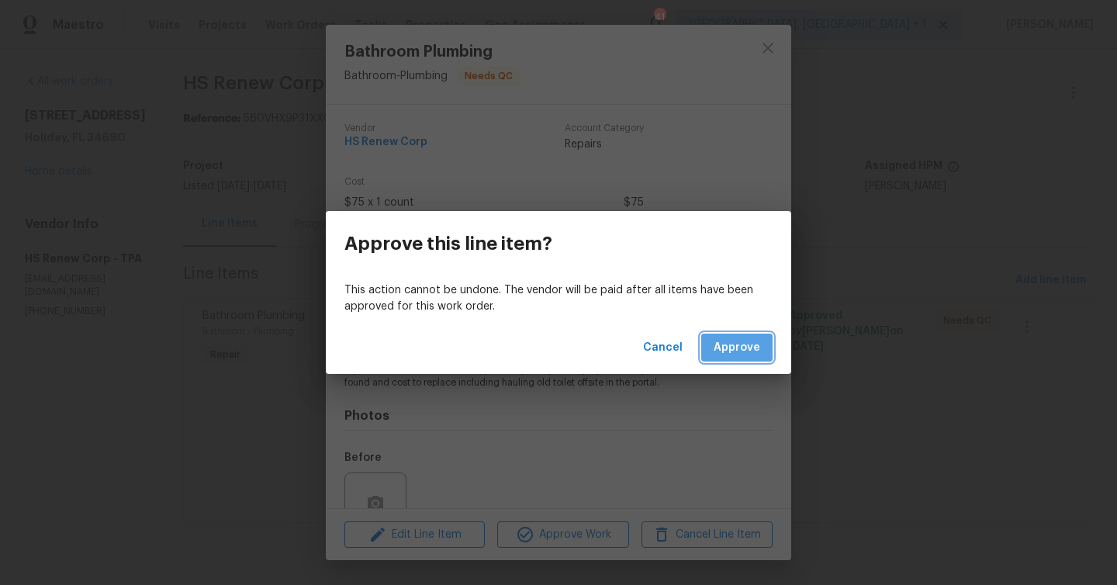
click at [748, 342] on span "Approve" at bounding box center [737, 347] width 47 height 19
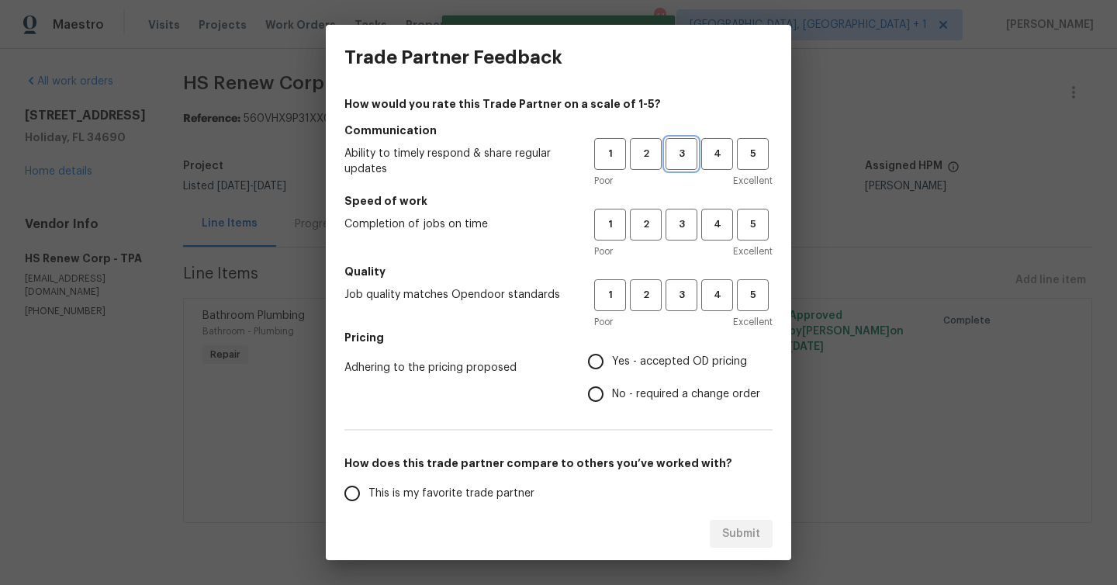
click at [693, 161] on span "3" at bounding box center [681, 154] width 29 height 18
click at [684, 212] on button "3" at bounding box center [682, 225] width 32 height 32
click at [679, 286] on span "3" at bounding box center [681, 295] width 29 height 18
click at [636, 382] on label "No - required a change order" at bounding box center [670, 394] width 181 height 33
click at [612, 382] on input "No - required a change order" at bounding box center [596, 394] width 33 height 33
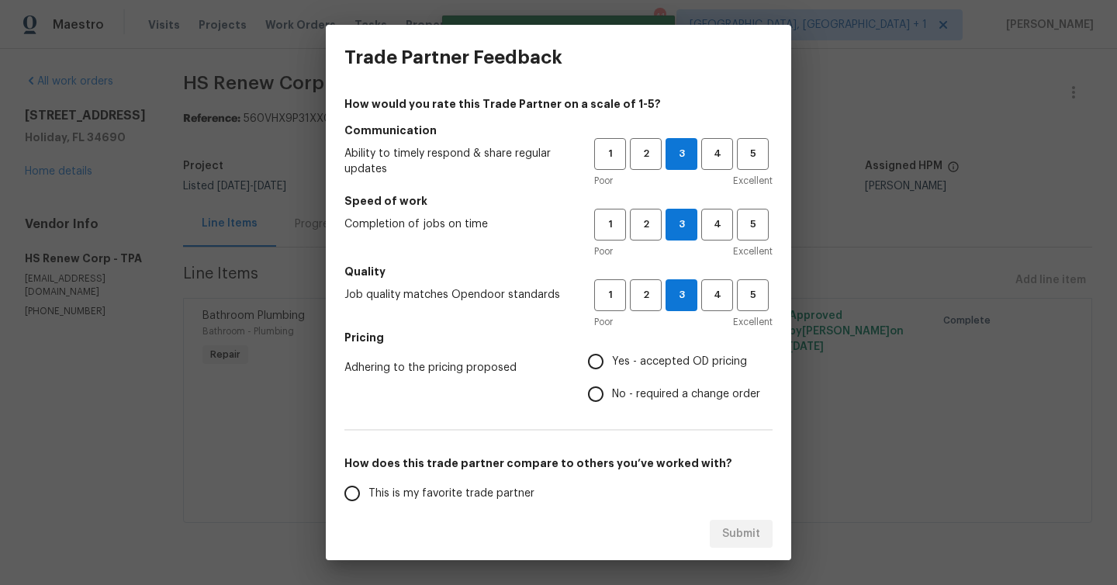
radio input "true"
click at [638, 368] on span "Yes - accepted OD pricing" at bounding box center [679, 362] width 135 height 16
click at [612, 368] on input "Yes - accepted OD pricing" at bounding box center [596, 361] width 33 height 33
radio input "true"
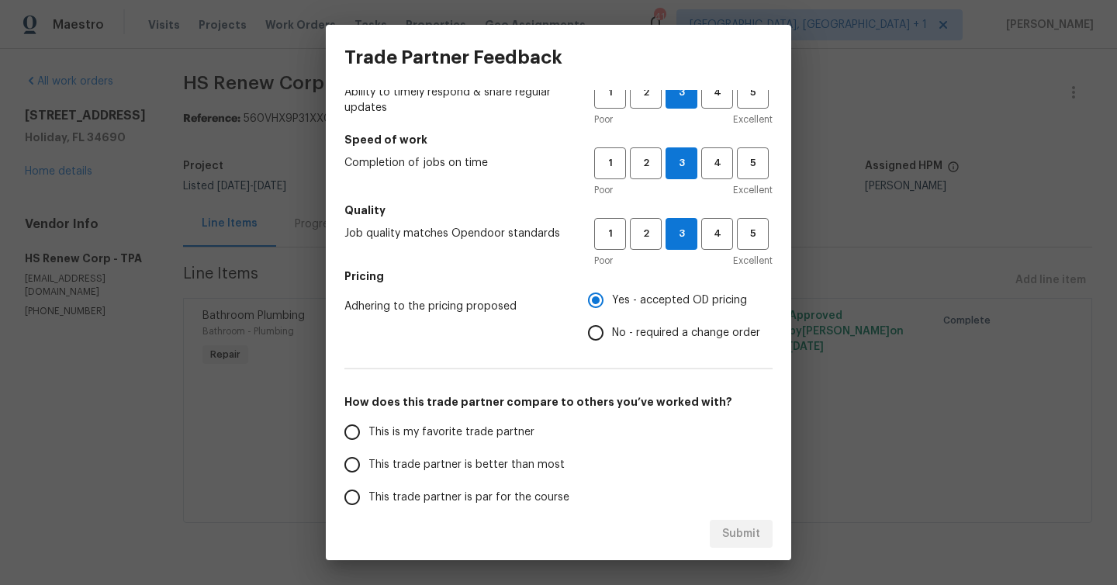
scroll to position [129, 0]
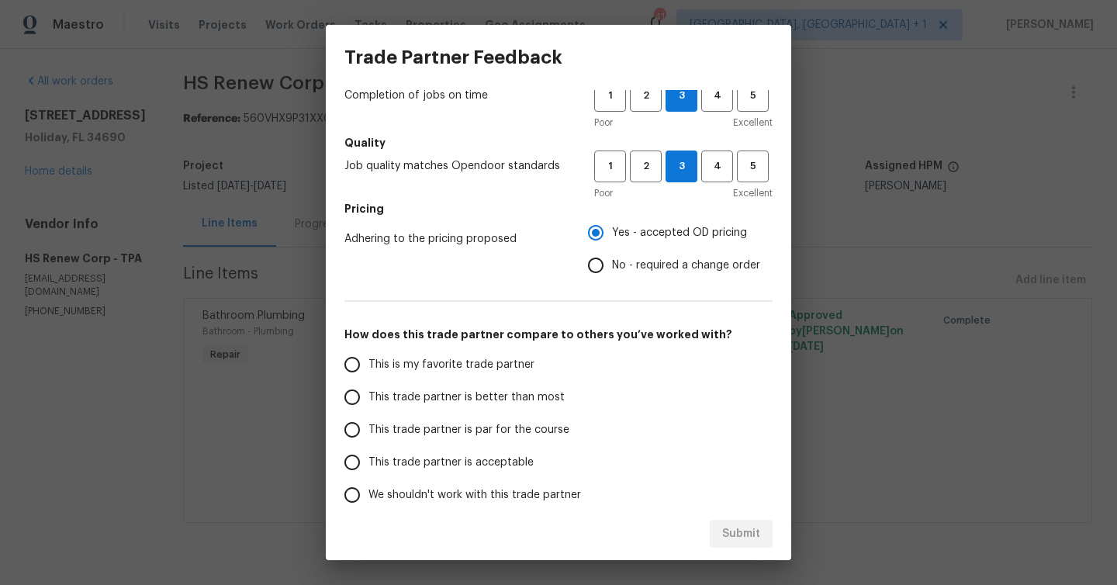
click at [500, 422] on span "This trade partner is par for the course" at bounding box center [469, 430] width 201 height 16
click at [369, 422] on input "This trade partner is par for the course" at bounding box center [352, 430] width 33 height 33
radio input "false"
click at [510, 391] on span "This trade partner is better than most" at bounding box center [467, 398] width 196 height 16
click at [369, 391] on input "This trade partner is better than most" at bounding box center [352, 397] width 33 height 33
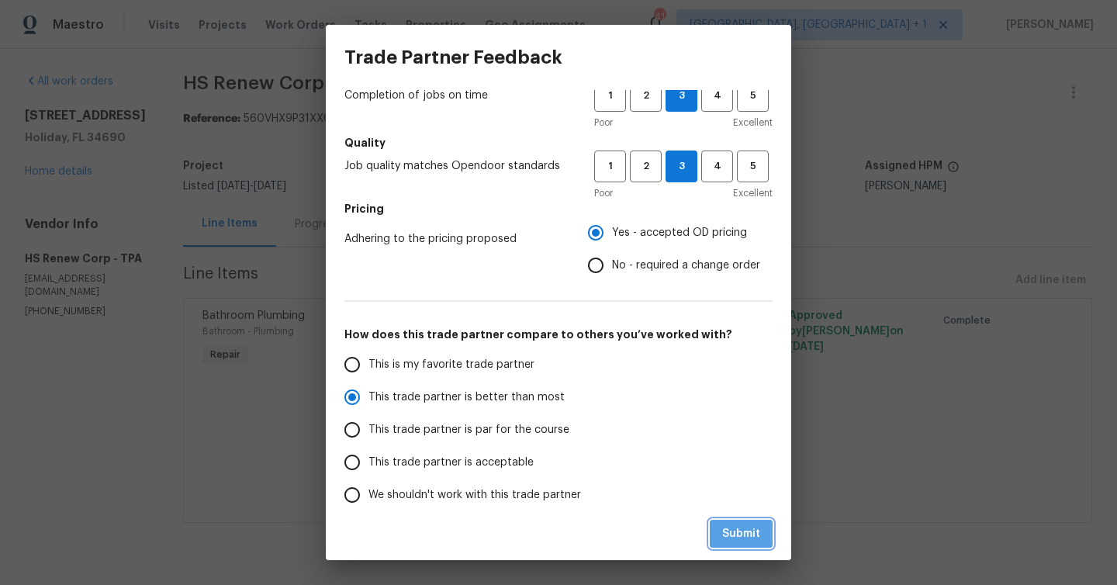
click at [757, 530] on span "Submit" at bounding box center [741, 534] width 38 height 19
radio input "true"
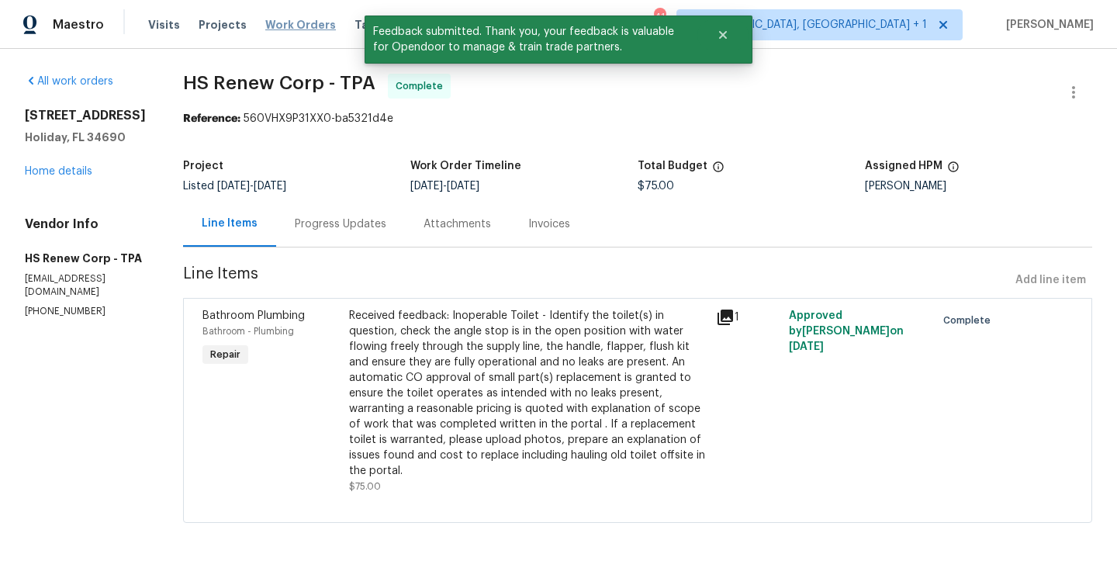
click at [301, 19] on span "Work Orders" at bounding box center [300, 25] width 71 height 16
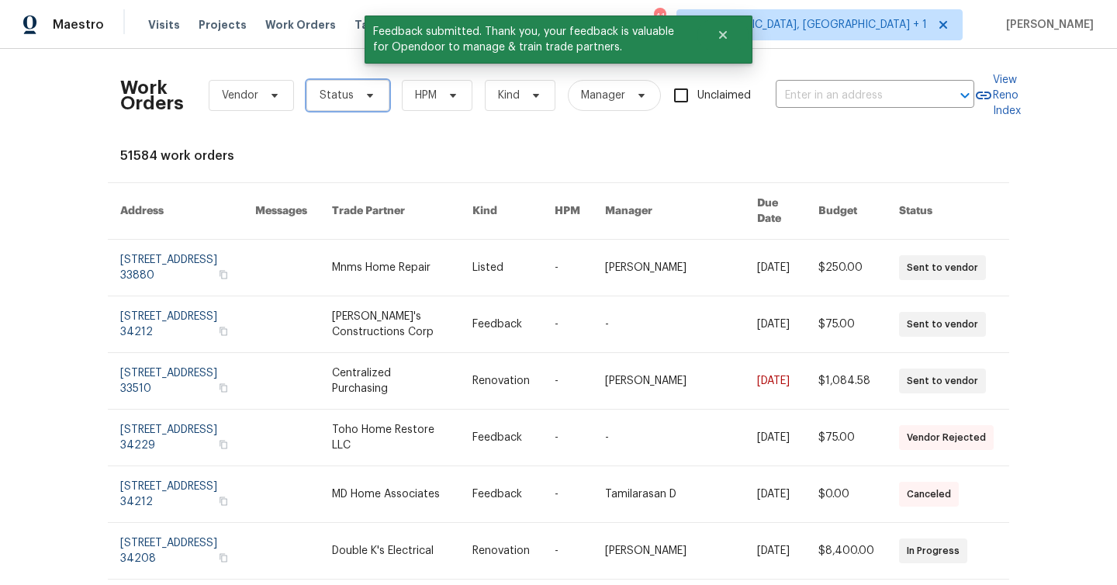
click at [354, 109] on span "Status" at bounding box center [347, 95] width 83 height 31
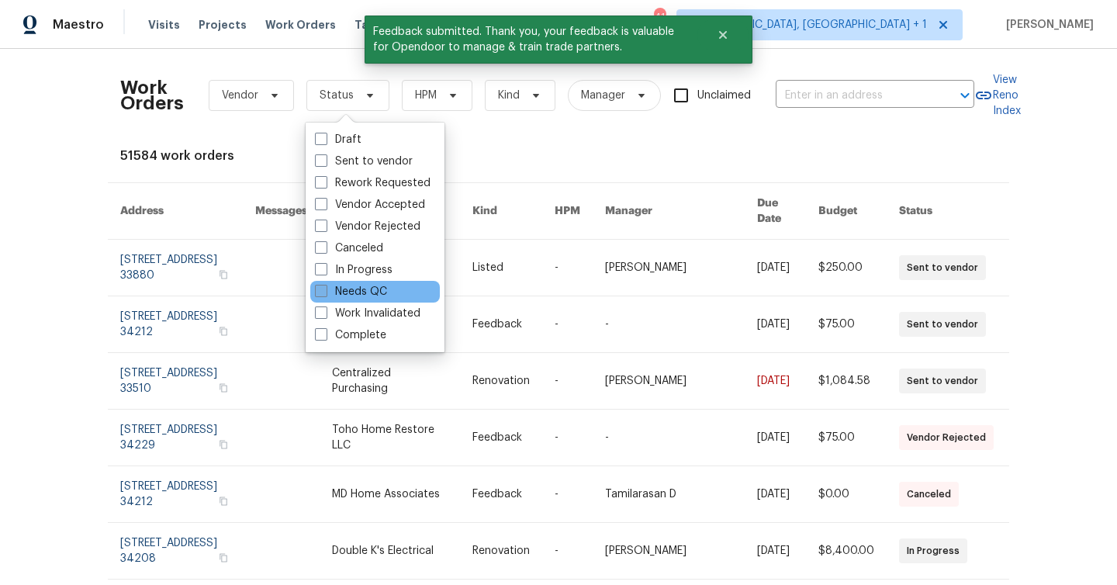
click at [359, 294] on label "Needs QC" at bounding box center [351, 292] width 72 height 16
click at [325, 294] on input "Needs QC" at bounding box center [320, 289] width 10 height 10
checkbox input "true"
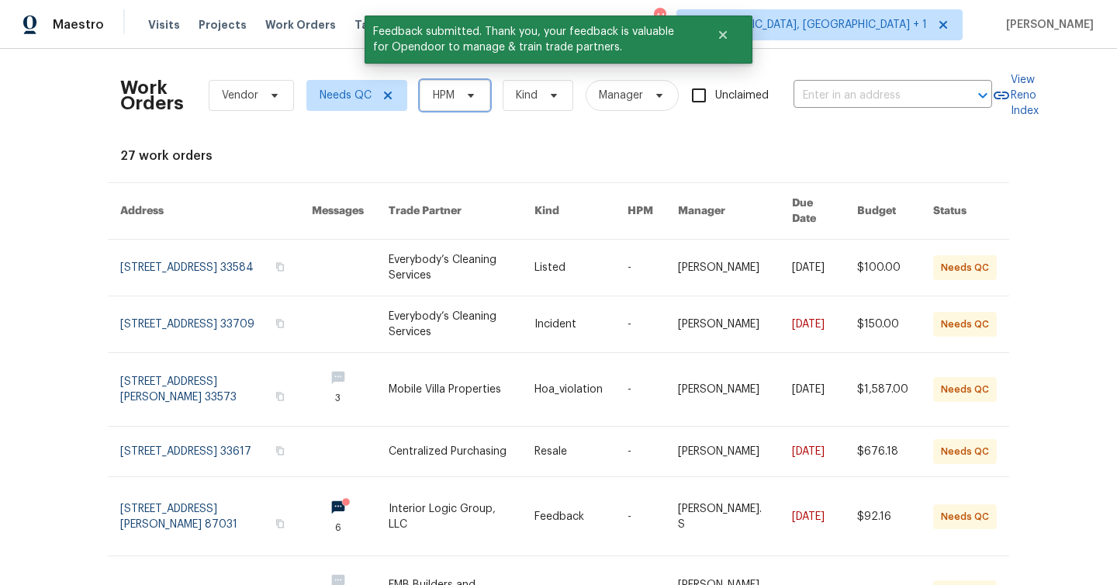
click at [448, 89] on span "HPM" at bounding box center [444, 96] width 22 height 16
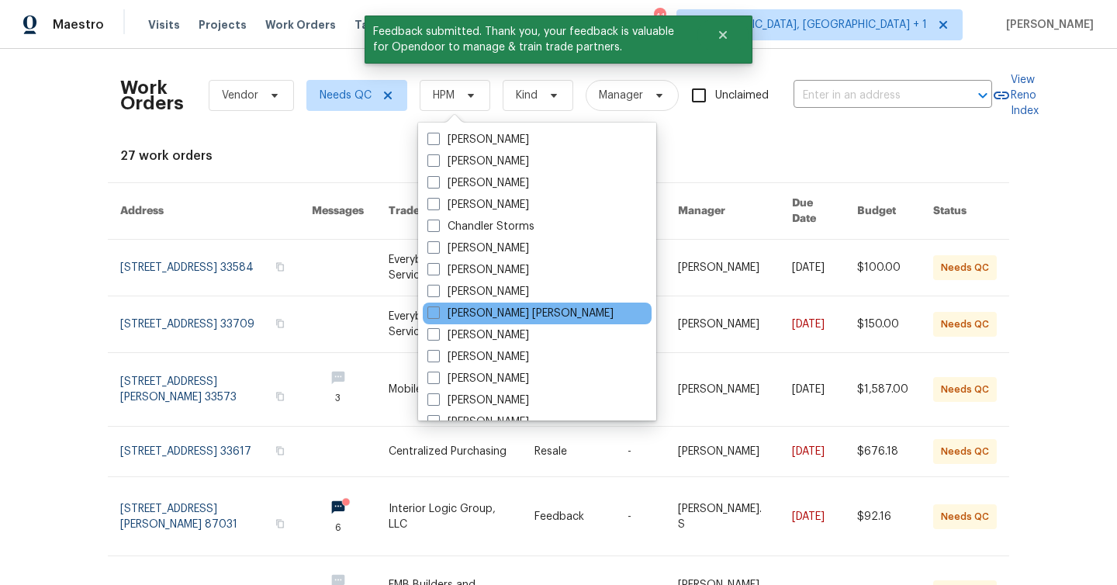
scroll to position [155, 0]
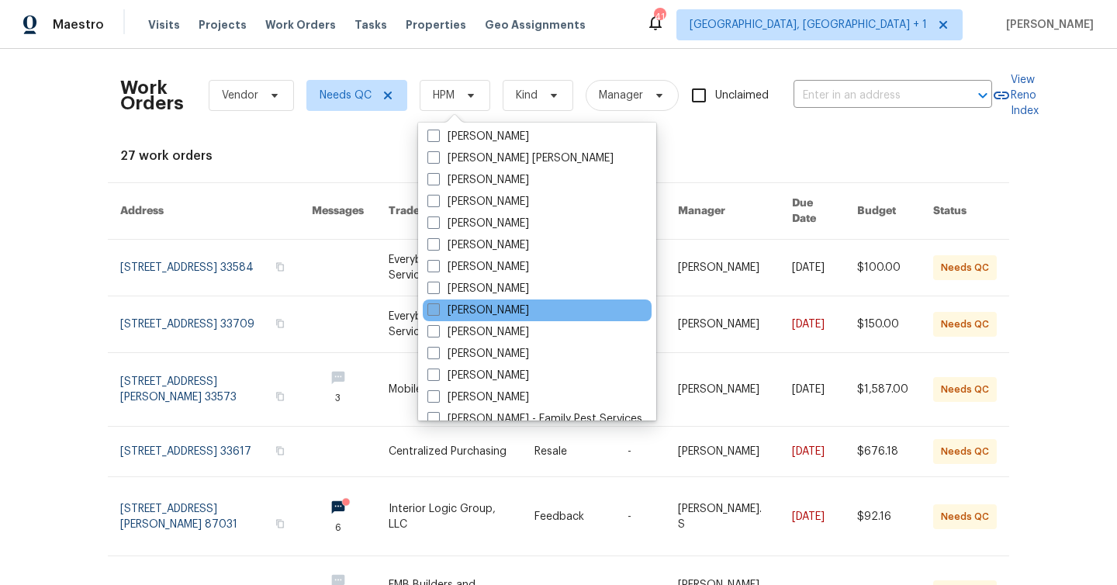
click at [474, 308] on label "[PERSON_NAME]" at bounding box center [479, 311] width 102 height 16
click at [438, 308] on input "[PERSON_NAME]" at bounding box center [433, 308] width 10 height 10
checkbox input "true"
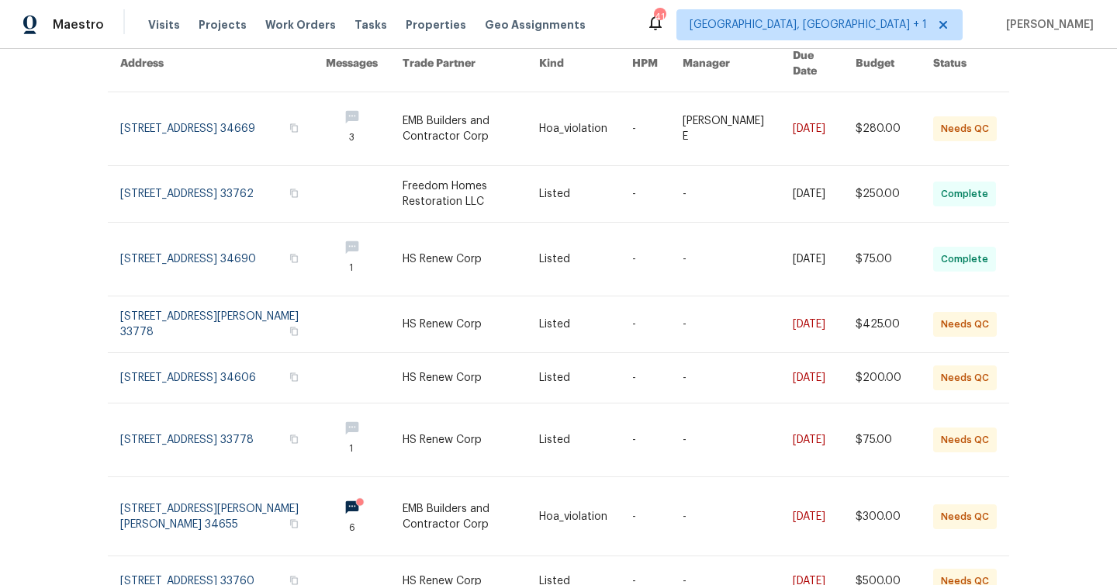
scroll to position [249, 0]
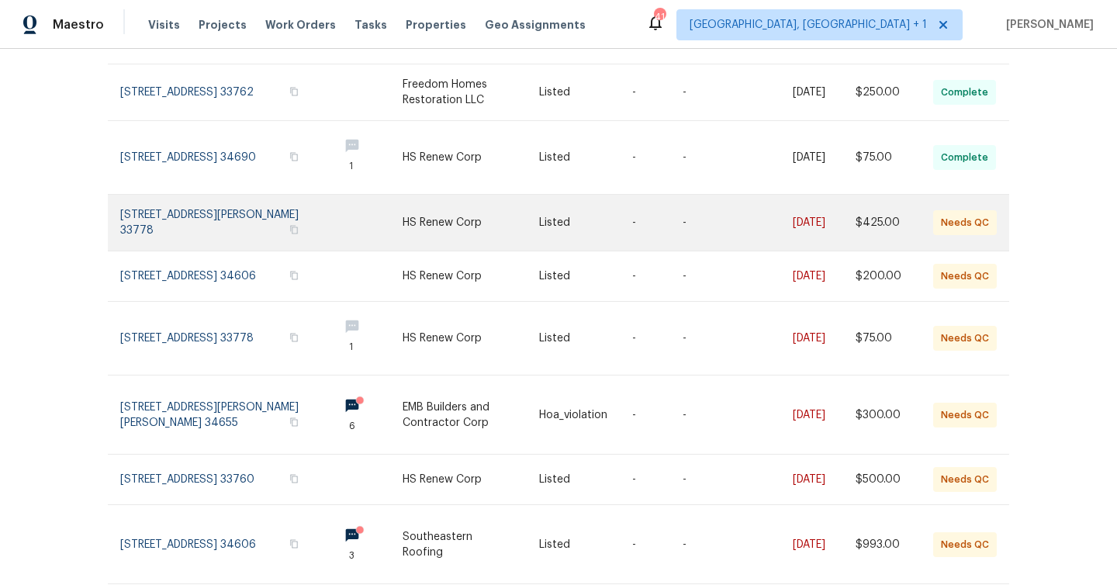
click at [569, 214] on link at bounding box center [585, 223] width 93 height 56
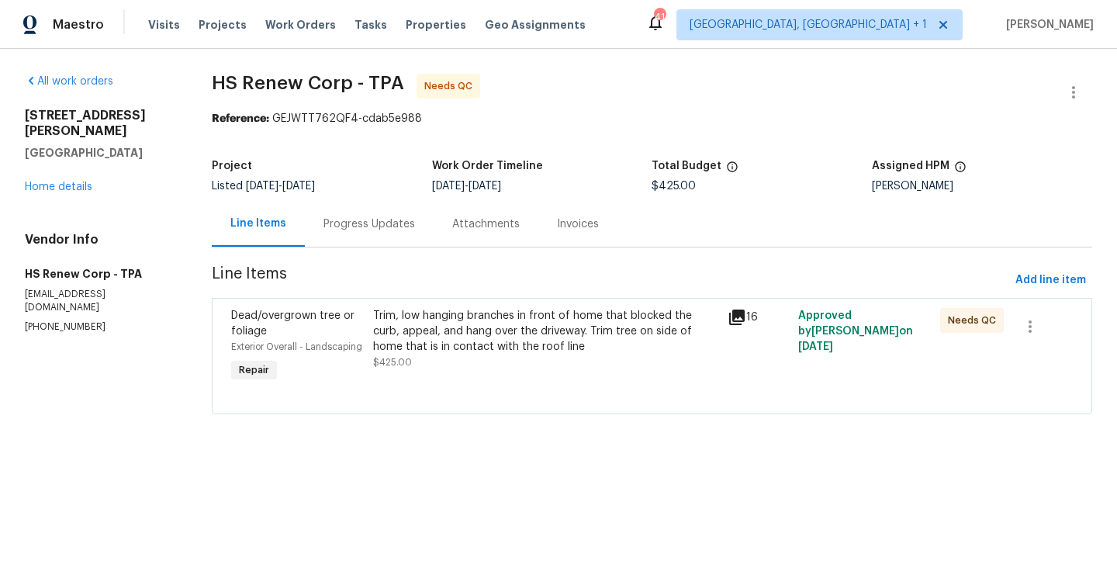
click at [454, 330] on div "Trim, low hanging branches in front of home that blocked the curb, appeal, and …" at bounding box center [545, 331] width 345 height 47
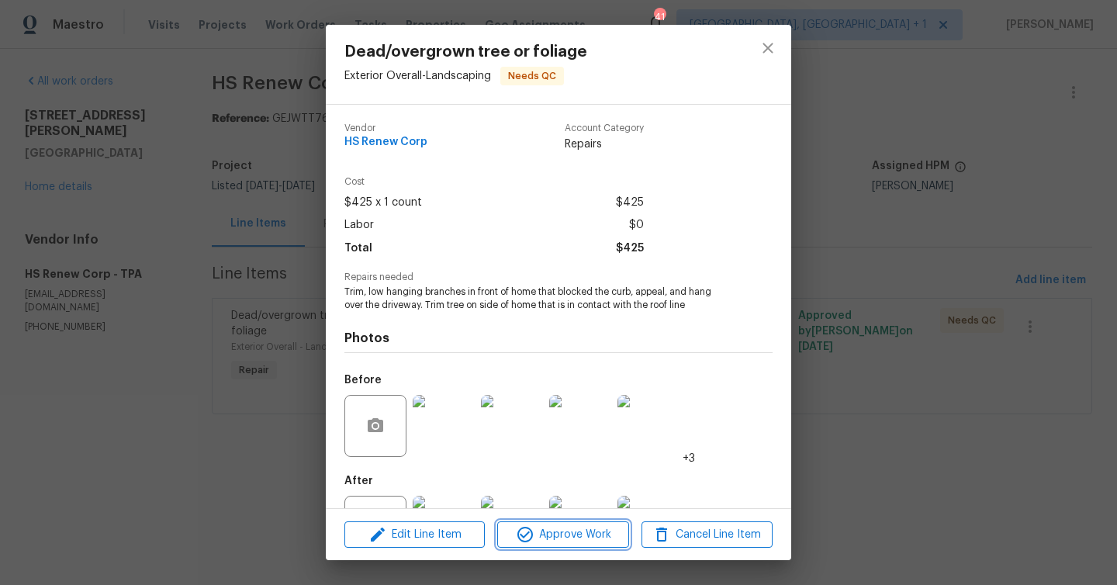
click at [558, 539] on span "Approve Work" at bounding box center [563, 534] width 122 height 19
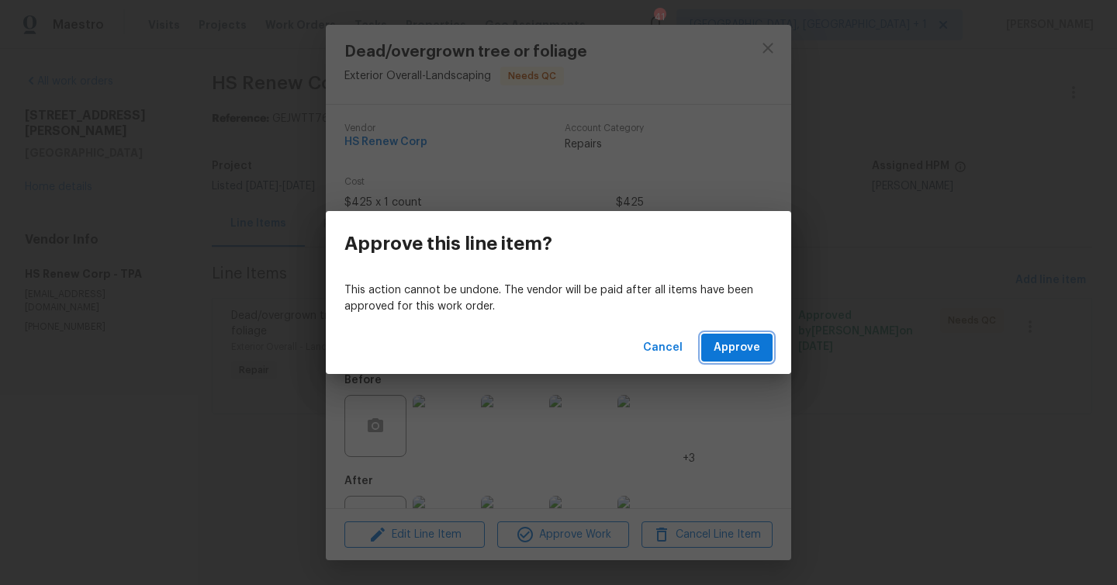
click at [753, 353] on span "Approve" at bounding box center [737, 347] width 47 height 19
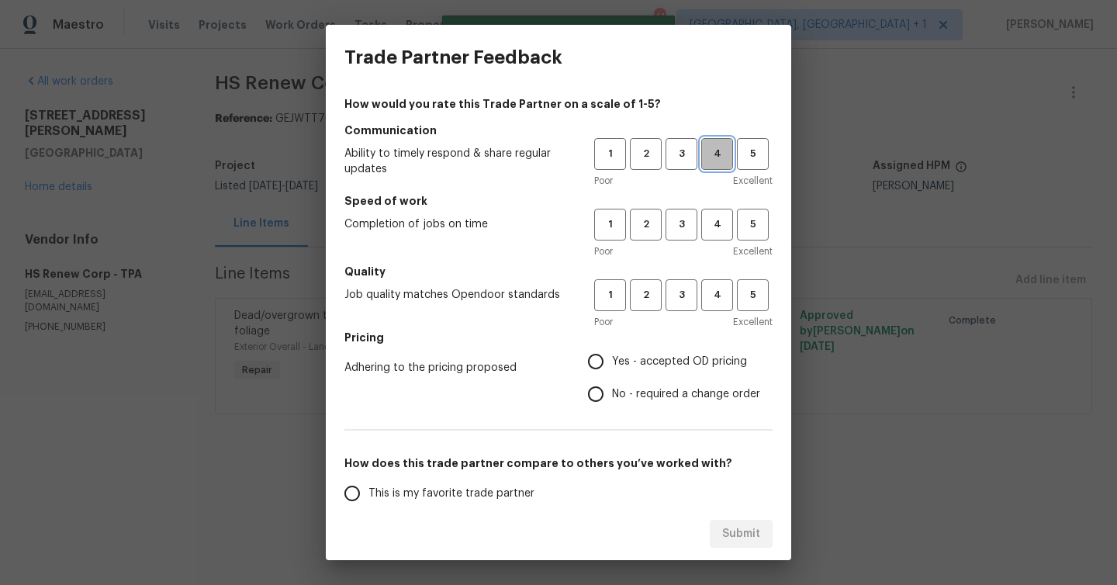
click at [708, 163] on button "4" at bounding box center [717, 154] width 32 height 32
click at [710, 216] on span "4" at bounding box center [717, 225] width 29 height 18
click at [682, 286] on span "3" at bounding box center [681, 295] width 29 height 18
click at [725, 289] on span "4" at bounding box center [717, 295] width 29 height 18
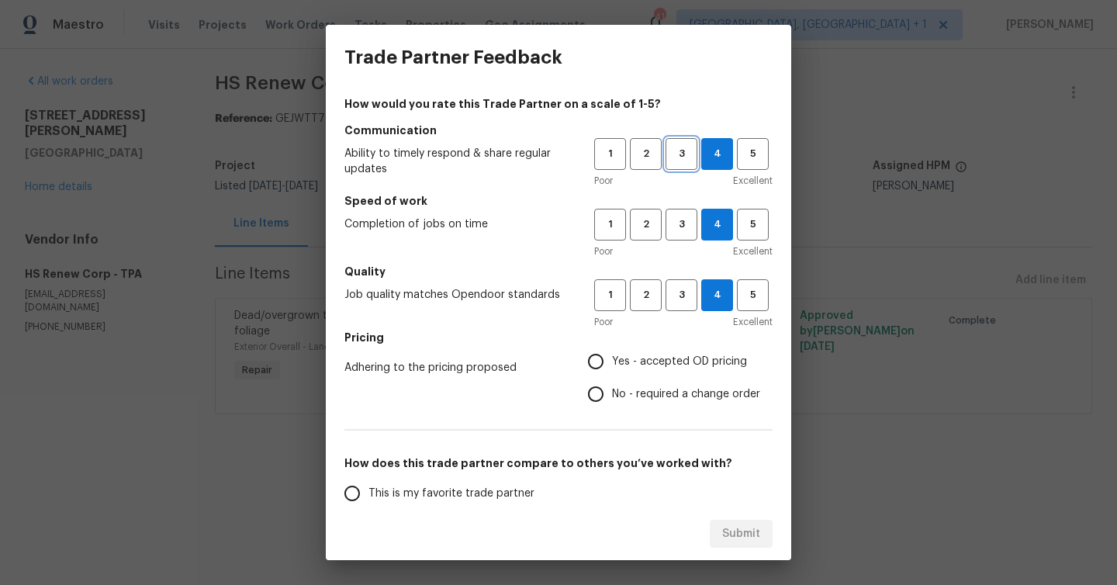
click at [677, 161] on span "3" at bounding box center [681, 154] width 29 height 18
click at [625, 347] on label "Yes - accepted OD pricing" at bounding box center [670, 361] width 181 height 33
click at [612, 347] on input "Yes - accepted OD pricing" at bounding box center [596, 361] width 33 height 33
radio input "true"
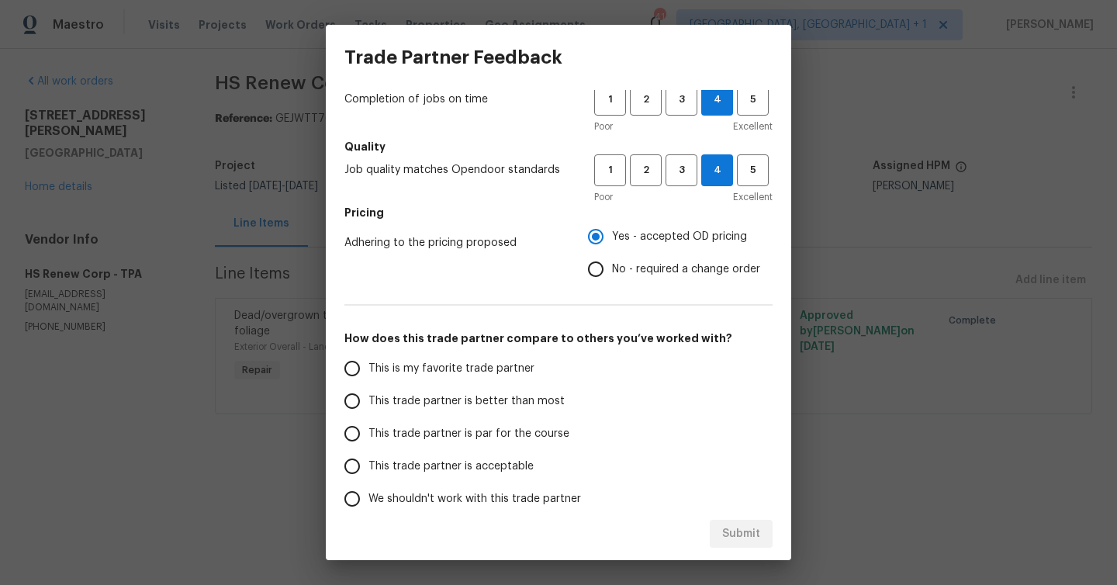
click at [445, 395] on span "This trade partner is better than most" at bounding box center [467, 401] width 196 height 16
click at [369, 395] on input "This trade partner is better than most" at bounding box center [352, 401] width 33 height 33
click at [750, 535] on span "Submit" at bounding box center [741, 534] width 38 height 19
radio input "true"
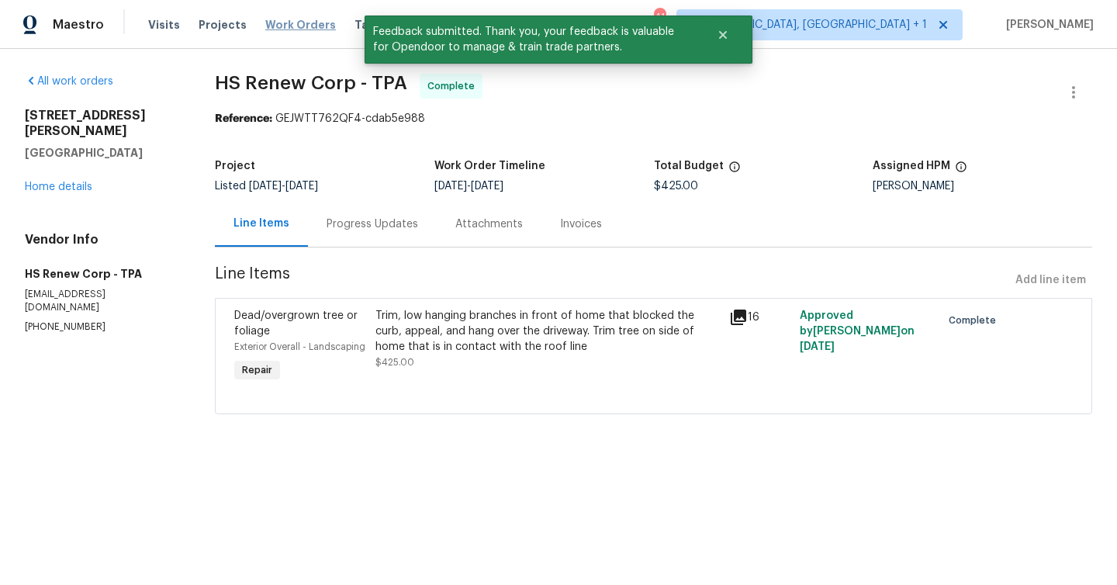
click at [297, 26] on span "Work Orders" at bounding box center [300, 25] width 71 height 16
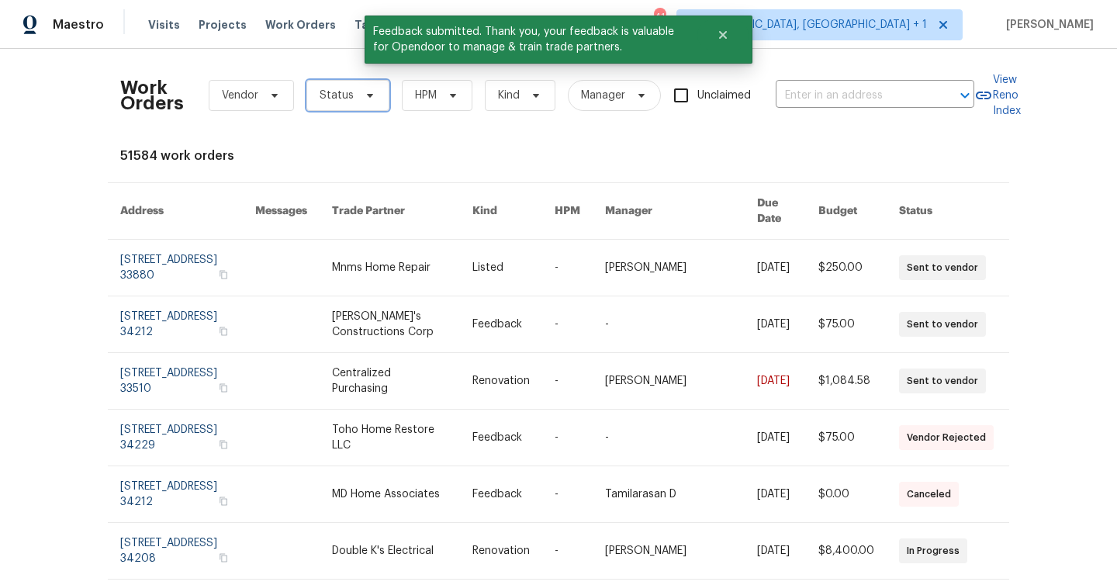
click at [327, 98] on span "Status" at bounding box center [337, 96] width 34 height 16
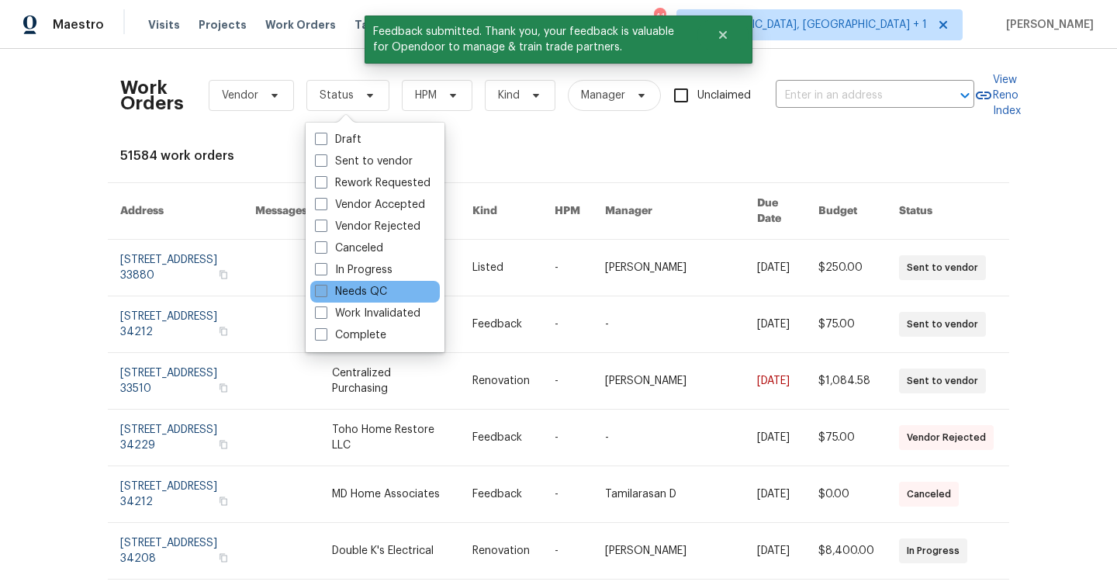
click at [375, 296] on label "Needs QC" at bounding box center [351, 292] width 72 height 16
click at [325, 294] on input "Needs QC" at bounding box center [320, 289] width 10 height 10
checkbox input "true"
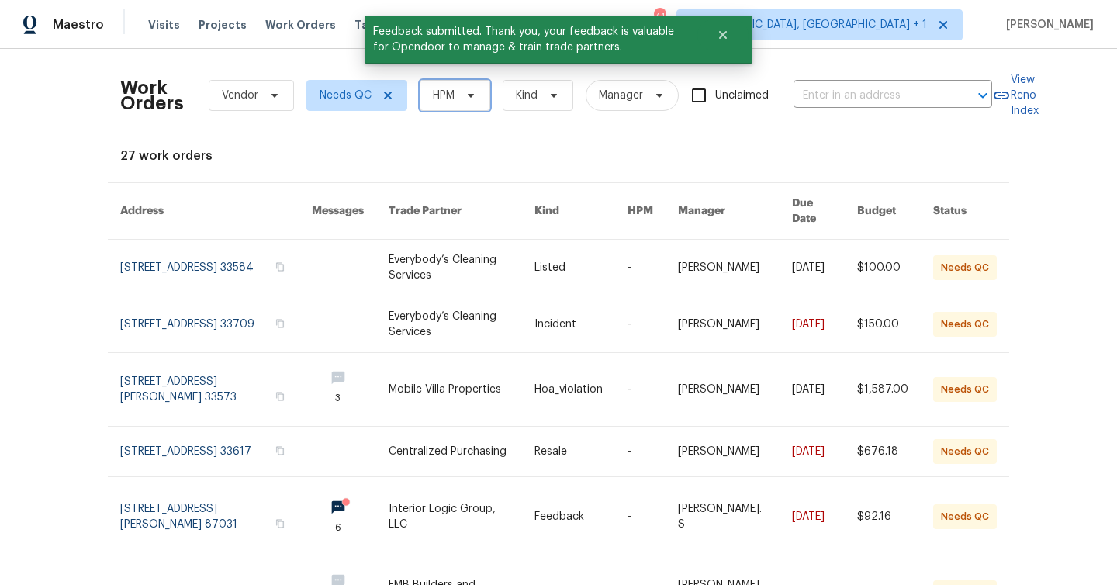
click at [446, 101] on span "HPM" at bounding box center [444, 96] width 22 height 16
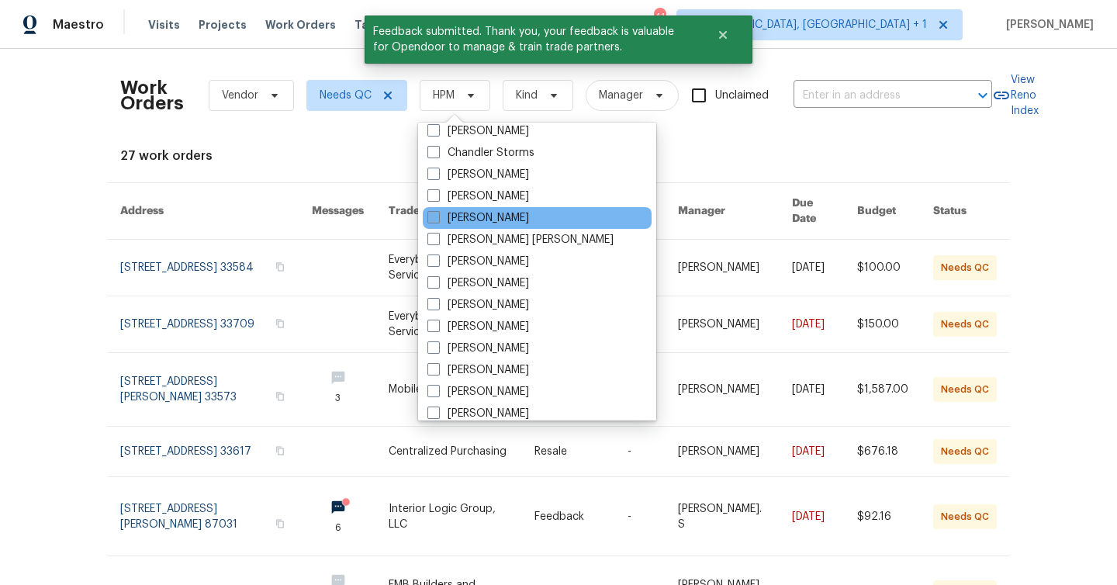
scroll to position [172, 0]
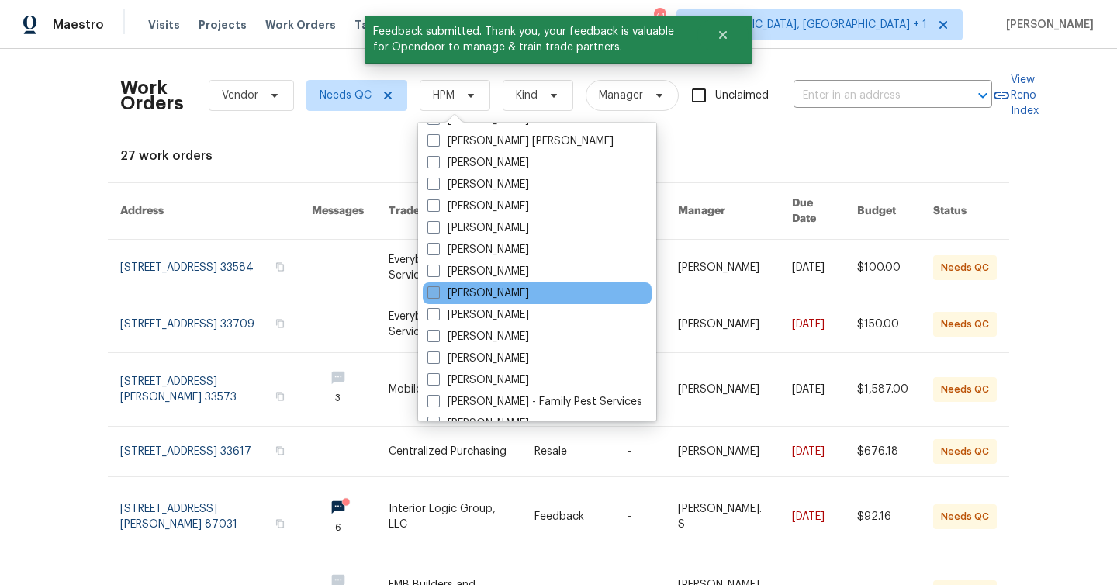
click at [466, 289] on label "[PERSON_NAME]" at bounding box center [479, 294] width 102 height 16
click at [438, 289] on input "[PERSON_NAME]" at bounding box center [433, 291] width 10 height 10
checkbox input "true"
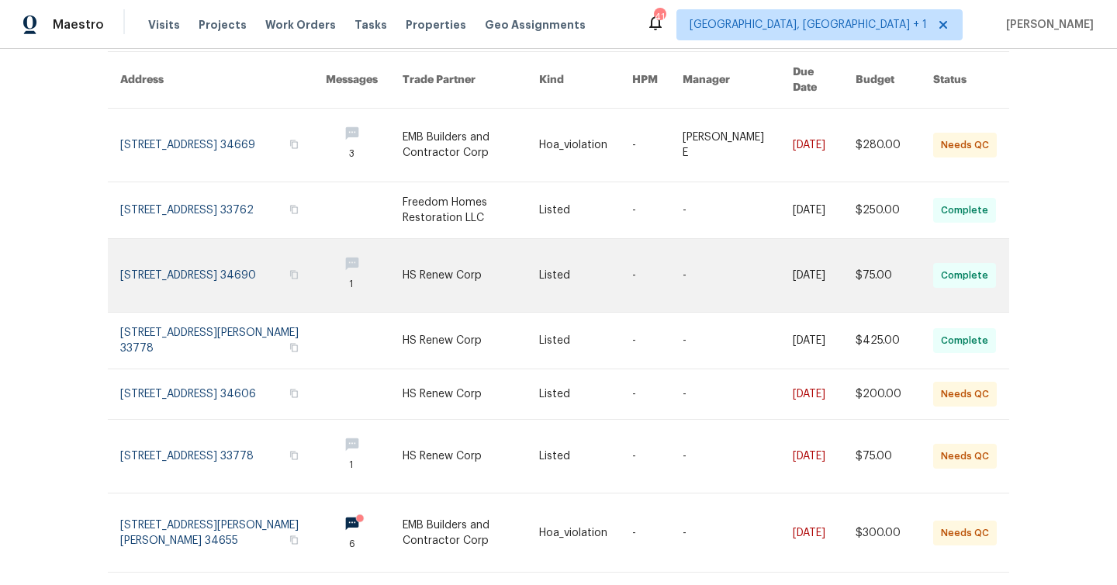
scroll to position [138, 0]
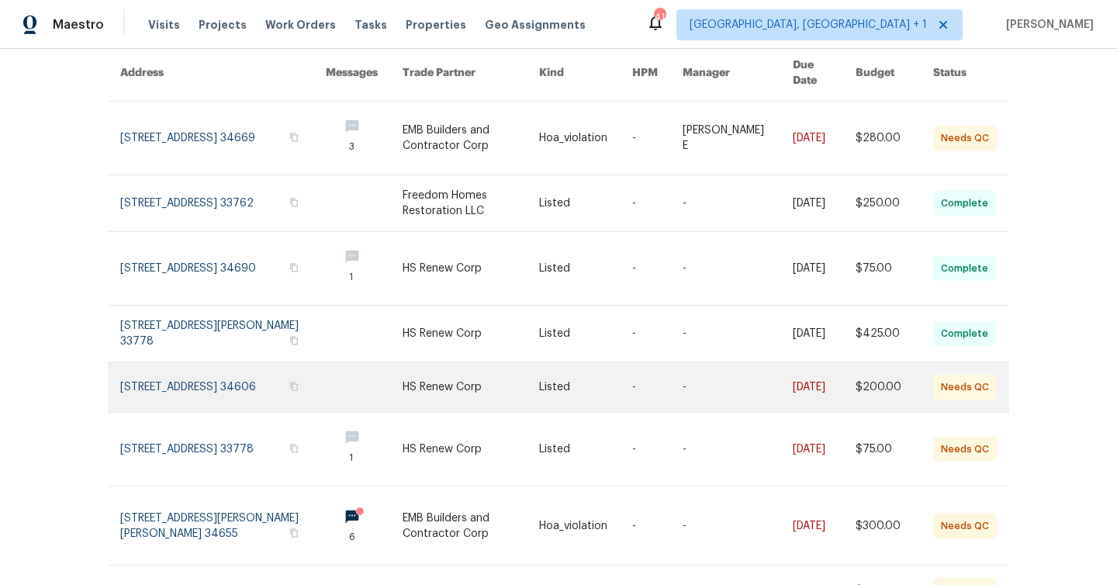
click at [530, 365] on link at bounding box center [471, 387] width 137 height 50
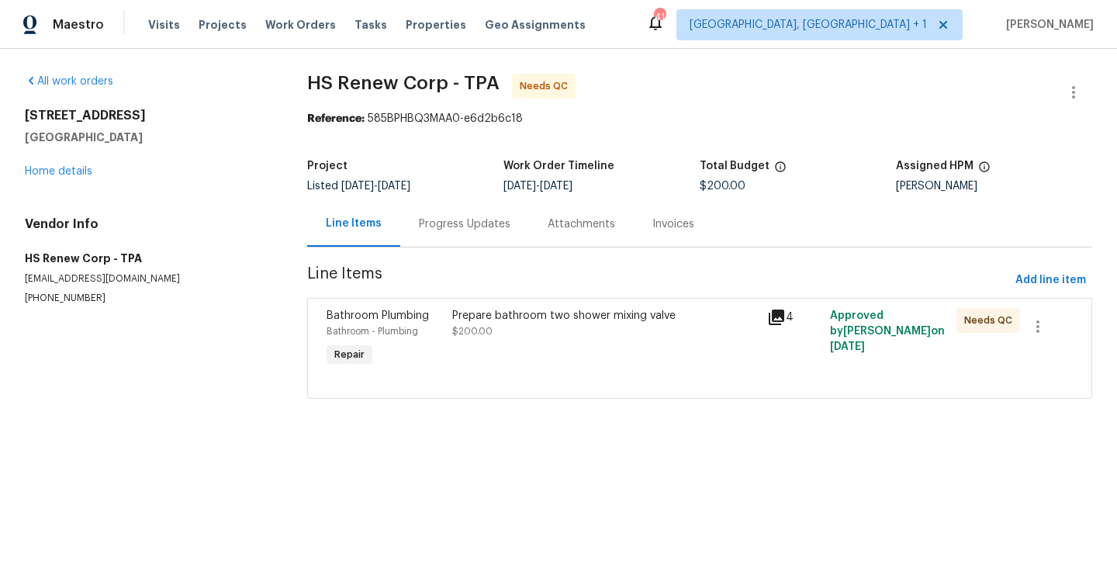
click at [487, 319] on div "Prepare bathroom two shower mixing valve" at bounding box center [605, 316] width 306 height 16
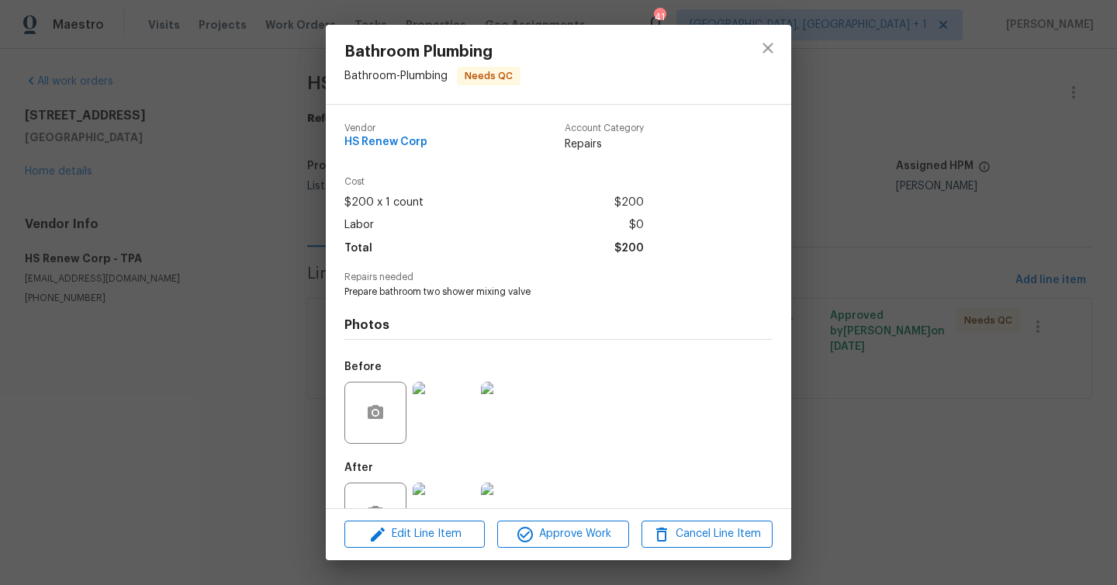
scroll to position [52, 0]
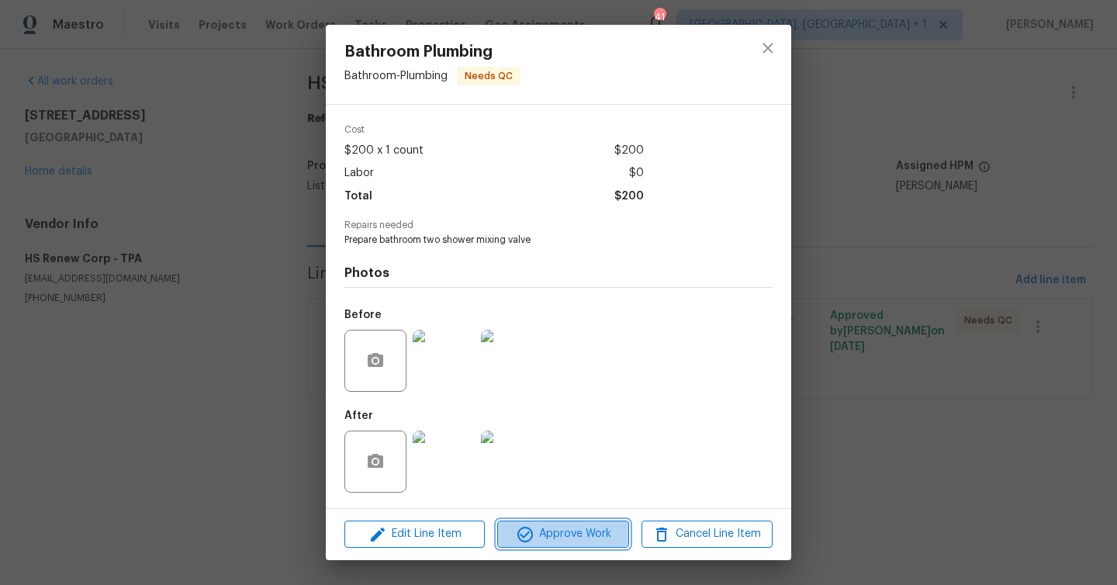
click at [542, 534] on span "Approve Work" at bounding box center [563, 534] width 122 height 19
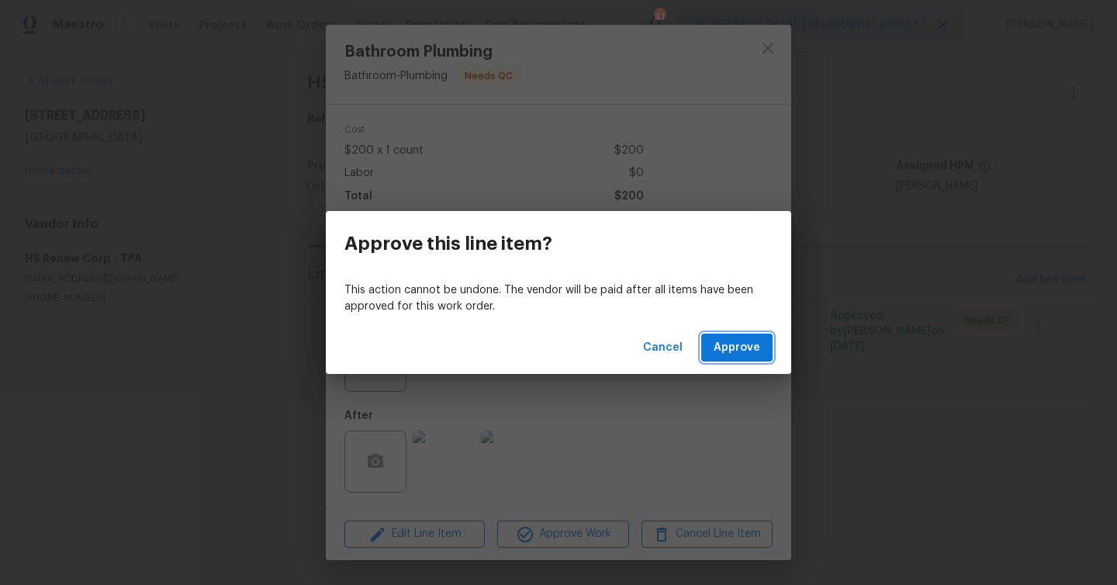
click at [733, 339] on span "Approve" at bounding box center [737, 347] width 47 height 19
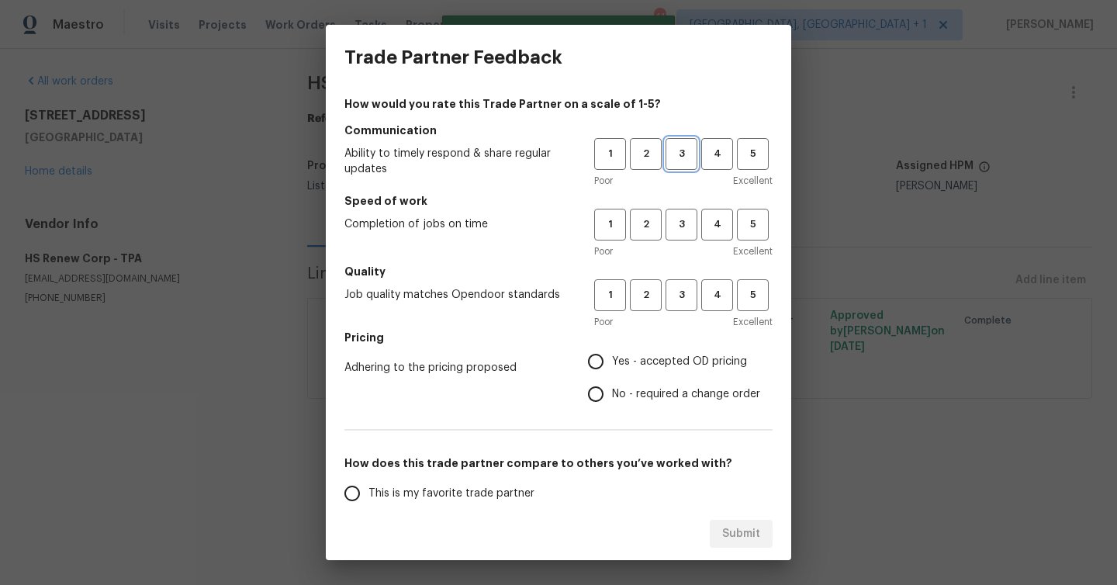
click at [679, 159] on span "3" at bounding box center [681, 154] width 29 height 18
click at [670, 225] on span "3" at bounding box center [681, 225] width 29 height 18
click at [680, 290] on span "3" at bounding box center [681, 295] width 29 height 18
click at [666, 354] on span "Yes - accepted OD pricing" at bounding box center [679, 362] width 135 height 16
click at [612, 354] on input "Yes - accepted OD pricing" at bounding box center [596, 361] width 33 height 33
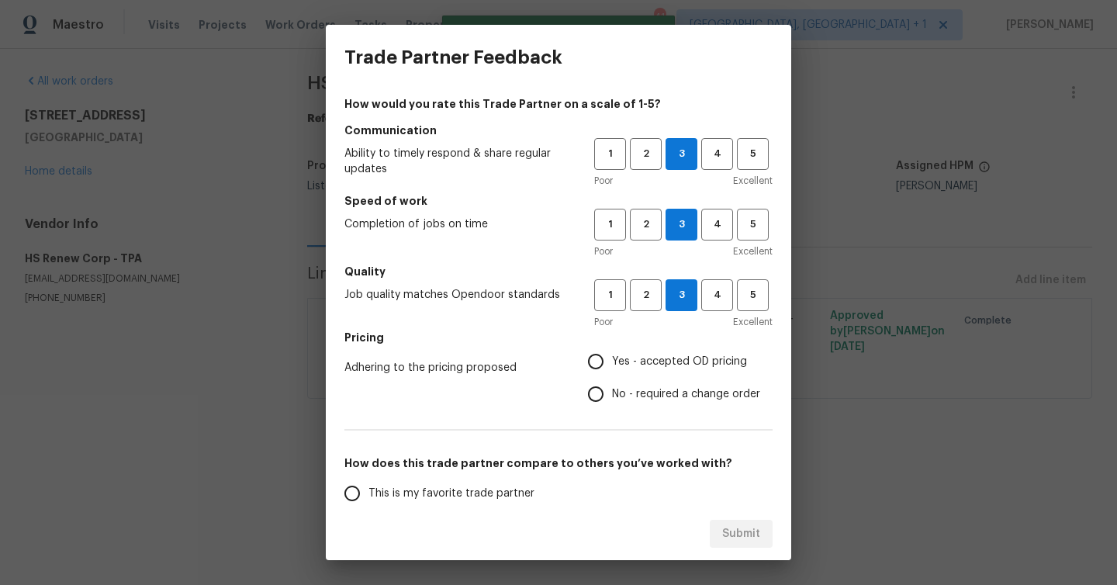
radio input "true"
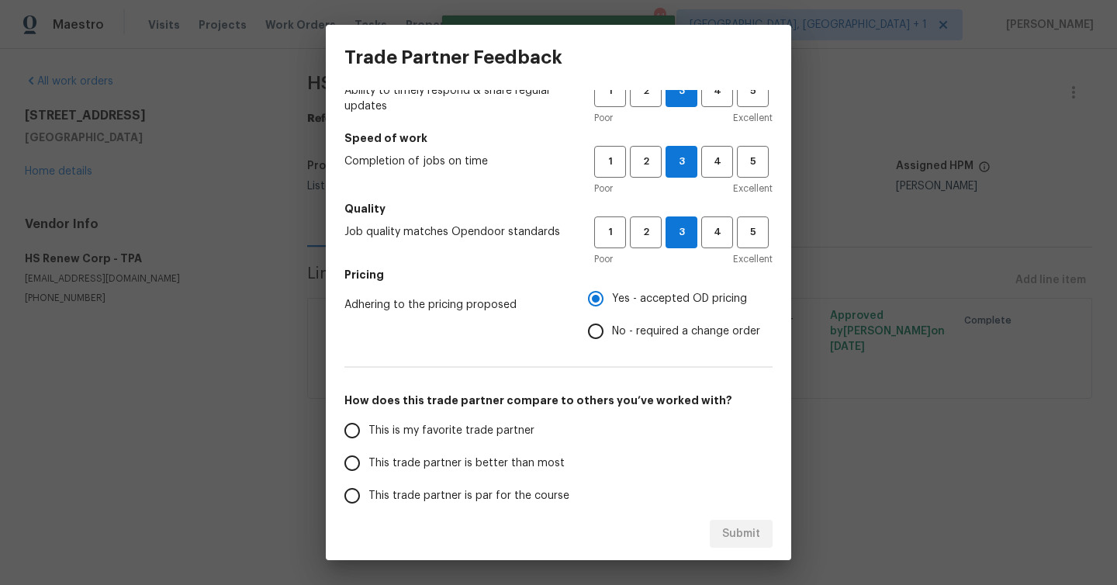
click at [508, 462] on span "This trade partner is better than most" at bounding box center [467, 463] width 196 height 16
click at [369, 462] on input "This trade partner is better than most" at bounding box center [352, 463] width 33 height 33
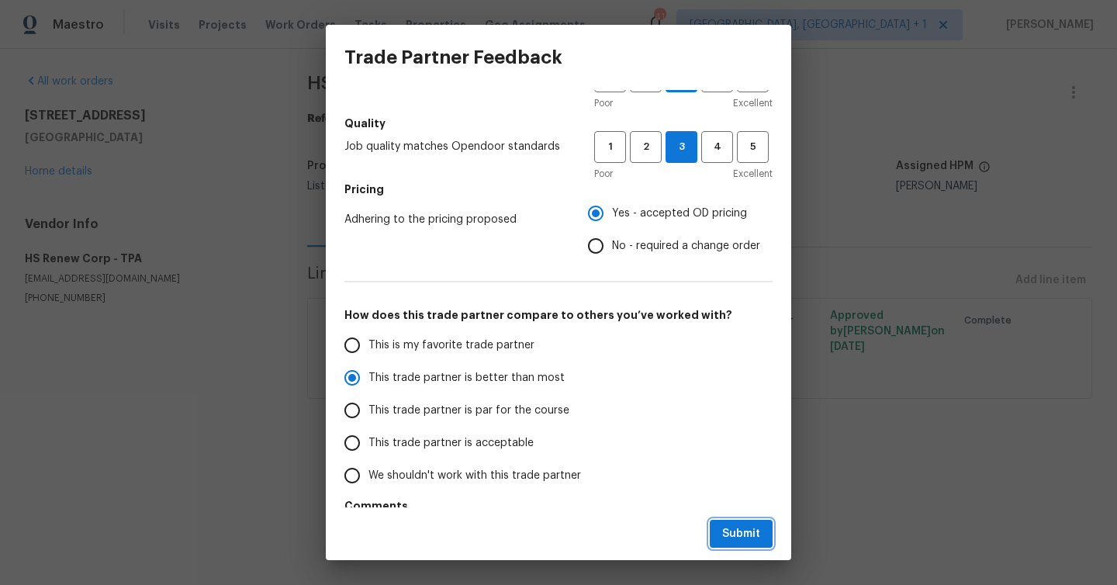
click at [741, 527] on span "Submit" at bounding box center [741, 534] width 38 height 19
radio input "true"
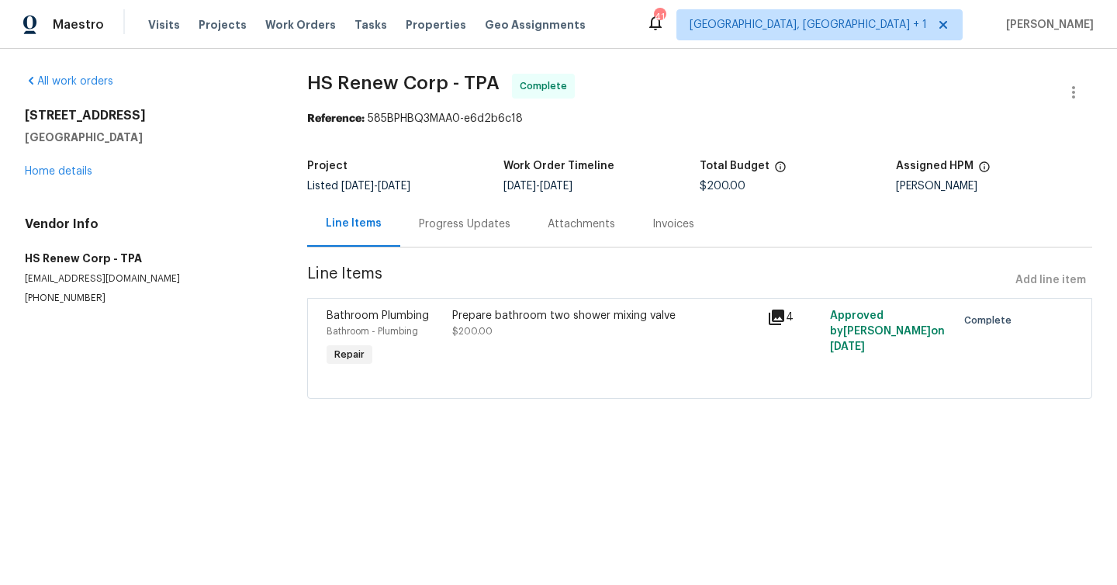
radio input "false"
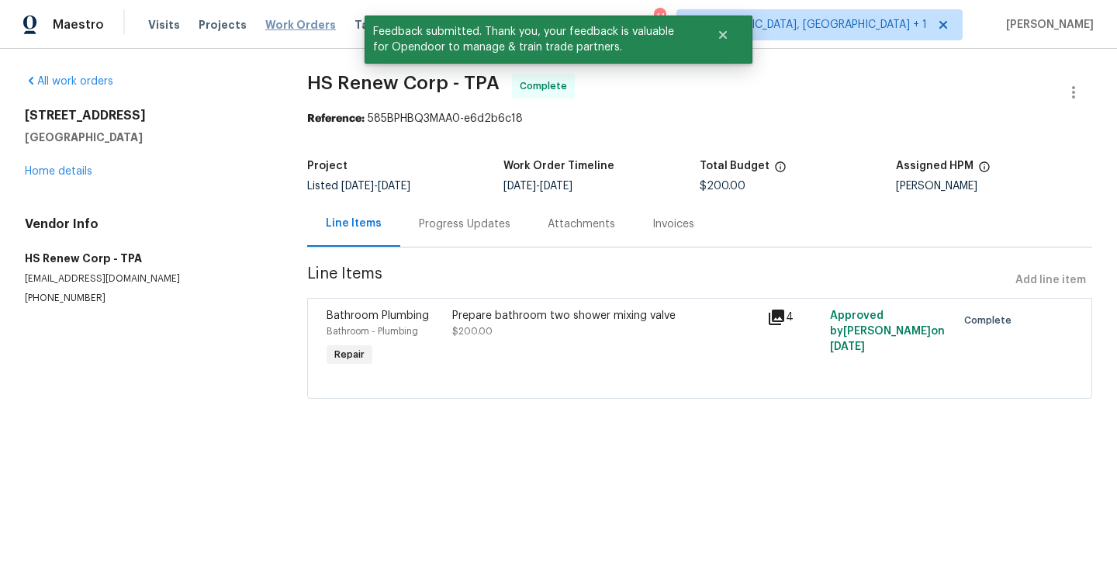
click at [300, 29] on span "Work Orders" at bounding box center [300, 25] width 71 height 16
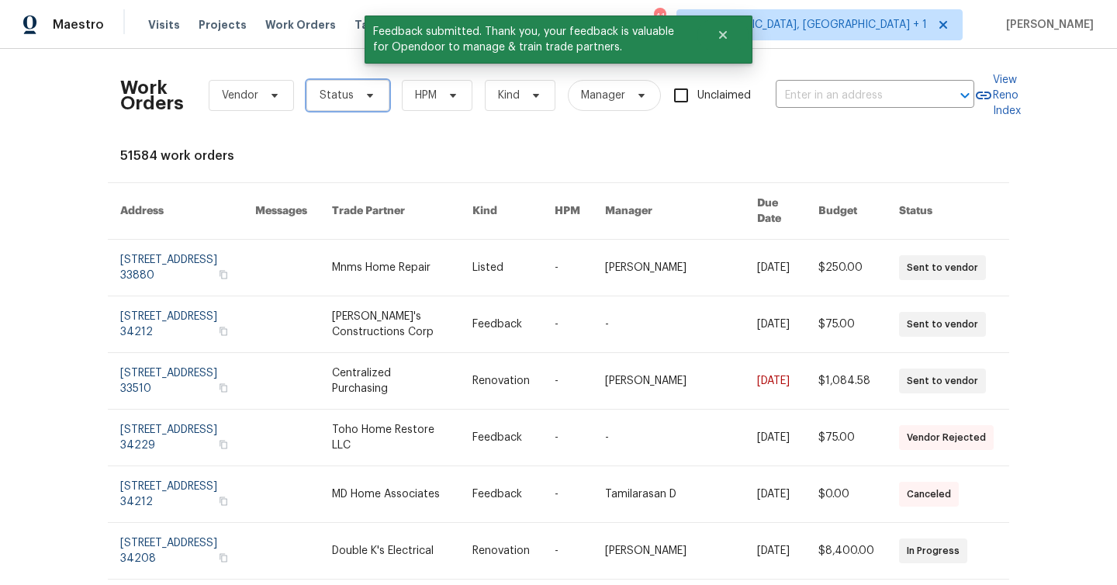
click at [336, 107] on span "Status" at bounding box center [347, 95] width 83 height 31
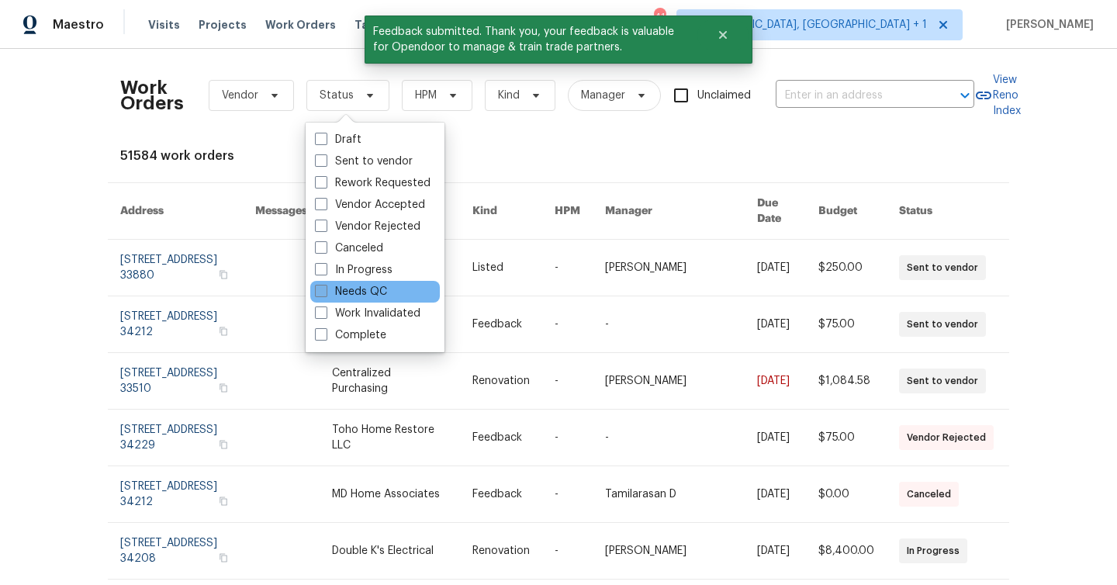
click at [353, 292] on label "Needs QC" at bounding box center [351, 292] width 72 height 16
click at [325, 292] on input "Needs QC" at bounding box center [320, 289] width 10 height 10
checkbox input "true"
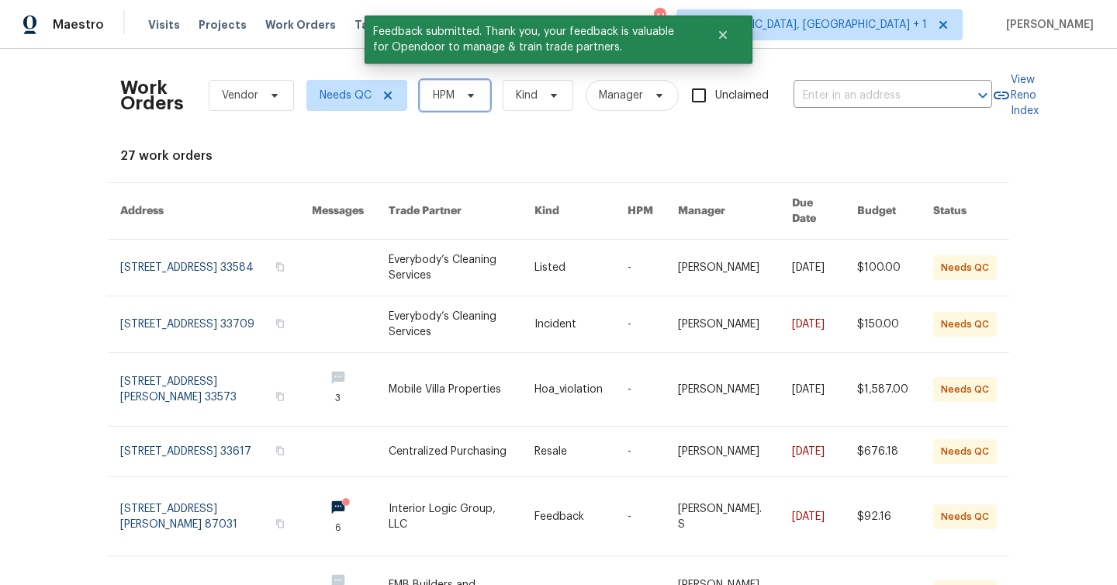
click at [454, 102] on span "HPM" at bounding box center [444, 96] width 22 height 16
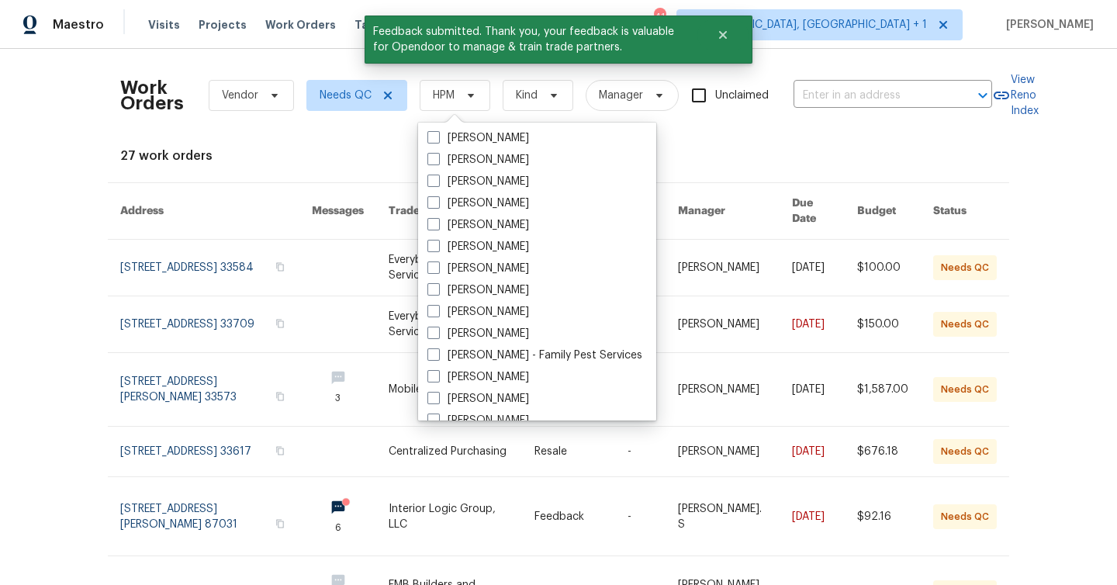
scroll to position [249, 0]
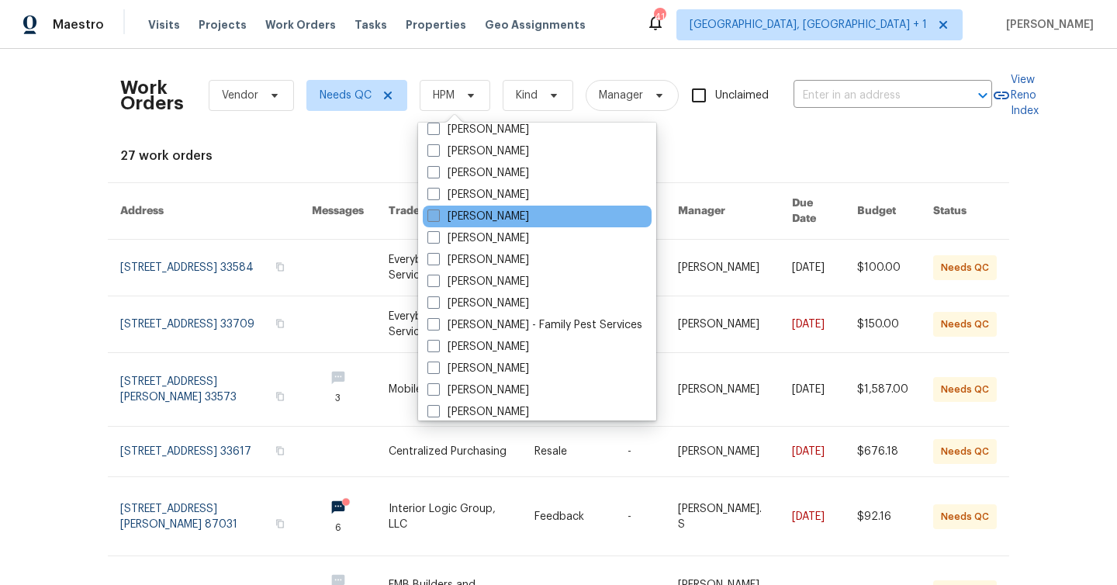
click at [480, 212] on label "[PERSON_NAME]" at bounding box center [479, 217] width 102 height 16
click at [438, 212] on input "[PERSON_NAME]" at bounding box center [433, 214] width 10 height 10
checkbox input "true"
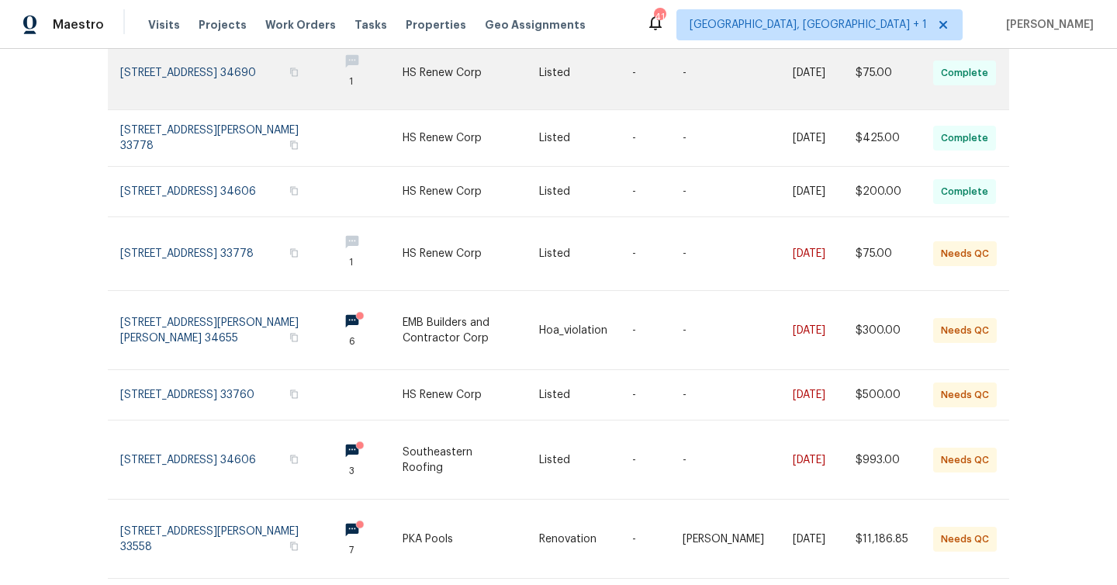
scroll to position [372, 0]
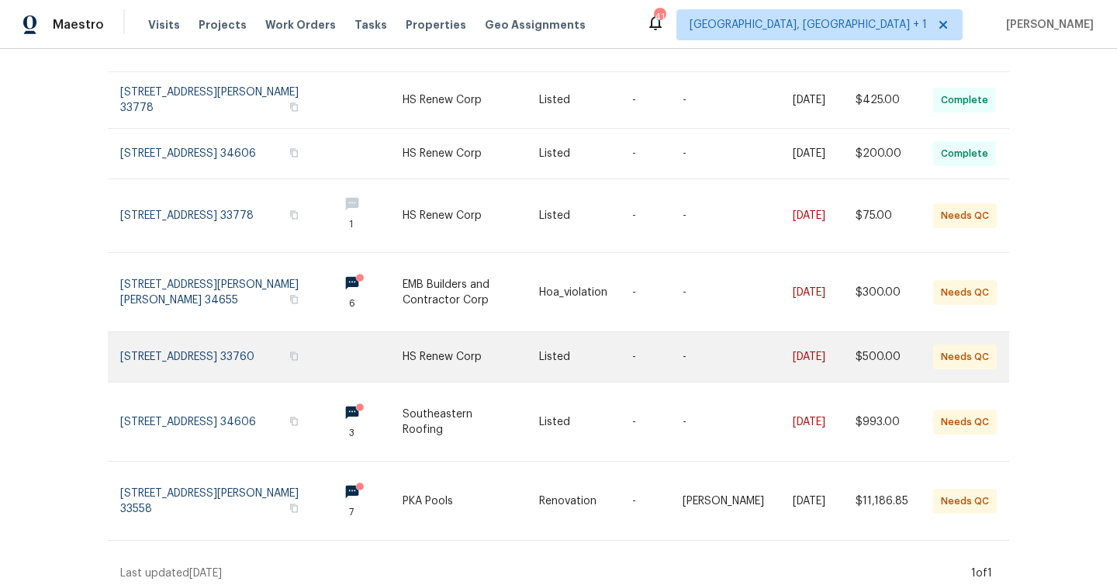
click at [559, 342] on td "Listed" at bounding box center [573, 357] width 93 height 50
click at [530, 342] on link at bounding box center [471, 357] width 137 height 50
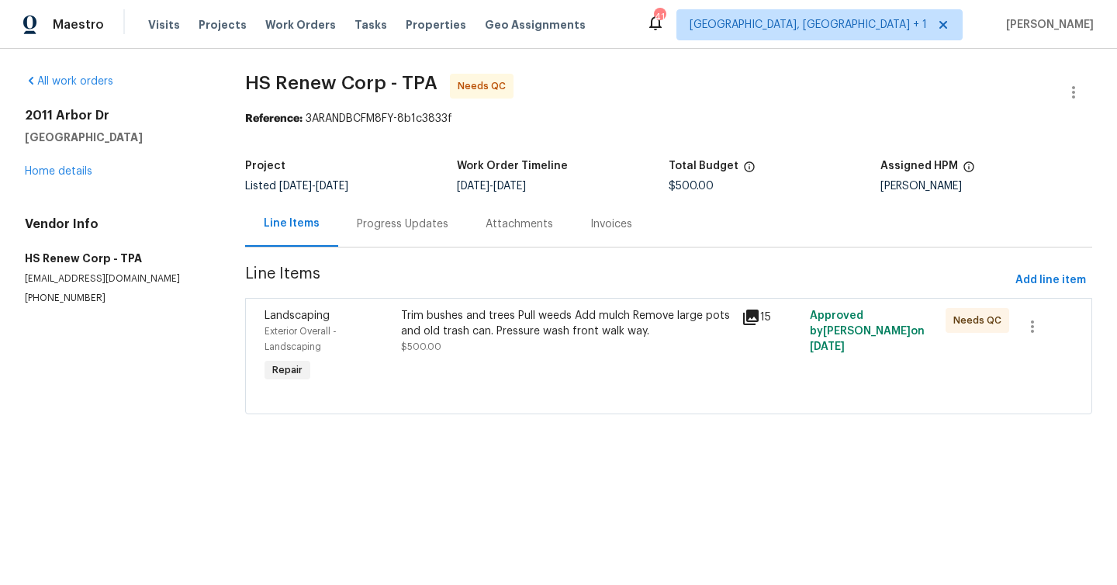
click at [541, 366] on div "Trim bushes and trees Pull weeds Add mulch Remove large pots and old trash can.…" at bounding box center [566, 346] width 341 height 87
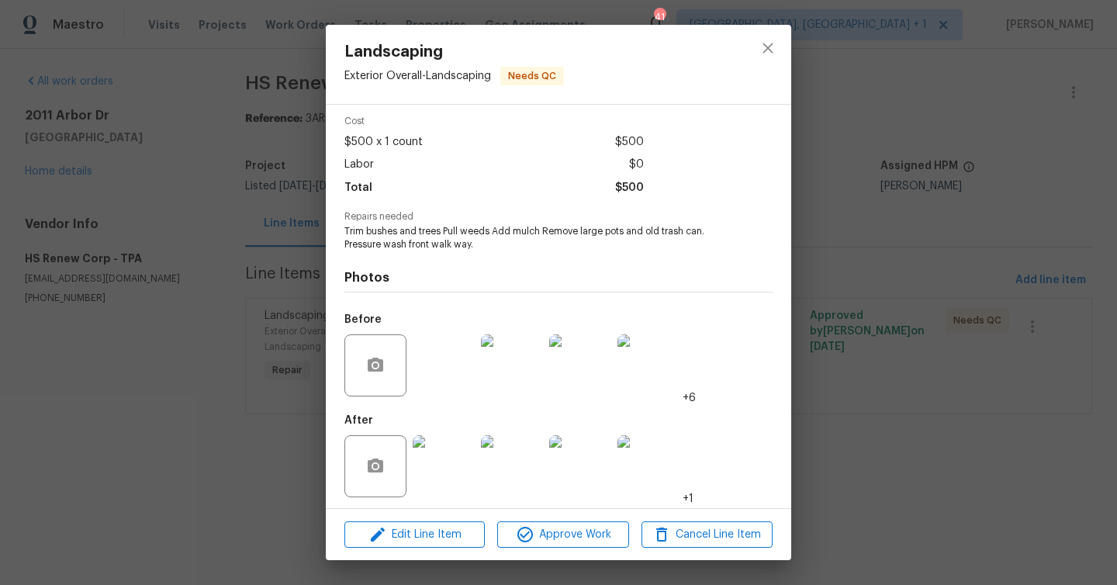
scroll to position [65, 0]
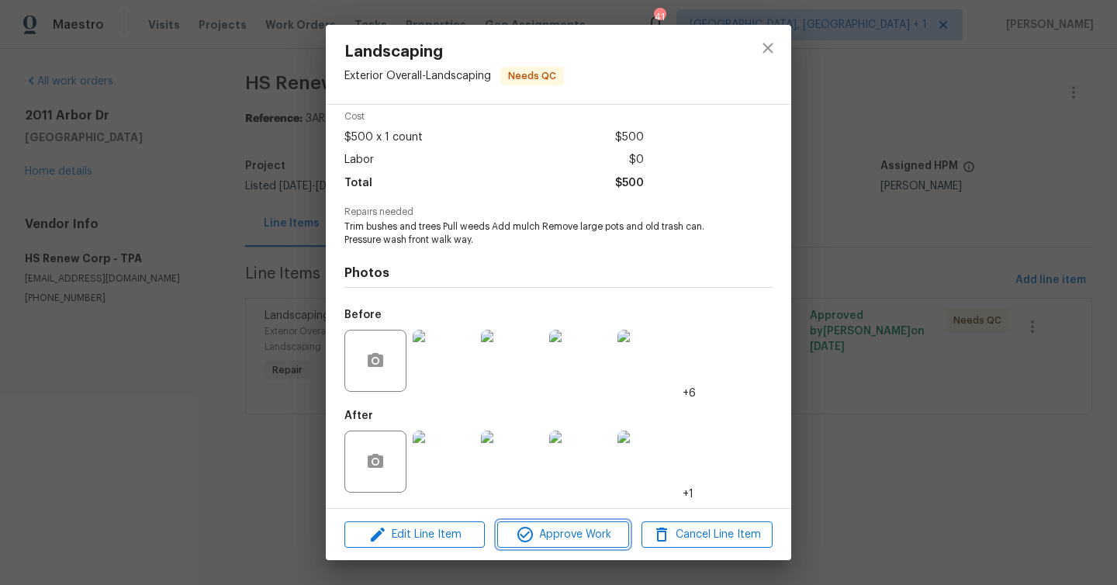
click at [567, 528] on span "Approve Work" at bounding box center [563, 534] width 122 height 19
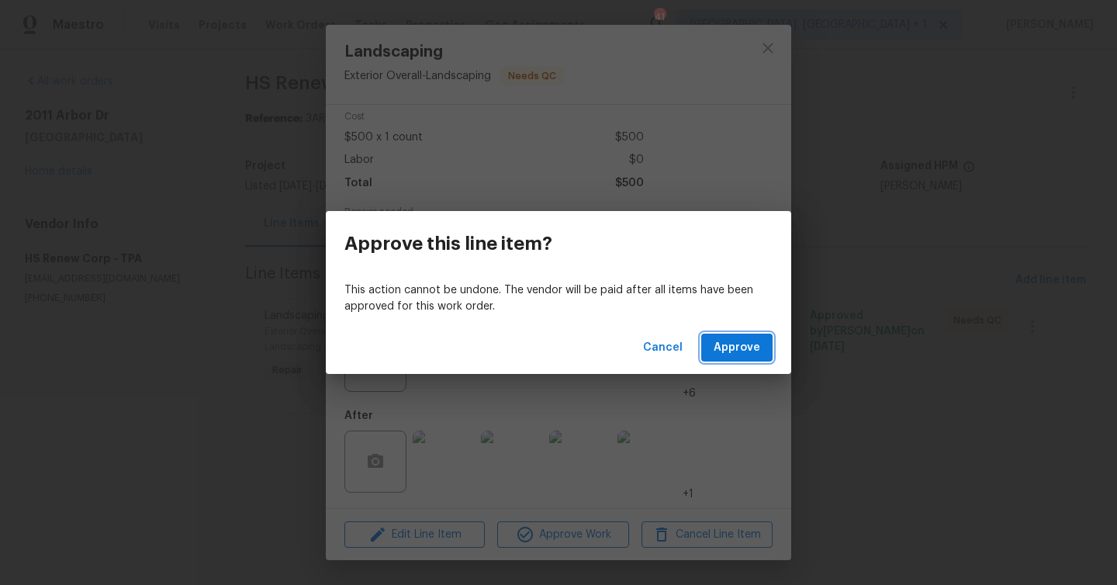
click at [755, 341] on span "Approve" at bounding box center [737, 347] width 47 height 19
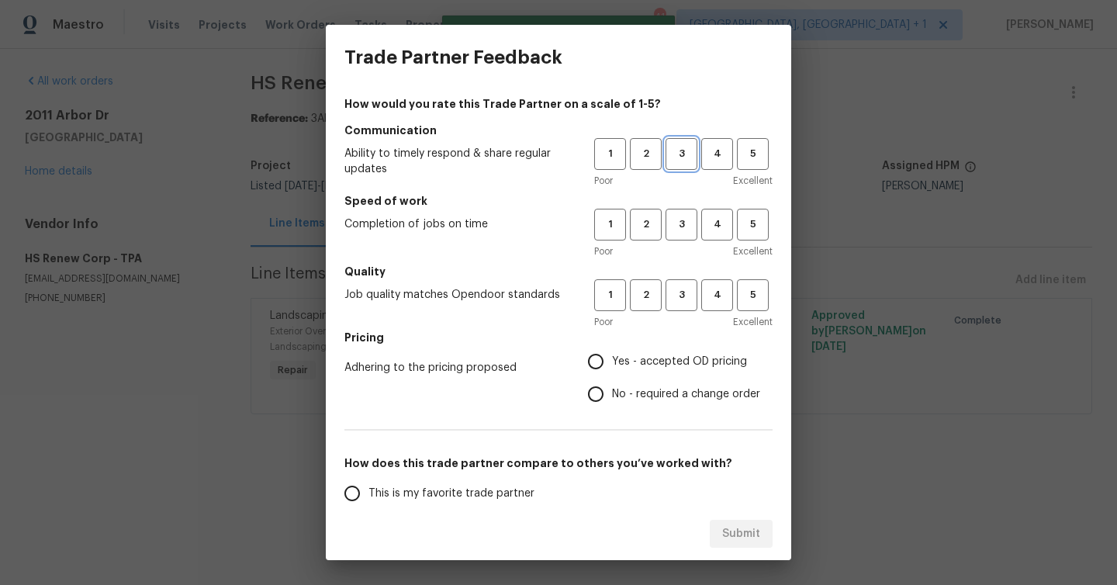
click at [695, 166] on button "3" at bounding box center [682, 154] width 32 height 32
click at [685, 237] on button "3" at bounding box center [682, 225] width 32 height 32
click at [681, 297] on span "3" at bounding box center [681, 295] width 29 height 18
click at [632, 352] on label "Yes - accepted OD pricing" at bounding box center [670, 361] width 181 height 33
click at [612, 352] on input "Yes - accepted OD pricing" at bounding box center [596, 361] width 33 height 33
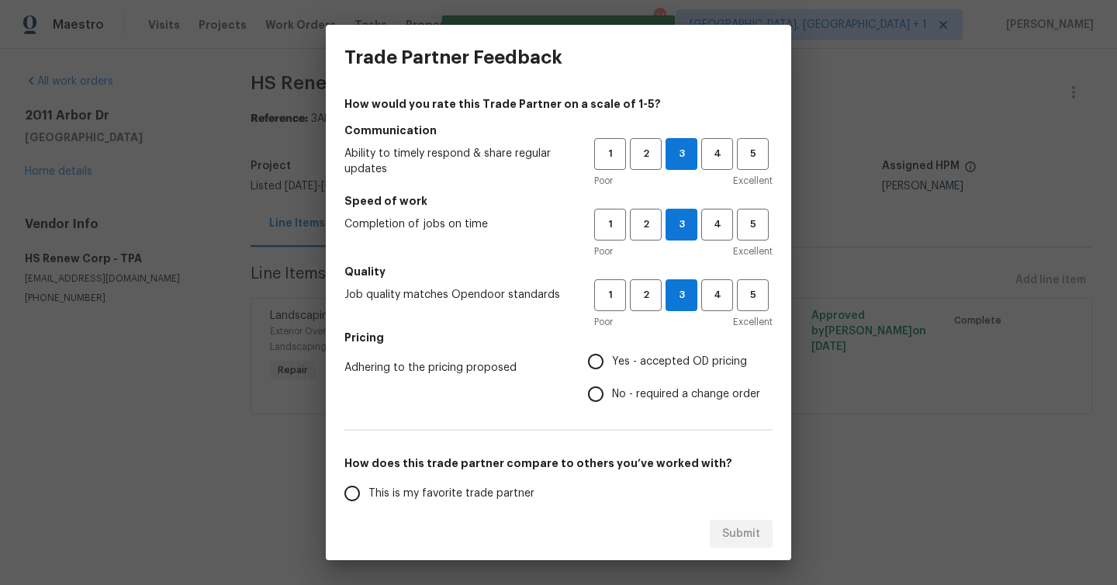
radio input "true"
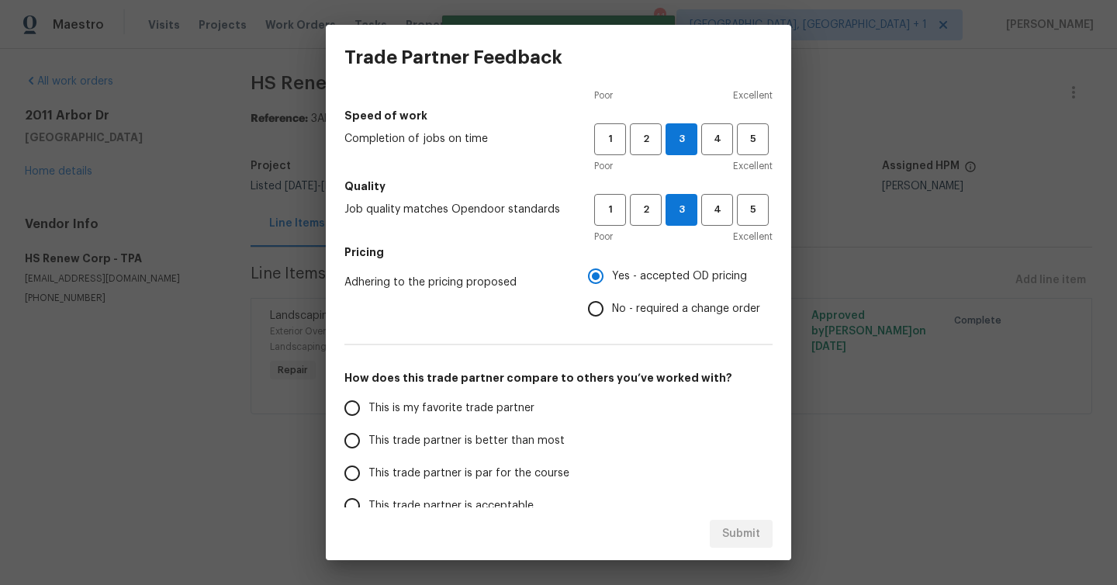
click at [472, 440] on span "This trade partner is better than most" at bounding box center [467, 441] width 196 height 16
click at [369, 440] on input "This trade partner is better than most" at bounding box center [352, 440] width 33 height 33
click at [741, 527] on span "Submit" at bounding box center [741, 534] width 38 height 19
radio input "true"
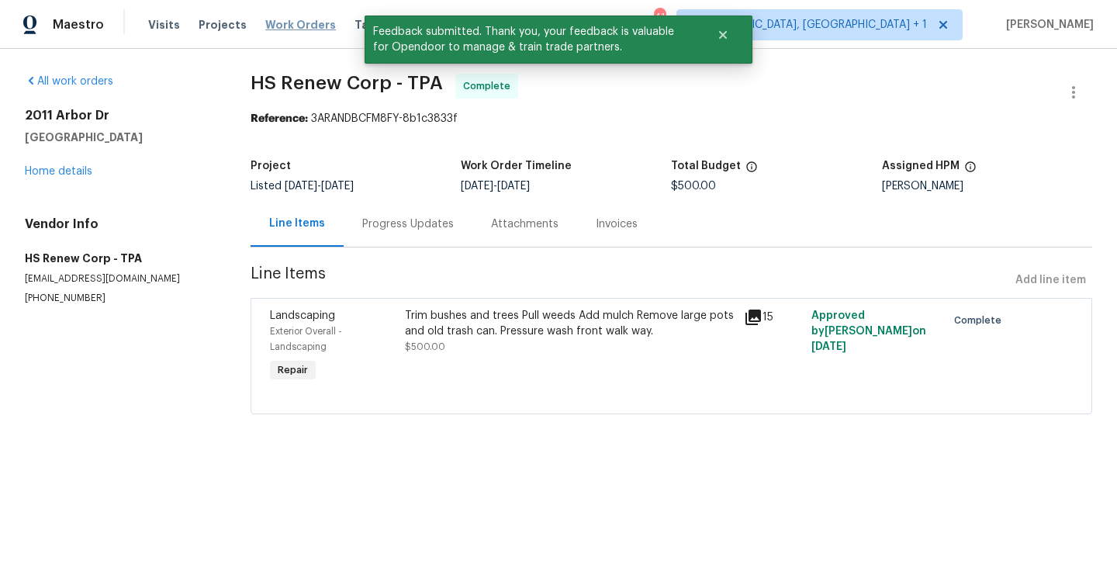
click at [279, 24] on span "Work Orders" at bounding box center [300, 25] width 71 height 16
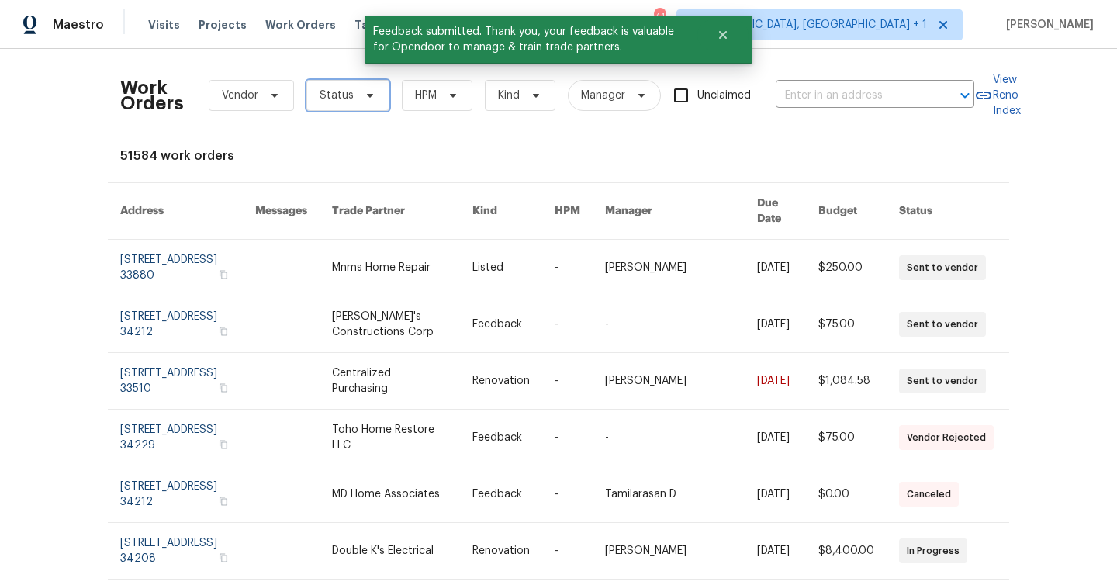
click at [350, 100] on span "Status" at bounding box center [337, 96] width 34 height 16
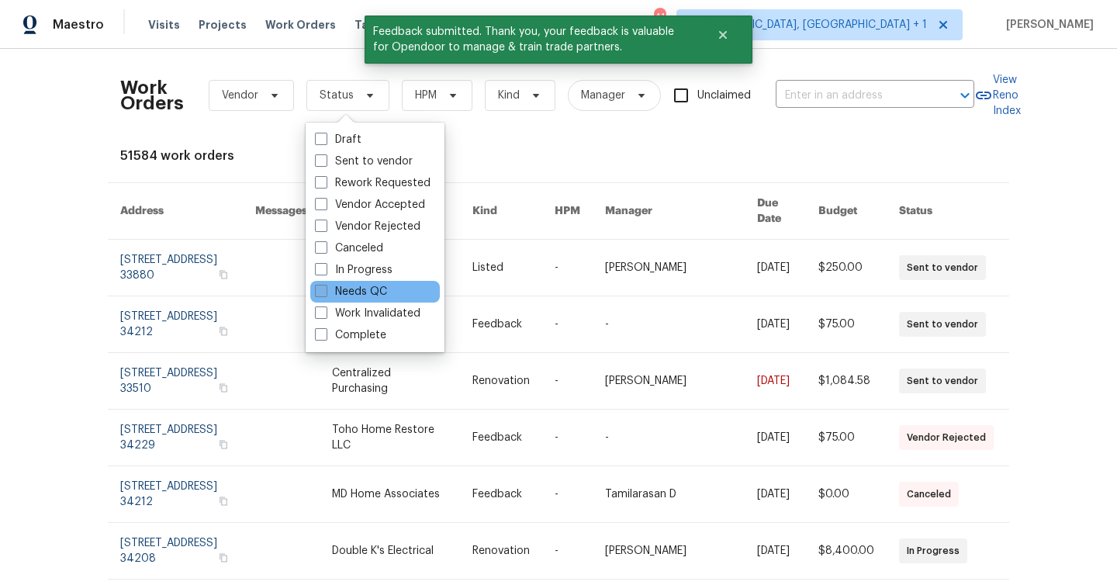
click at [364, 286] on label "Needs QC" at bounding box center [351, 292] width 72 height 16
click at [325, 286] on input "Needs QC" at bounding box center [320, 289] width 10 height 10
checkbox input "true"
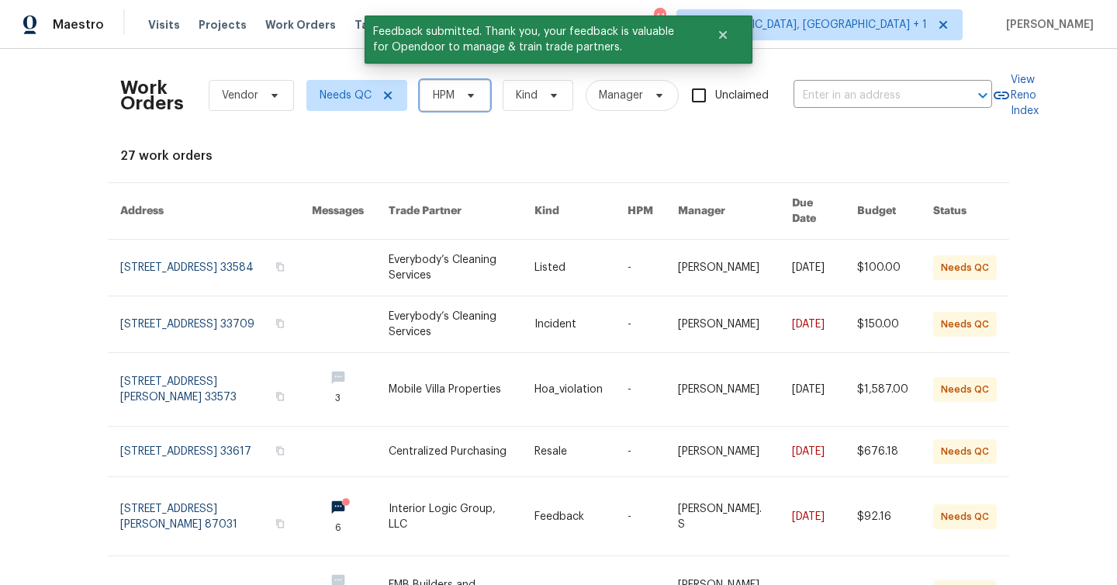
click at [438, 98] on span "HPM" at bounding box center [444, 96] width 22 height 16
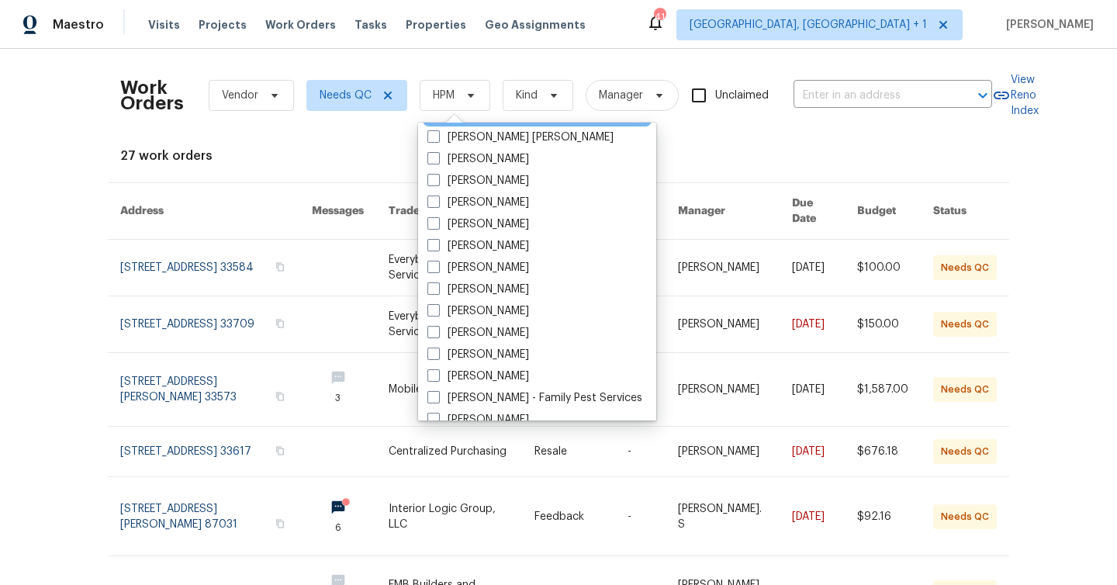
scroll to position [204, 0]
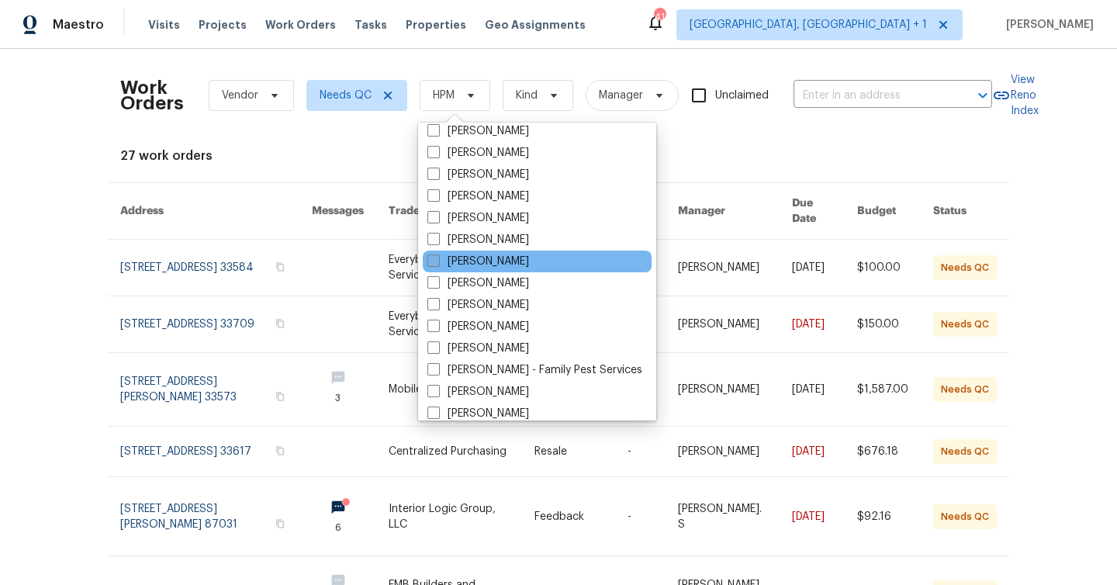
click at [479, 258] on label "[PERSON_NAME]" at bounding box center [479, 262] width 102 height 16
click at [438, 258] on input "[PERSON_NAME]" at bounding box center [433, 259] width 10 height 10
checkbox input "true"
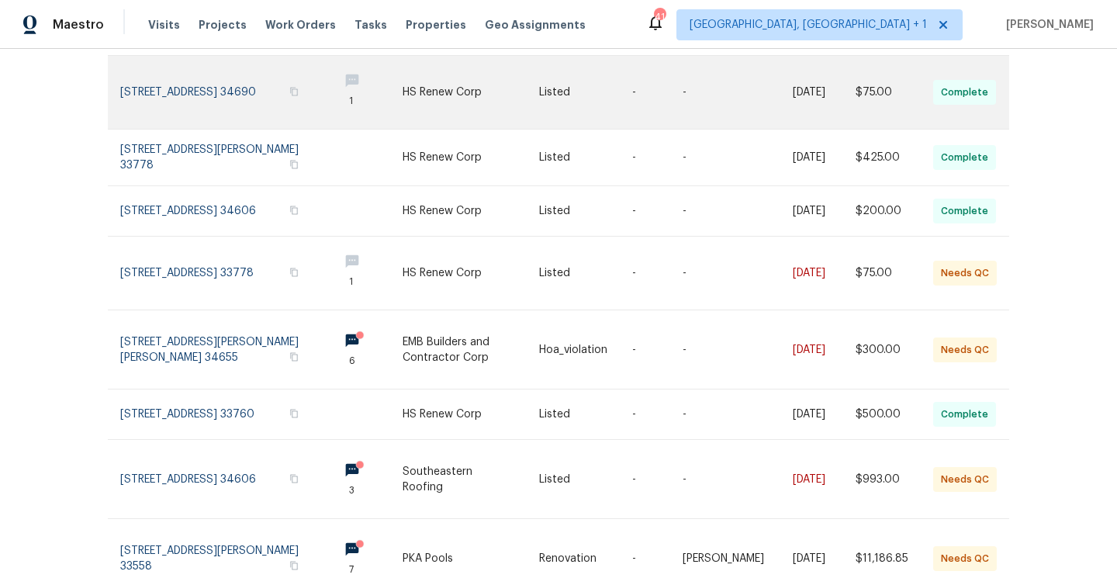
scroll to position [372, 0]
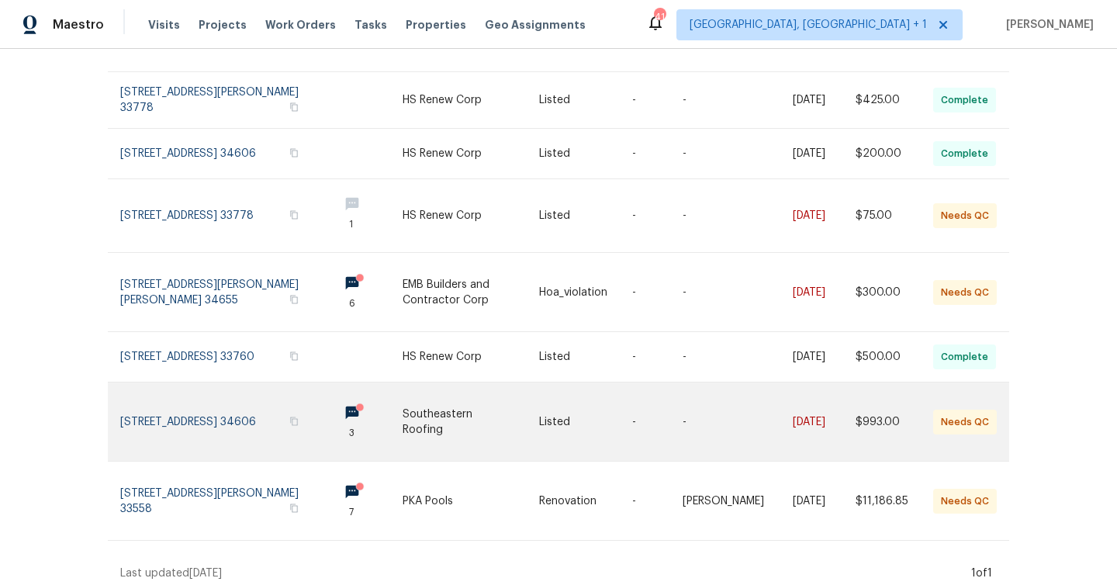
click at [539, 418] on link at bounding box center [471, 422] width 137 height 78
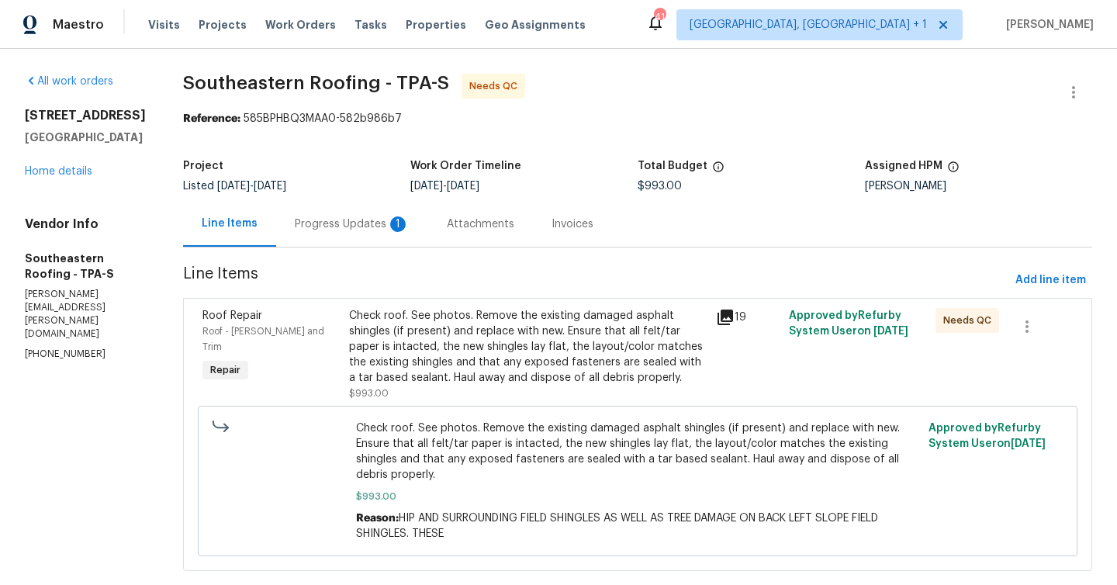
click at [364, 198] on div "Project Listed 9/3/2025 - 9/29/2025 Work Order Timeline 9/3/2025 - 9/10/2025 To…" at bounding box center [637, 176] width 909 height 50
click at [345, 238] on div "Progress Updates 1" at bounding box center [352, 224] width 152 height 46
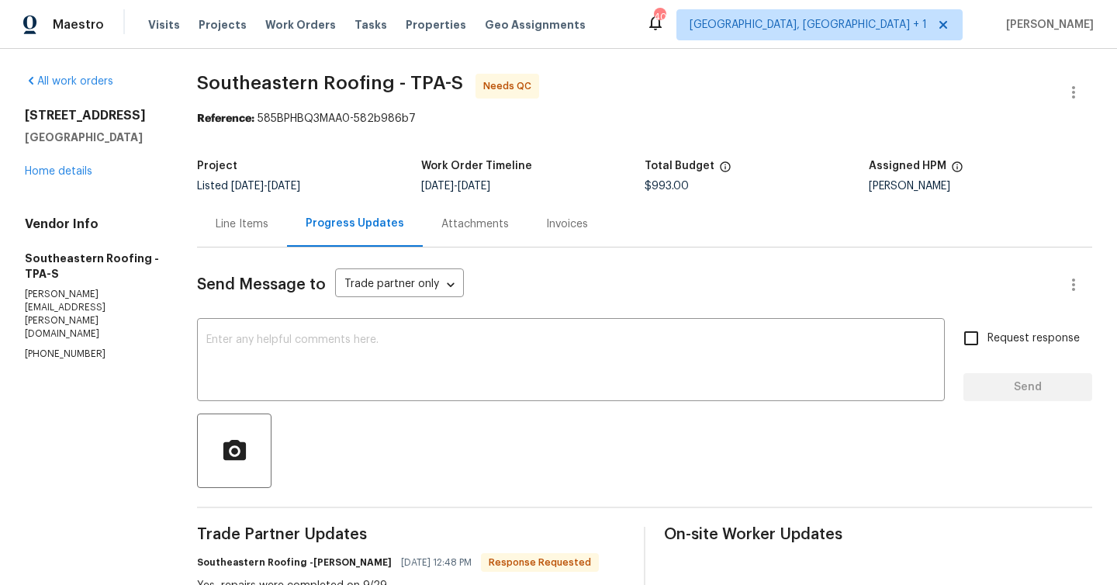
scroll to position [162, 0]
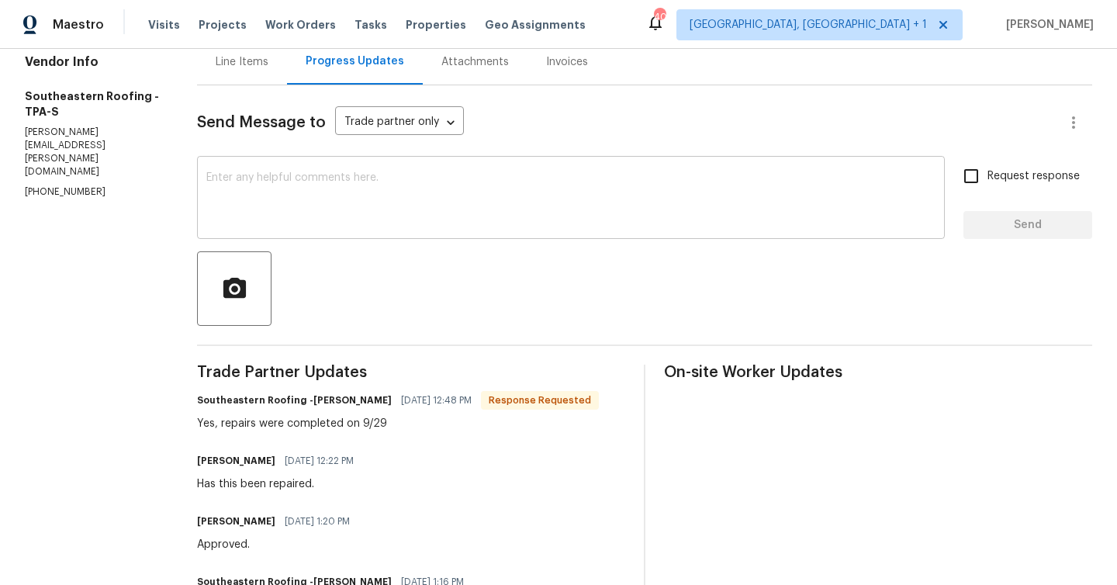
click at [434, 198] on textarea at bounding box center [570, 199] width 729 height 54
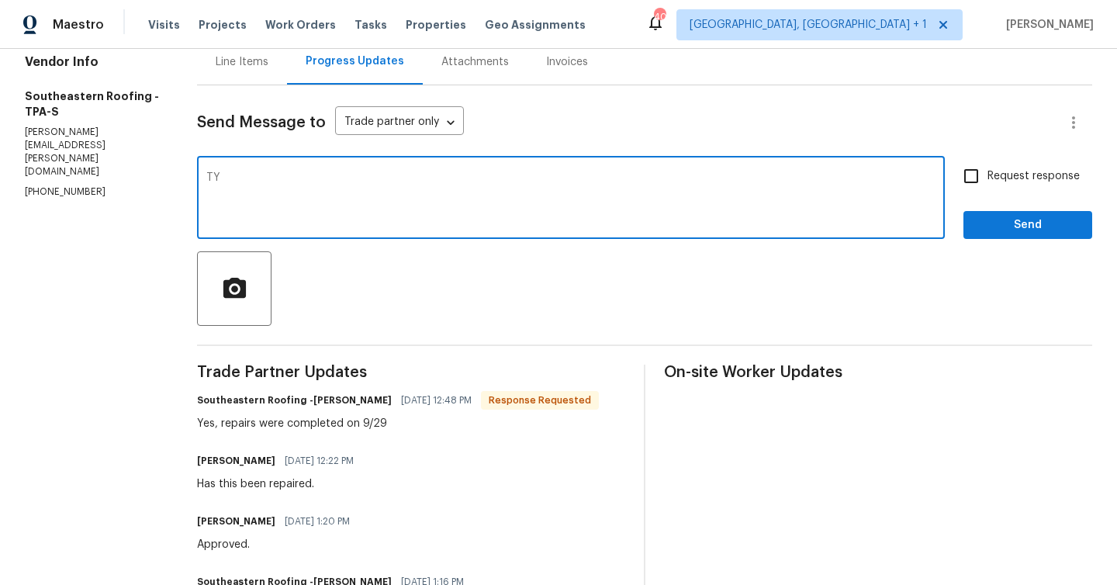
type textarea "TY"
click at [1040, 223] on span "Send" at bounding box center [1028, 225] width 104 height 19
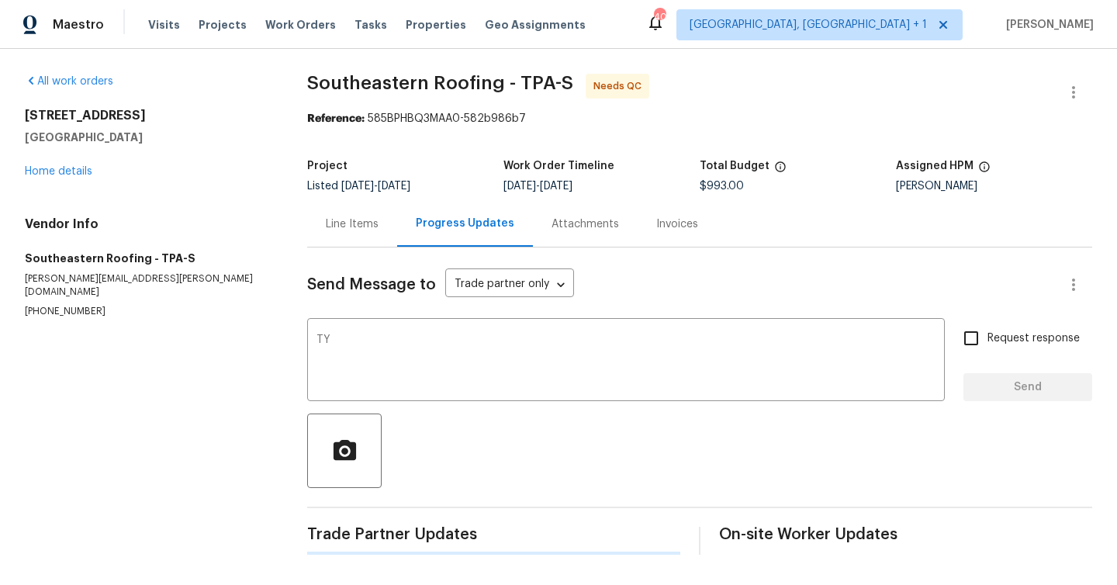
scroll to position [0, 0]
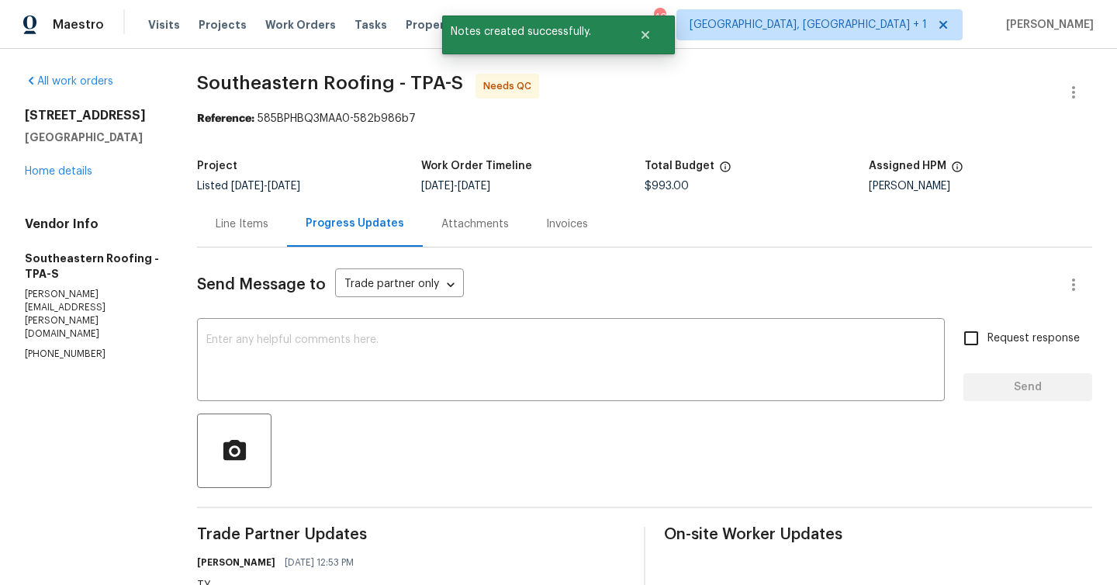
click at [272, 217] on div "Line Items" at bounding box center [242, 224] width 90 height 46
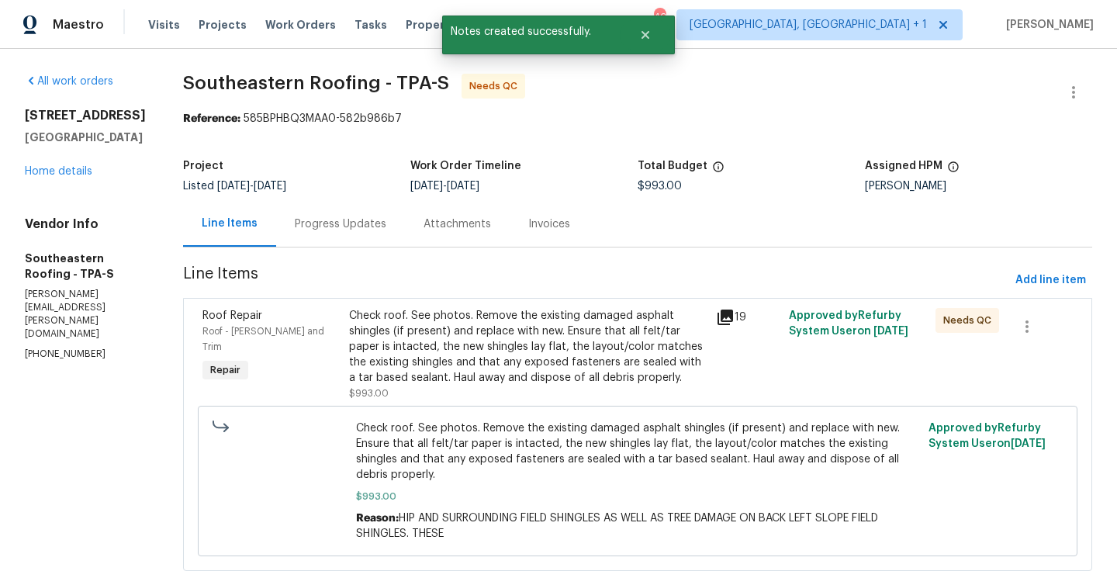
click at [534, 348] on div "Check roof. See photos. Remove the existing damaged asphalt shingles (if presen…" at bounding box center [528, 347] width 358 height 78
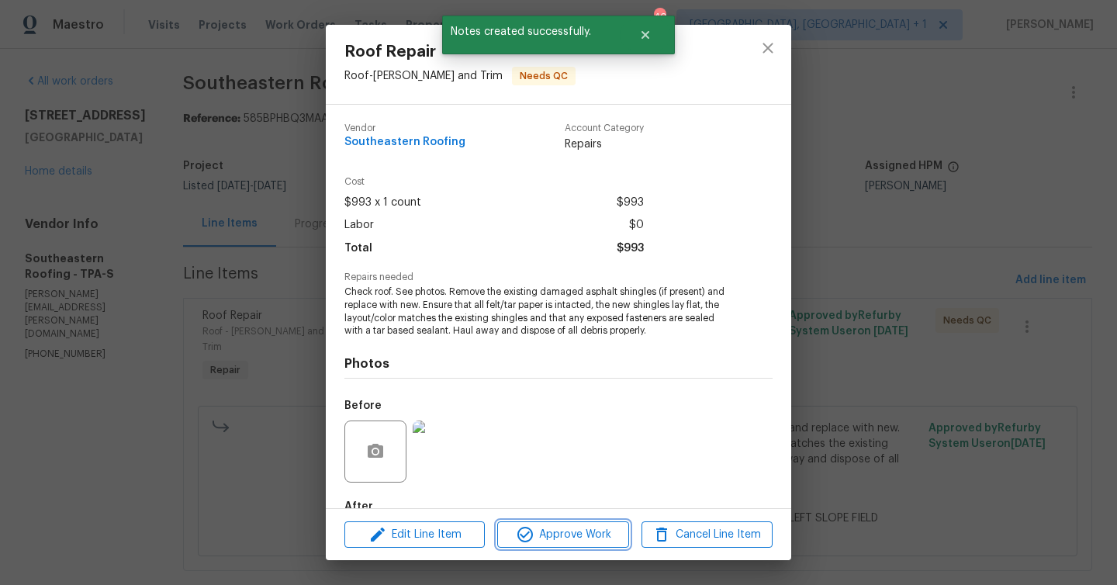
click at [563, 547] on button "Approve Work" at bounding box center [562, 534] width 131 height 27
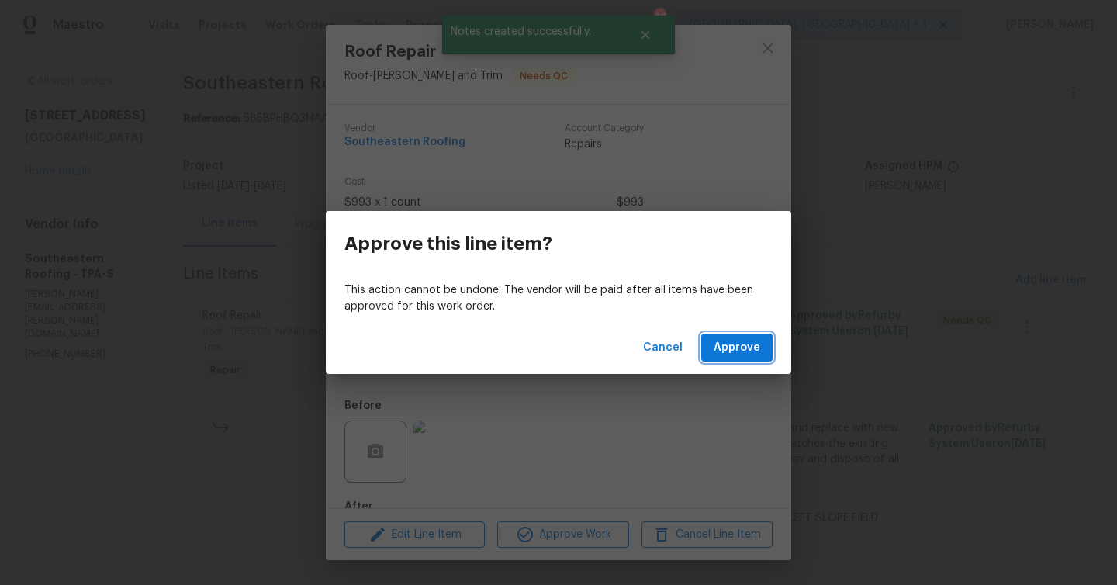
click at [749, 349] on span "Approve" at bounding box center [737, 347] width 47 height 19
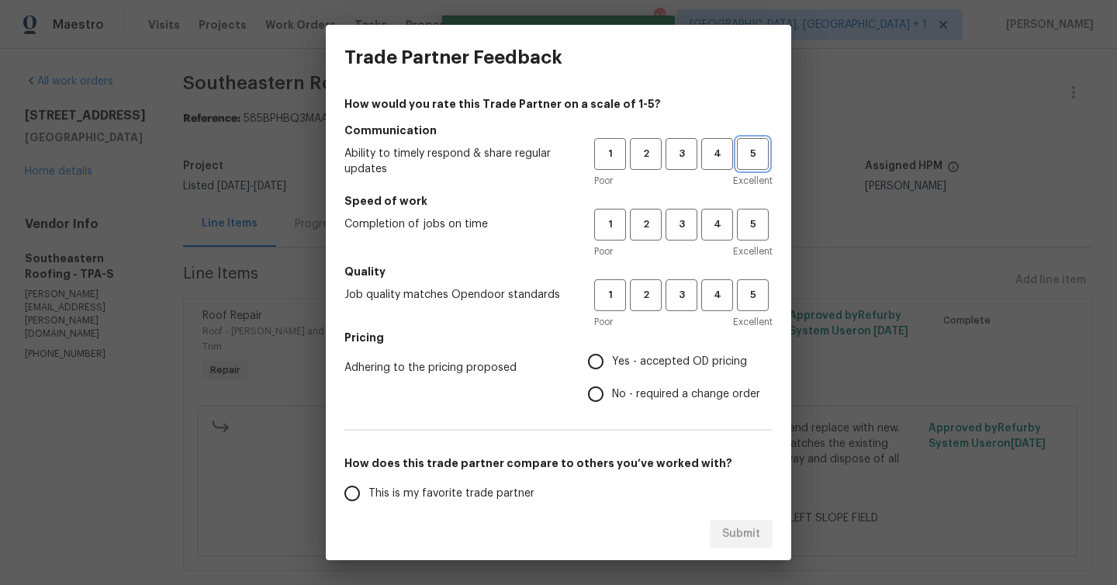
click at [756, 148] on span "5" at bounding box center [753, 154] width 29 height 18
click at [761, 209] on button "5" at bounding box center [753, 225] width 32 height 32
click at [758, 287] on span "5" at bounding box center [753, 295] width 29 height 18
click at [661, 359] on span "Yes - accepted OD pricing" at bounding box center [679, 362] width 135 height 16
click at [612, 359] on input "Yes - accepted OD pricing" at bounding box center [596, 361] width 33 height 33
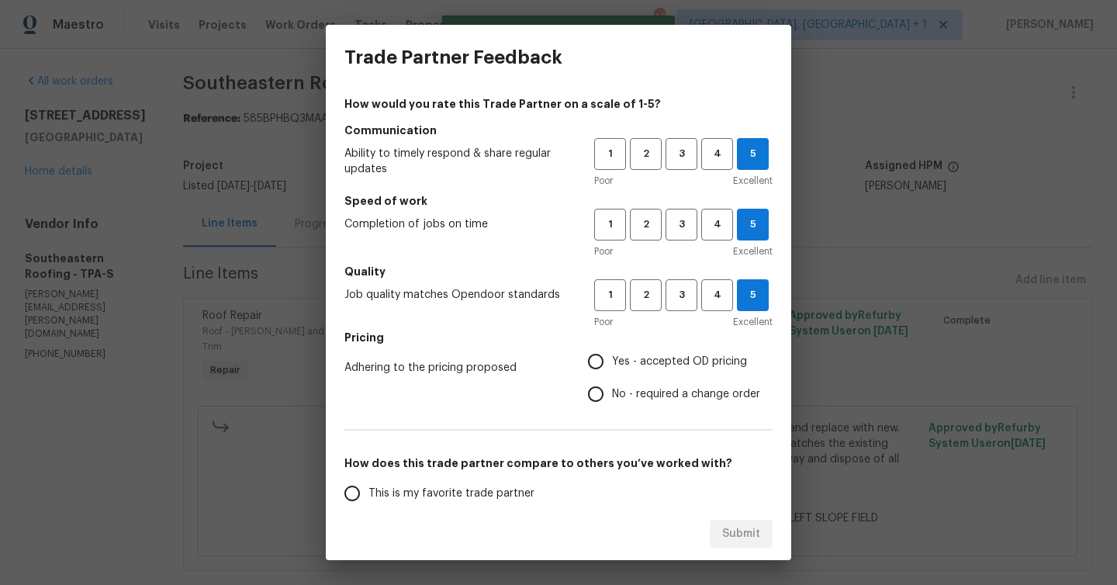
radio input "true"
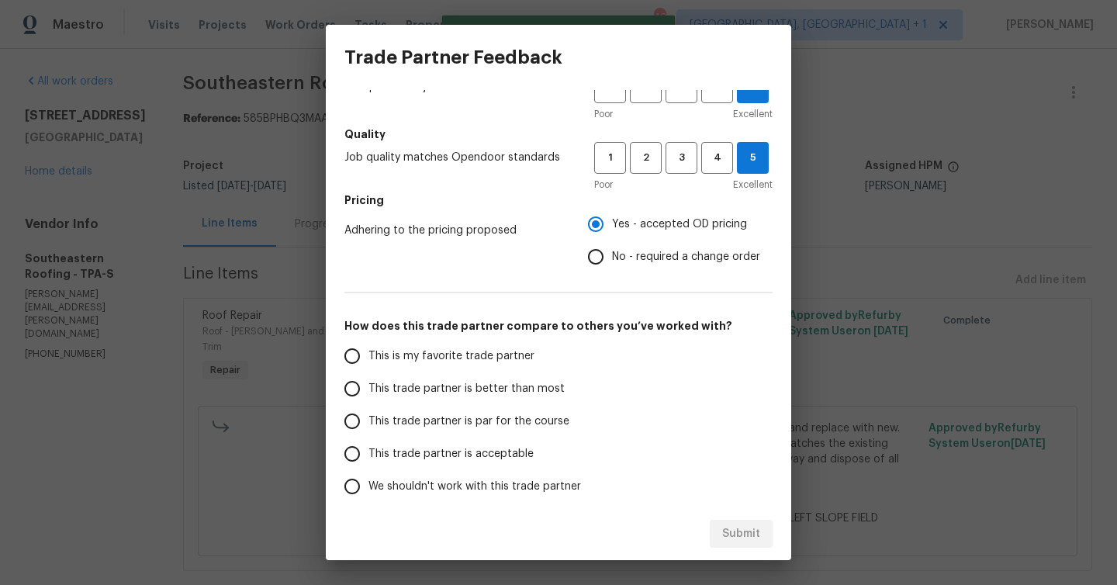
click at [482, 341] on label "This is my favorite trade partner" at bounding box center [458, 356] width 245 height 33
click at [369, 341] on input "This is my favorite trade partner" at bounding box center [352, 356] width 33 height 33
click at [760, 530] on button "Submit" at bounding box center [741, 534] width 63 height 29
radio input "true"
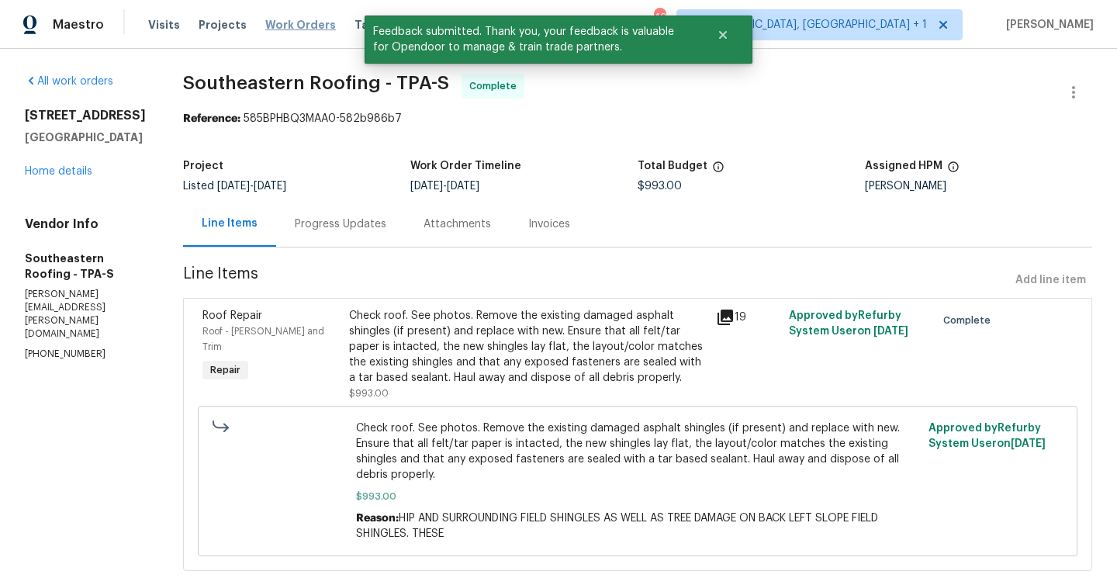
click at [297, 19] on span "Work Orders" at bounding box center [300, 25] width 71 height 16
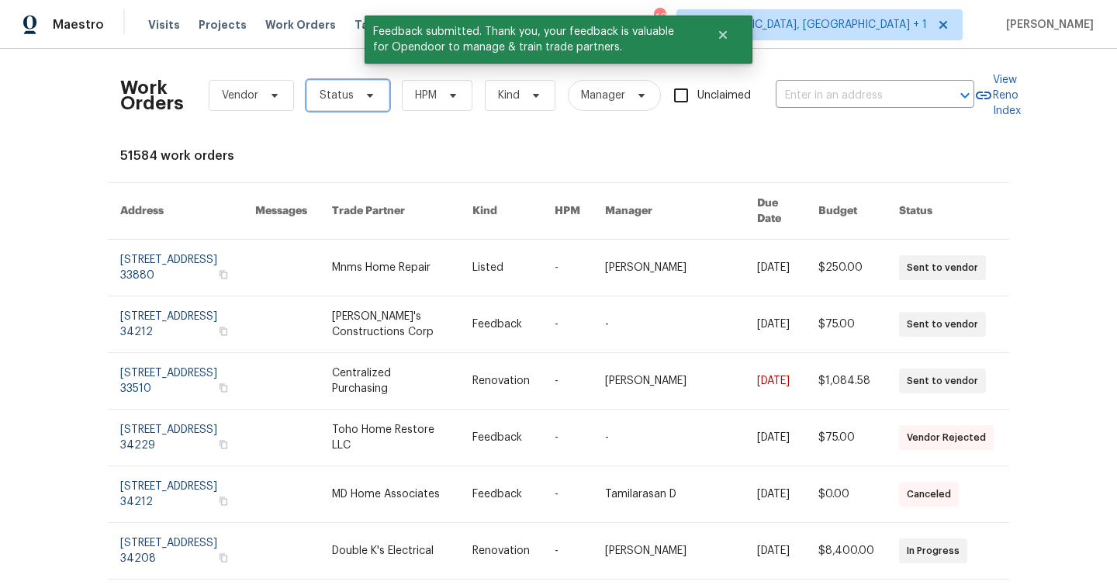
click at [351, 102] on span "Status" at bounding box center [347, 95] width 83 height 31
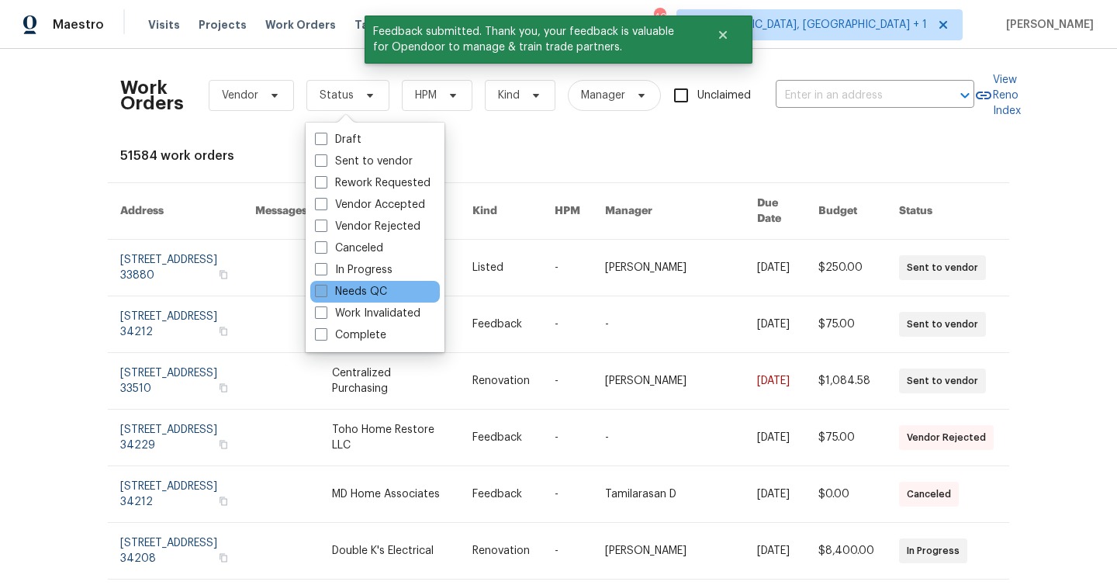
click at [362, 299] on label "Needs QC" at bounding box center [351, 292] width 72 height 16
click at [325, 294] on input "Needs QC" at bounding box center [320, 289] width 10 height 10
checkbox input "true"
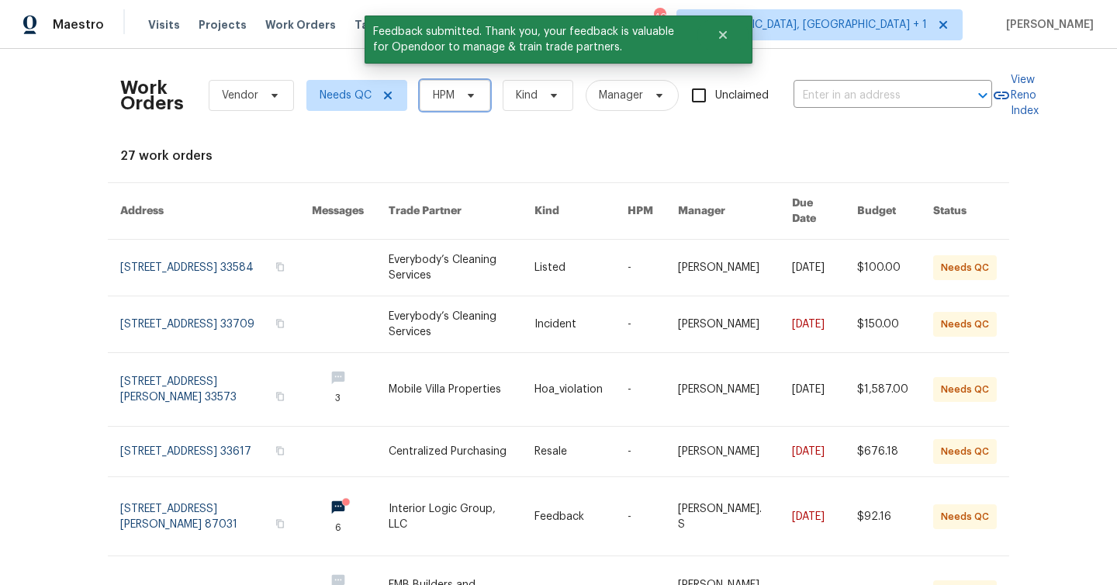
click at [438, 96] on span "HPM" at bounding box center [444, 96] width 22 height 16
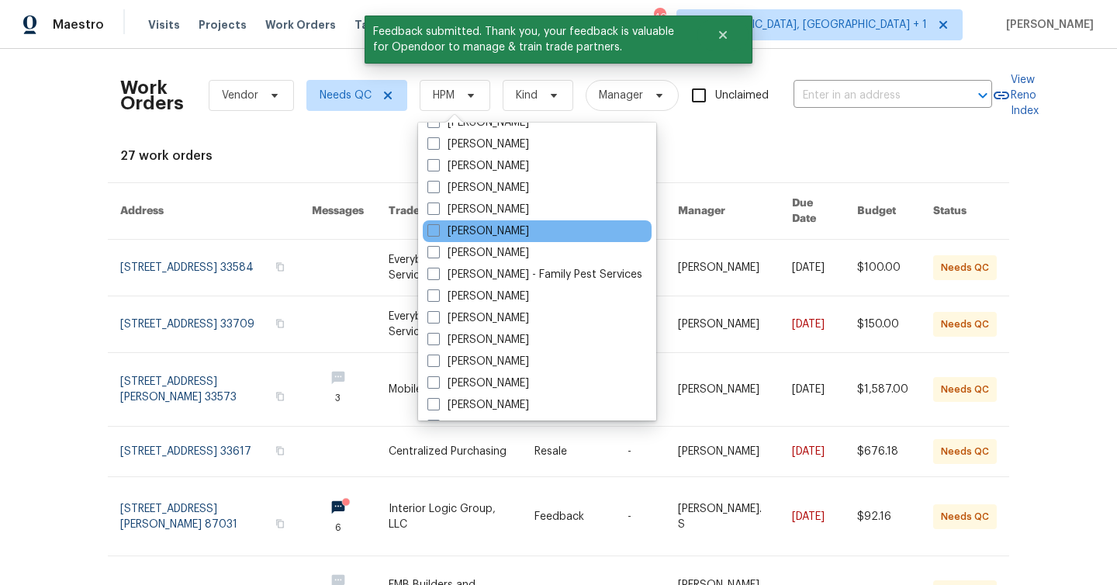
scroll to position [254, 0]
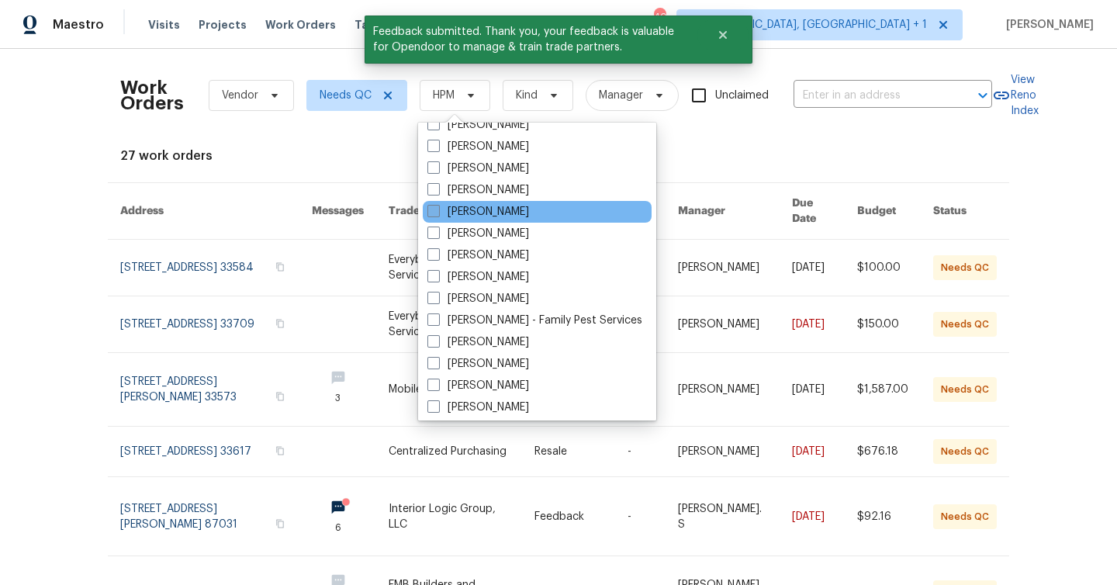
click at [489, 213] on label "[PERSON_NAME]" at bounding box center [479, 212] width 102 height 16
click at [438, 213] on input "[PERSON_NAME]" at bounding box center [433, 209] width 10 height 10
checkbox input "true"
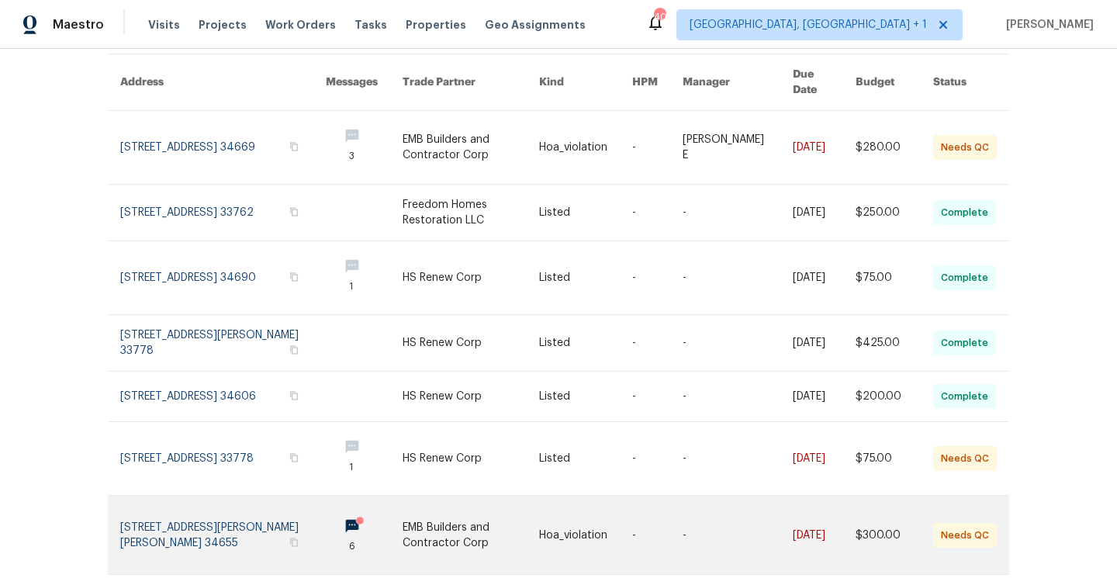
scroll to position [128, 0]
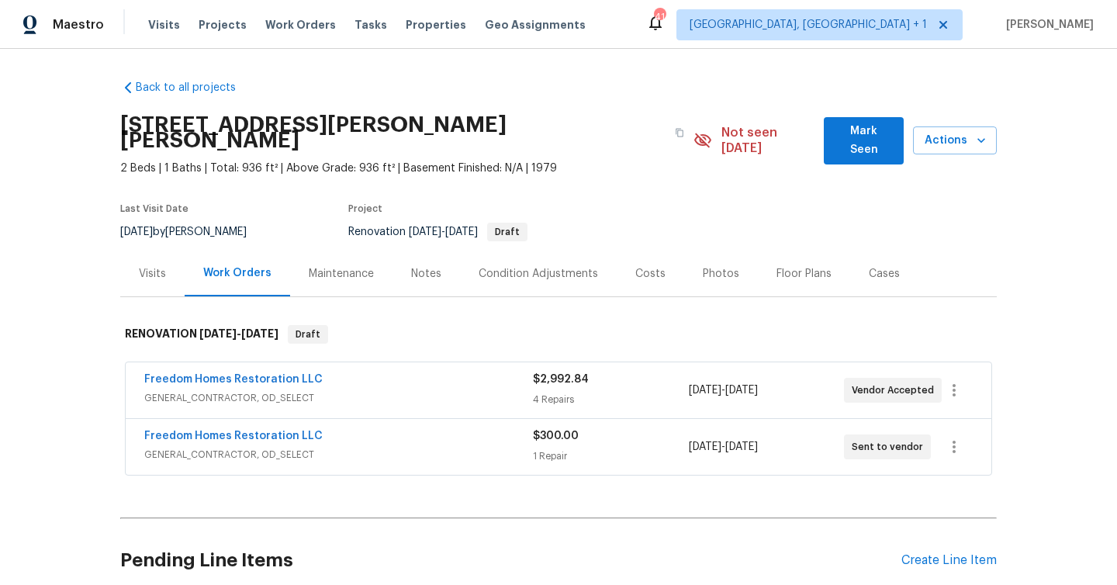
click at [157, 266] on div "Visits" at bounding box center [152, 274] width 27 height 16
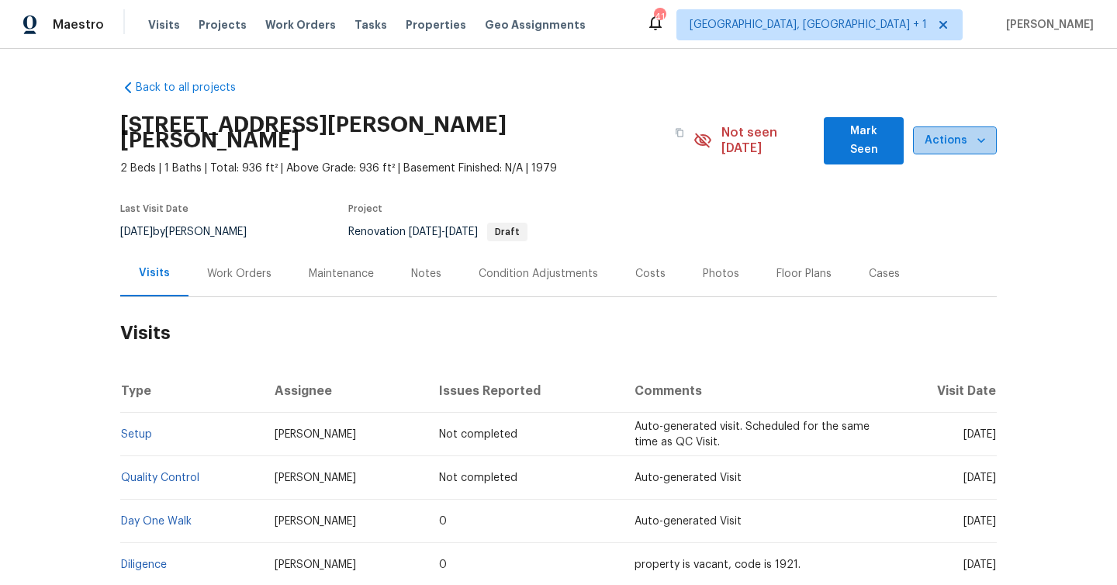
click at [961, 138] on span "Actions" at bounding box center [955, 140] width 59 height 19
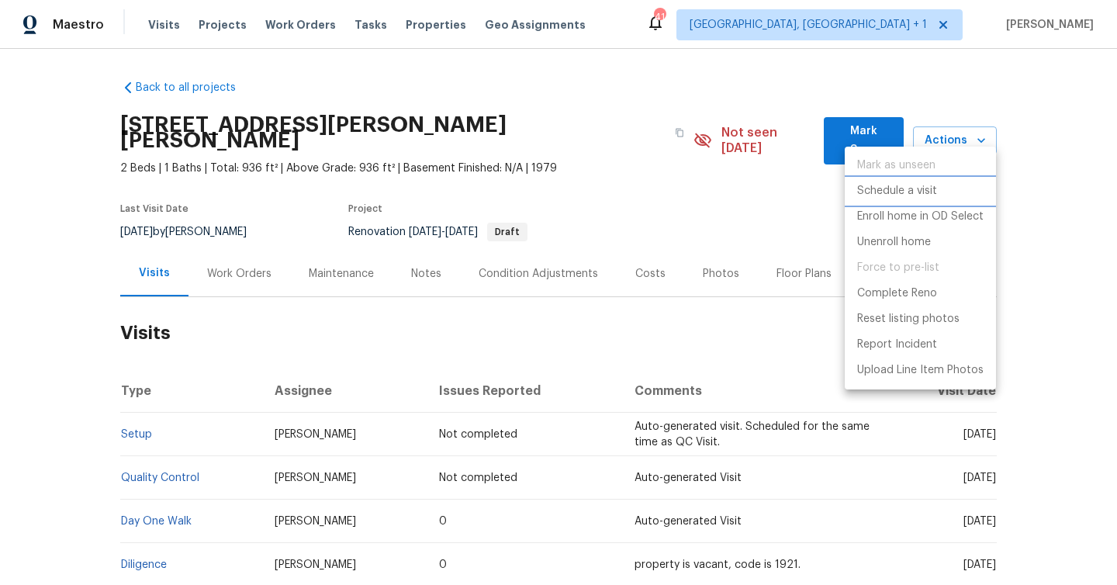
click at [933, 190] on p "Schedule a visit" at bounding box center [897, 191] width 80 height 16
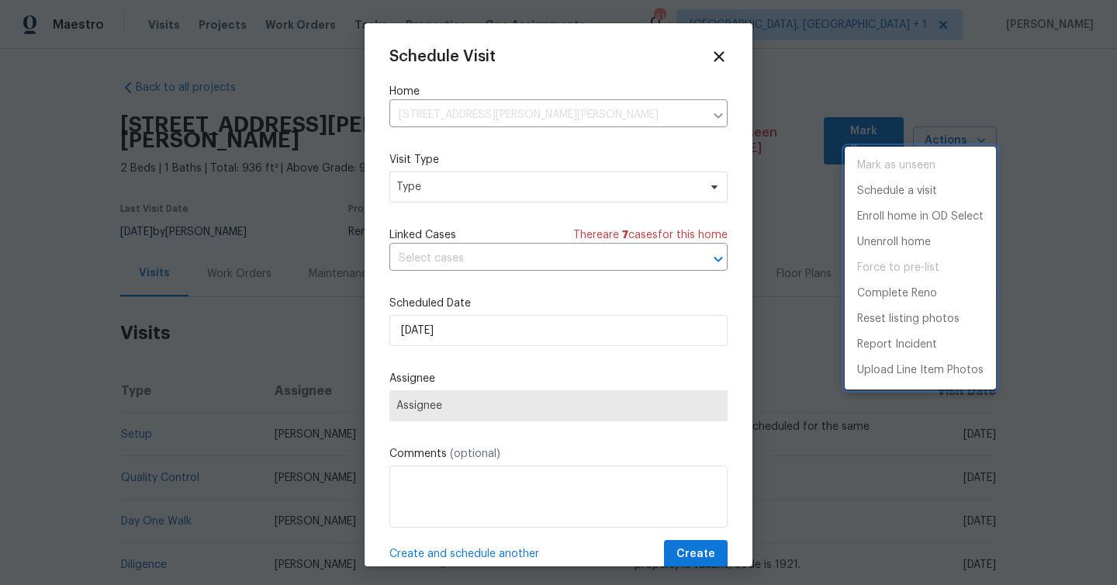
click at [505, 188] on div at bounding box center [558, 292] width 1117 height 585
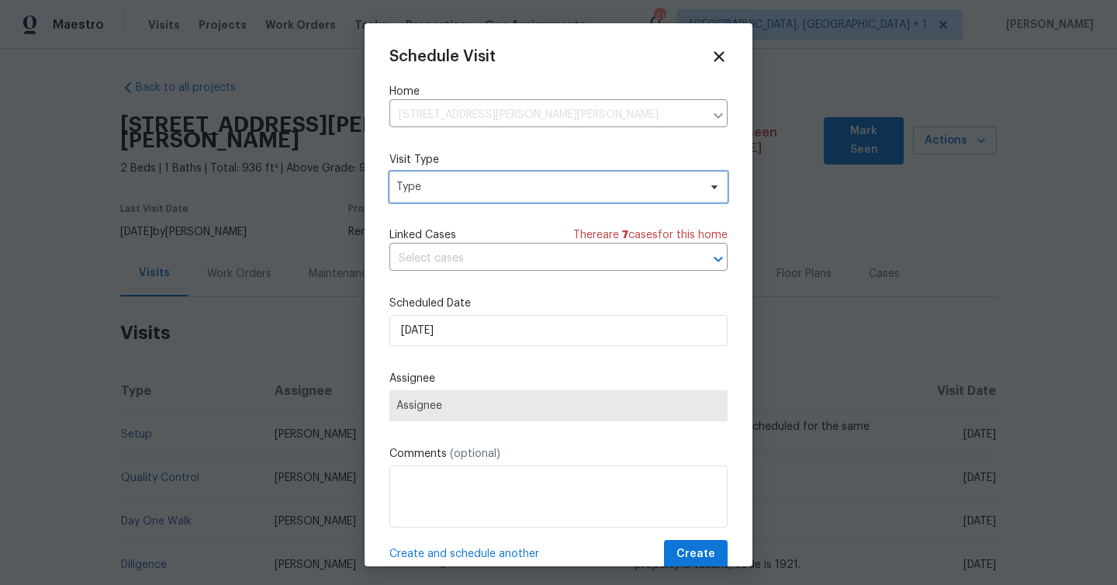
click at [505, 188] on span "Type" at bounding box center [547, 187] width 302 height 16
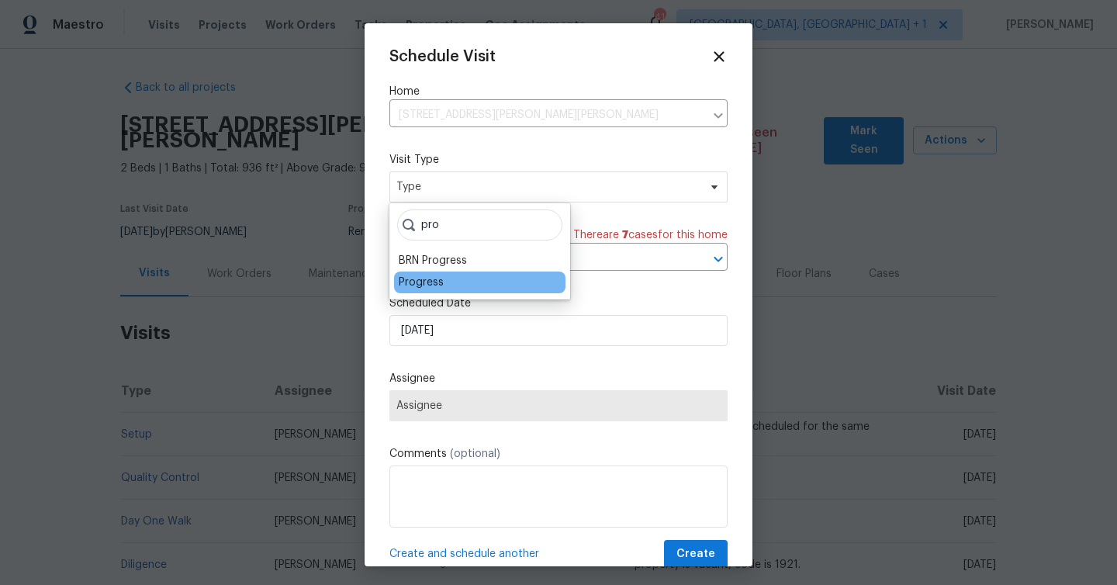
type input "pro"
click at [448, 275] on div "Progress" at bounding box center [479, 283] width 171 height 22
click at [437, 287] on div "Progress" at bounding box center [421, 283] width 45 height 16
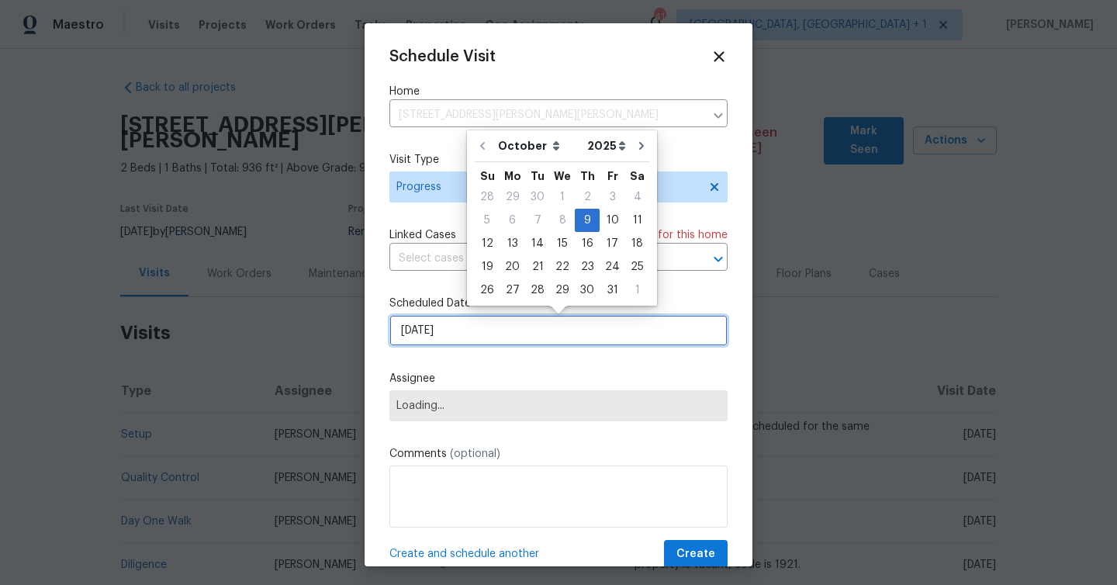
click at [438, 345] on input "[DATE]" at bounding box center [559, 330] width 338 height 31
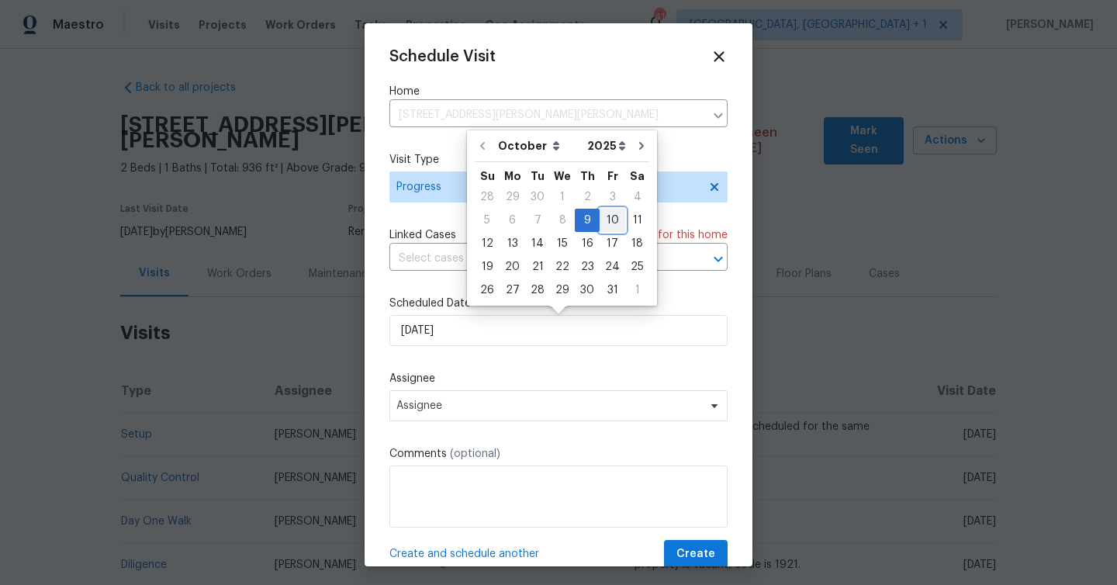
click at [611, 223] on div "10" at bounding box center [613, 220] width 26 height 22
type input "[DATE]"
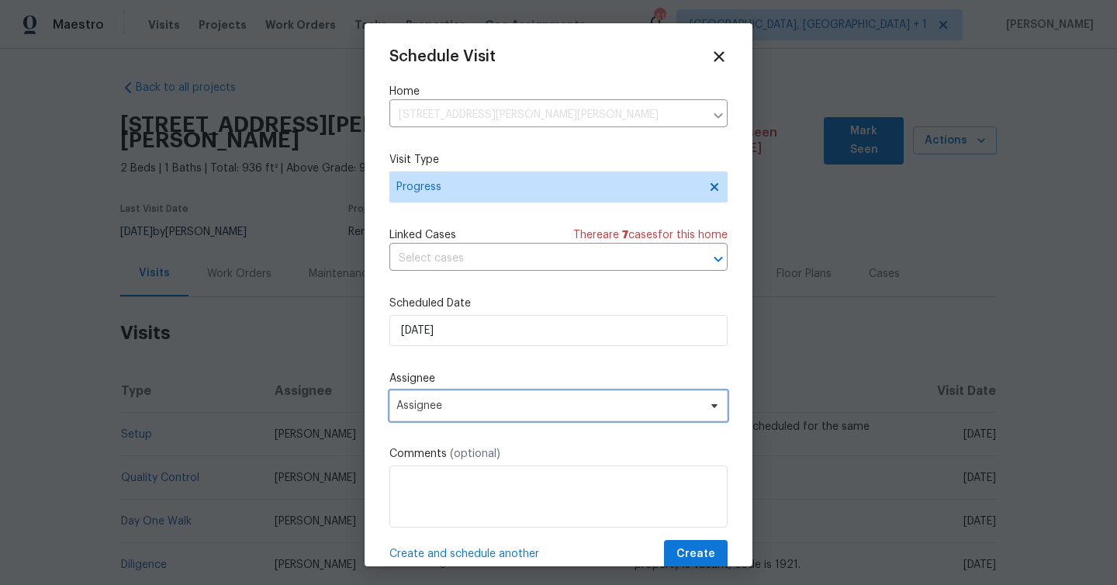
click at [531, 417] on span "Assignee" at bounding box center [559, 405] width 338 height 31
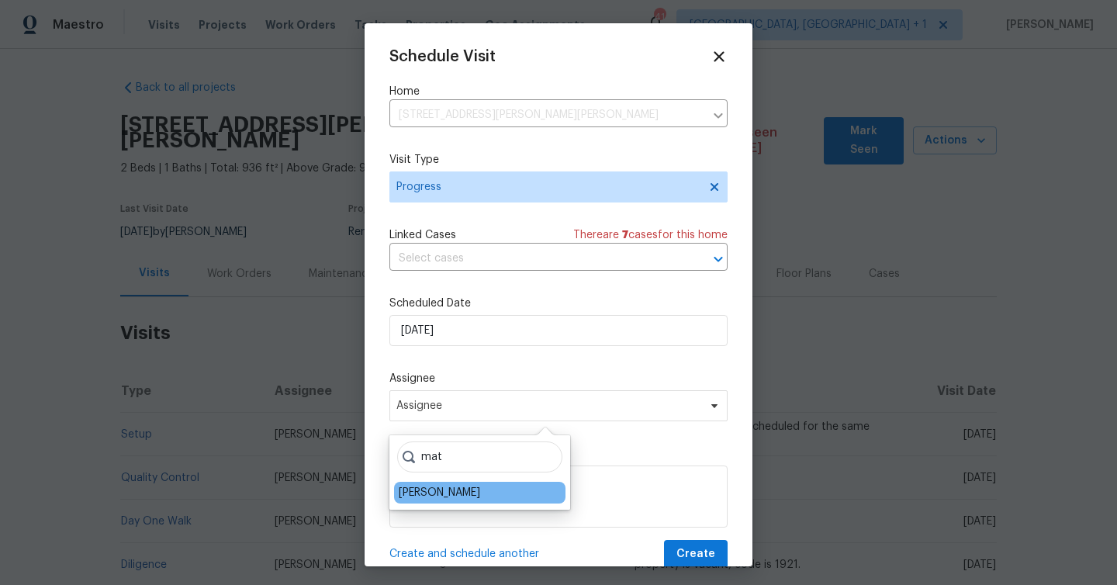
type input "mat"
click at [435, 485] on div "[PERSON_NAME]" at bounding box center [439, 493] width 81 height 16
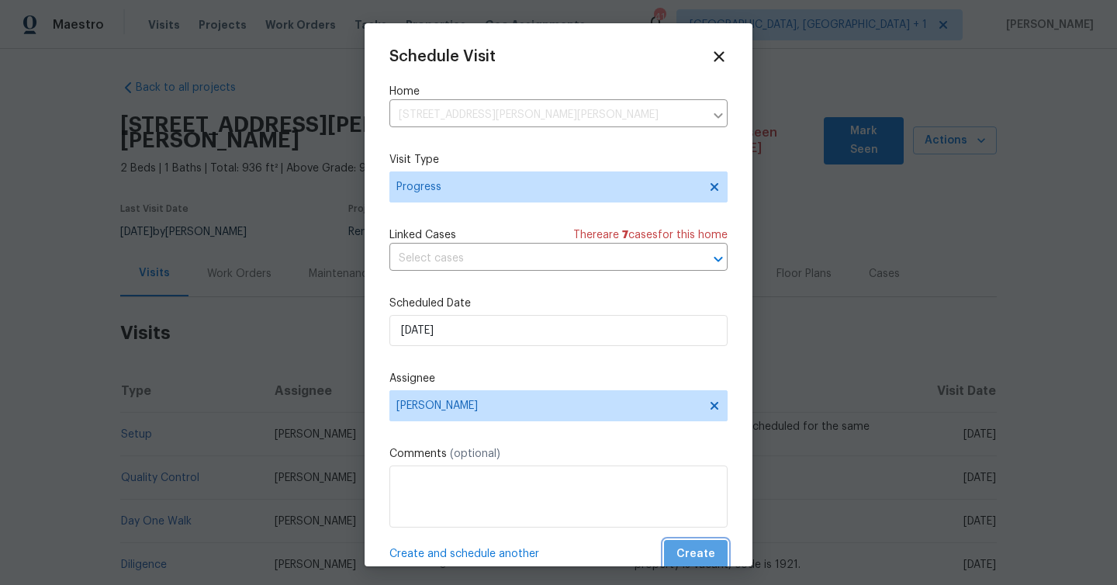
click at [715, 544] on button "Create" at bounding box center [696, 554] width 64 height 29
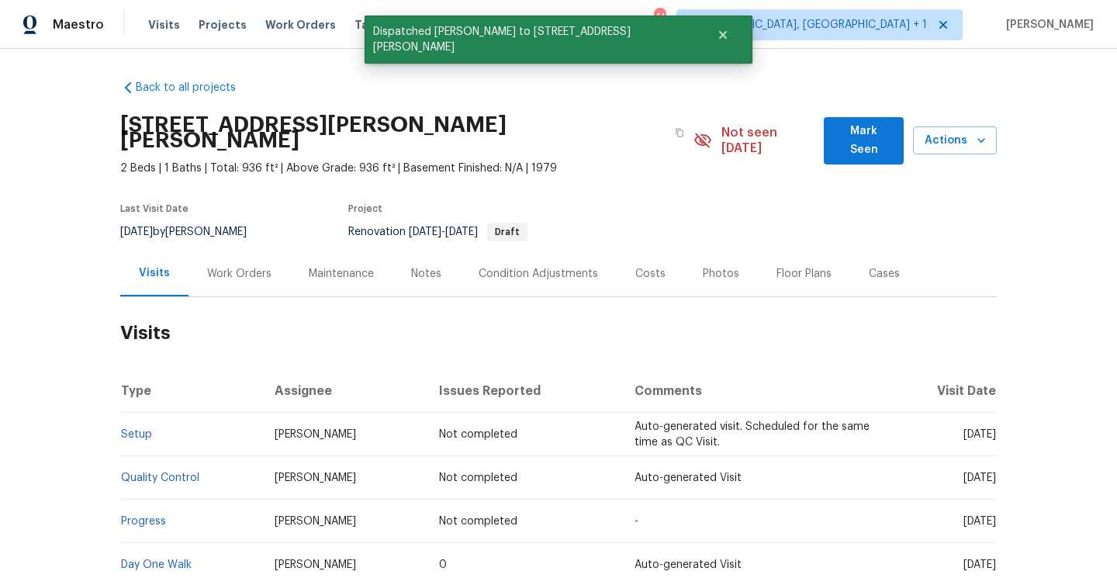
click at [254, 266] on div "Work Orders" at bounding box center [239, 274] width 64 height 16
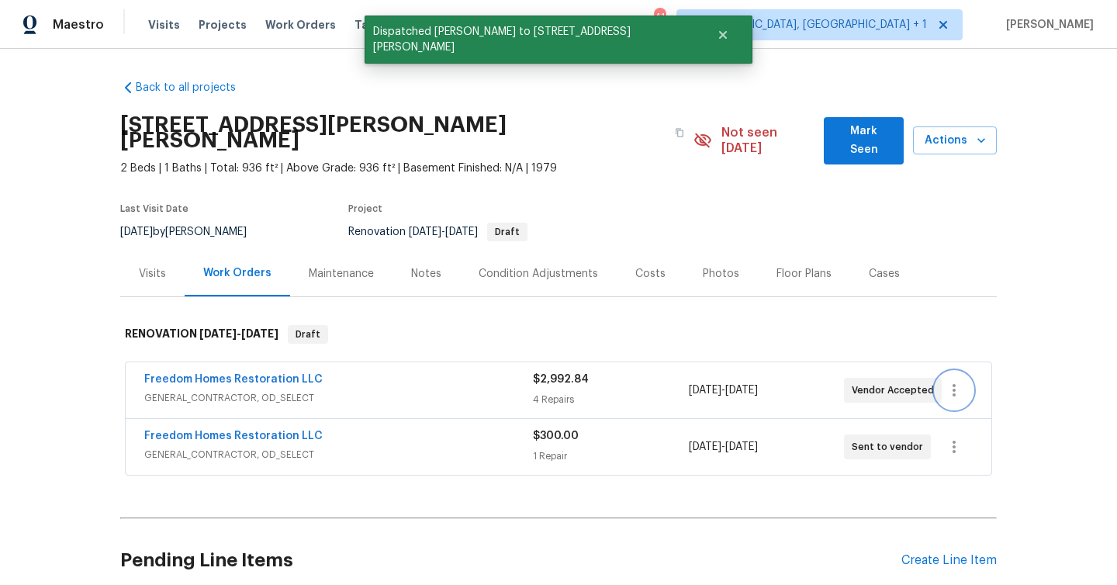
click at [955, 384] on icon "button" at bounding box center [954, 390] width 3 height 12
click at [961, 378] on li "Edit" at bounding box center [1020, 375] width 168 height 26
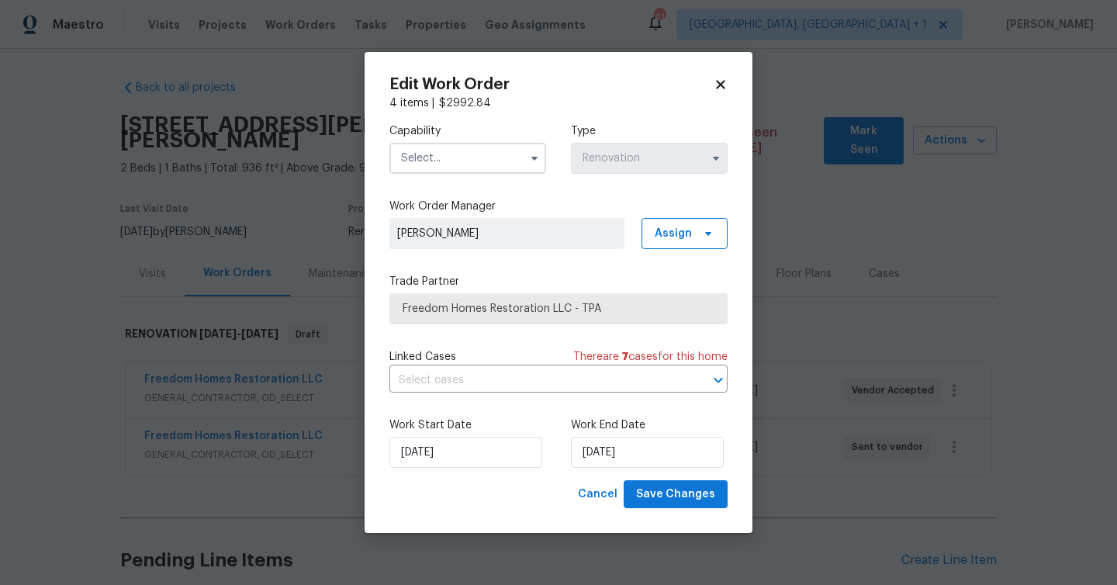
click at [480, 154] on input "text" at bounding box center [468, 158] width 157 height 31
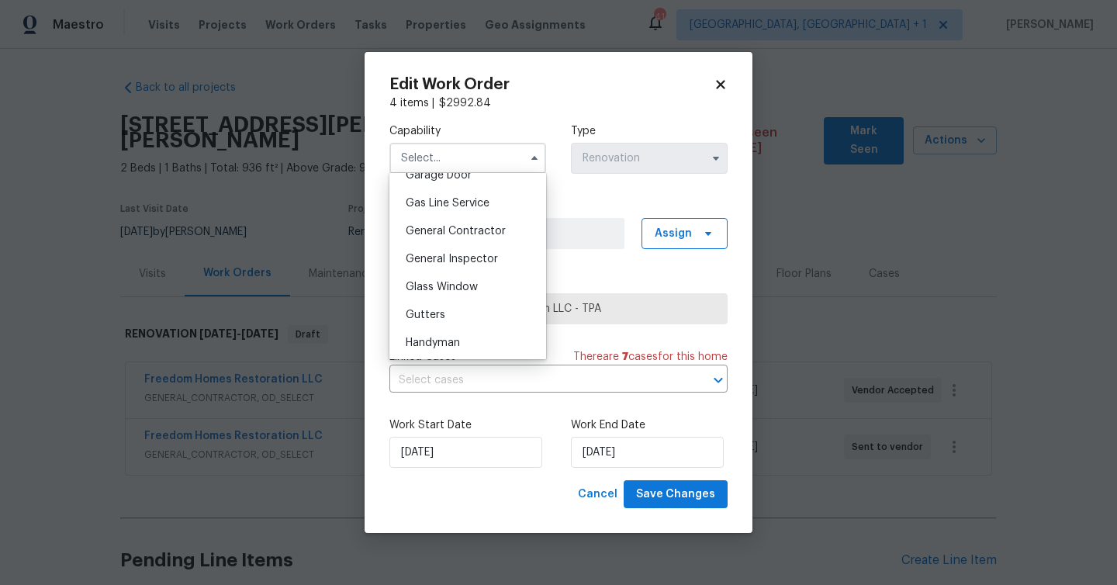
scroll to position [681, 0]
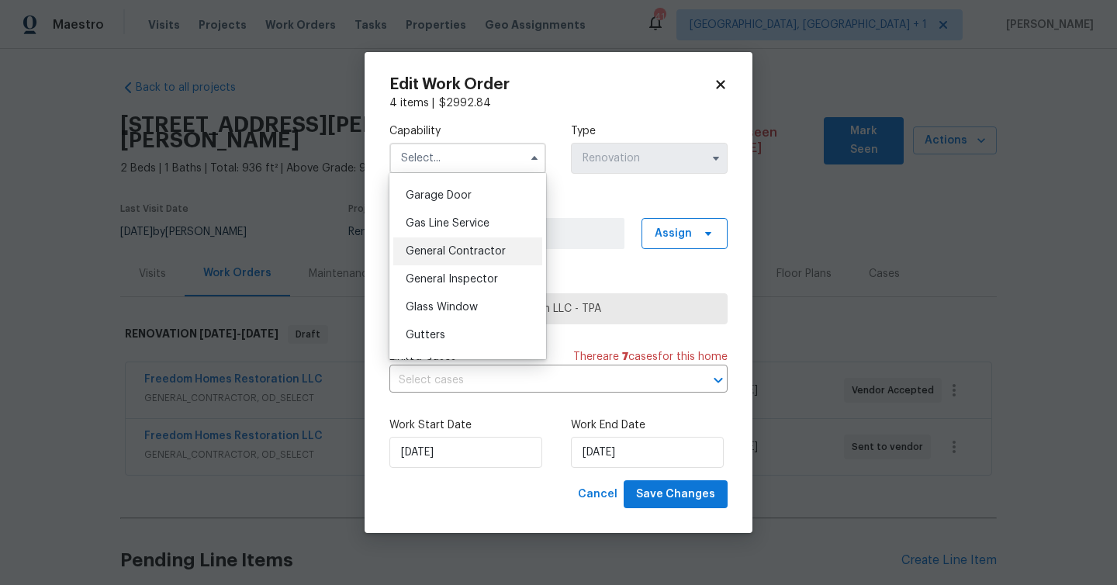
click at [480, 241] on div "General Contractor" at bounding box center [467, 251] width 149 height 28
type input "General Contractor"
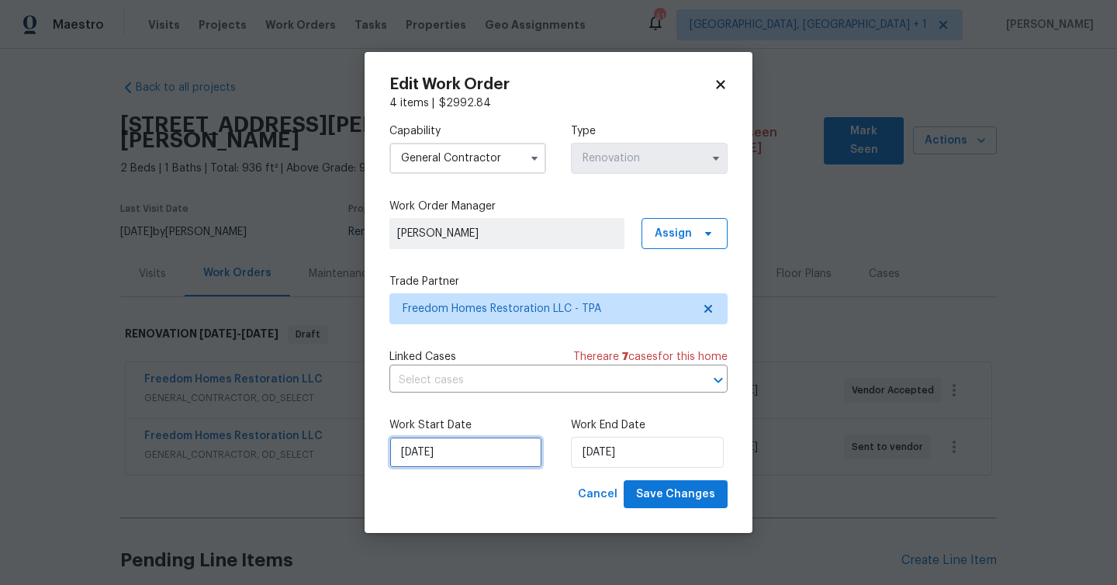
click at [476, 448] on input "[DATE]" at bounding box center [466, 452] width 153 height 31
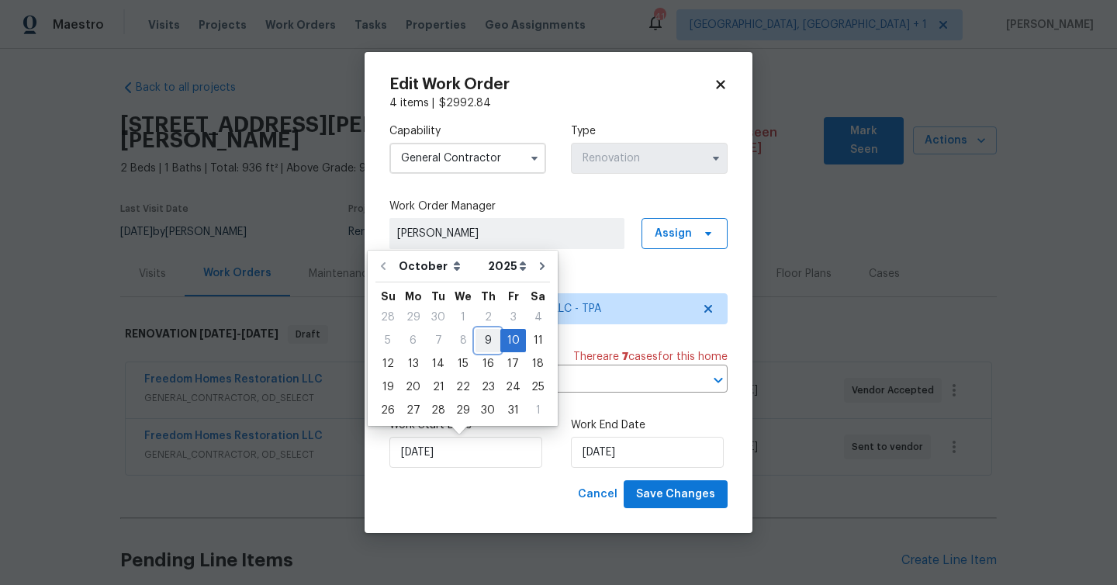
click at [477, 344] on div "9" at bounding box center [488, 341] width 25 height 22
type input "[DATE]"
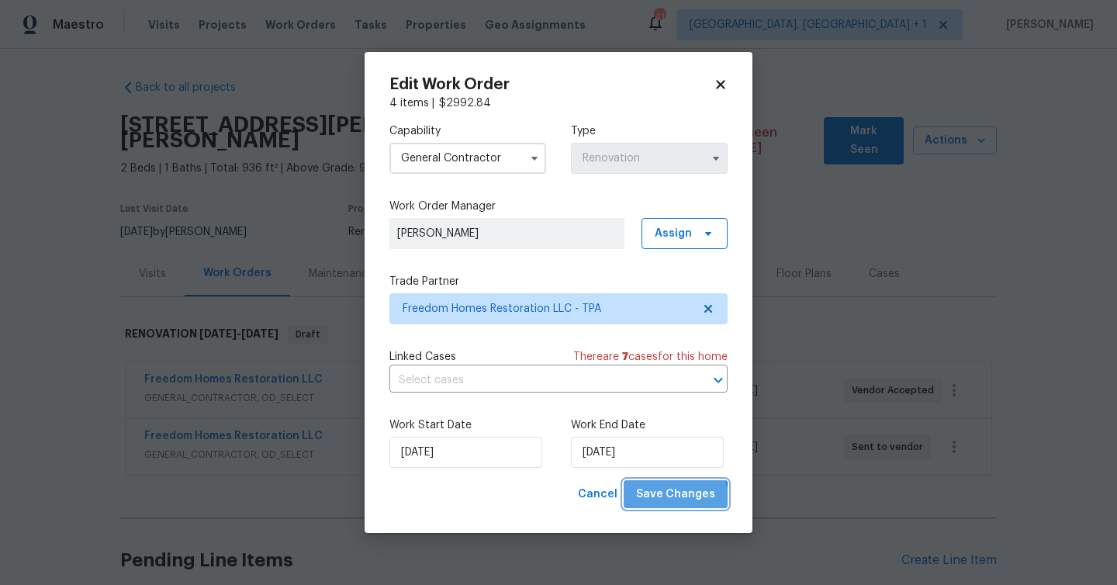
click at [680, 499] on span "Save Changes" at bounding box center [675, 494] width 79 height 19
